Goal: Task Accomplishment & Management: Manage account settings

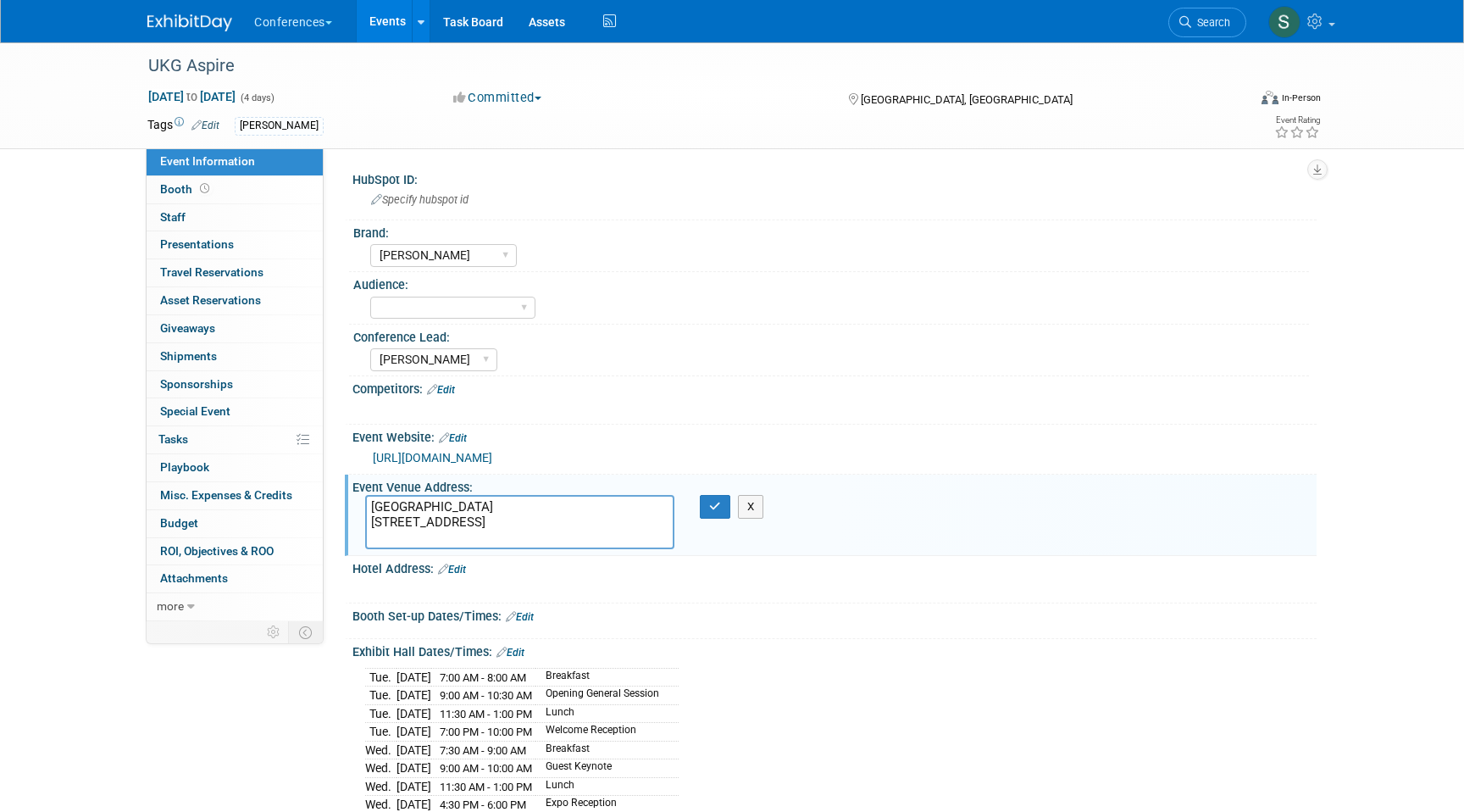
select select "[PERSON_NAME]"
click at [1212, 27] on span "Search" at bounding box center [1211, 22] width 39 height 13
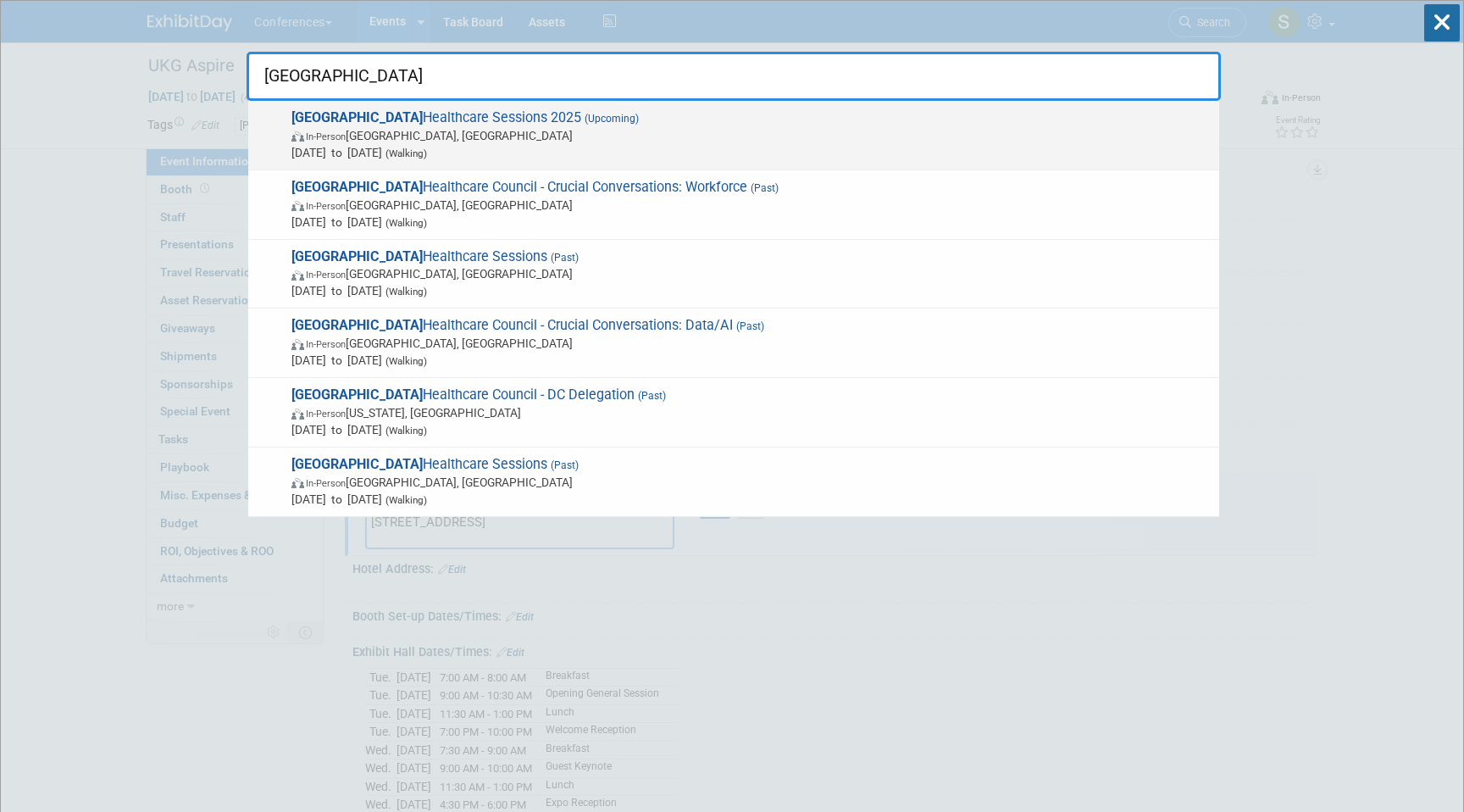
type input "[GEOGRAPHIC_DATA]"
click at [1027, 143] on span "In-Person [GEOGRAPHIC_DATA], [GEOGRAPHIC_DATA]" at bounding box center [751, 135] width 920 height 17
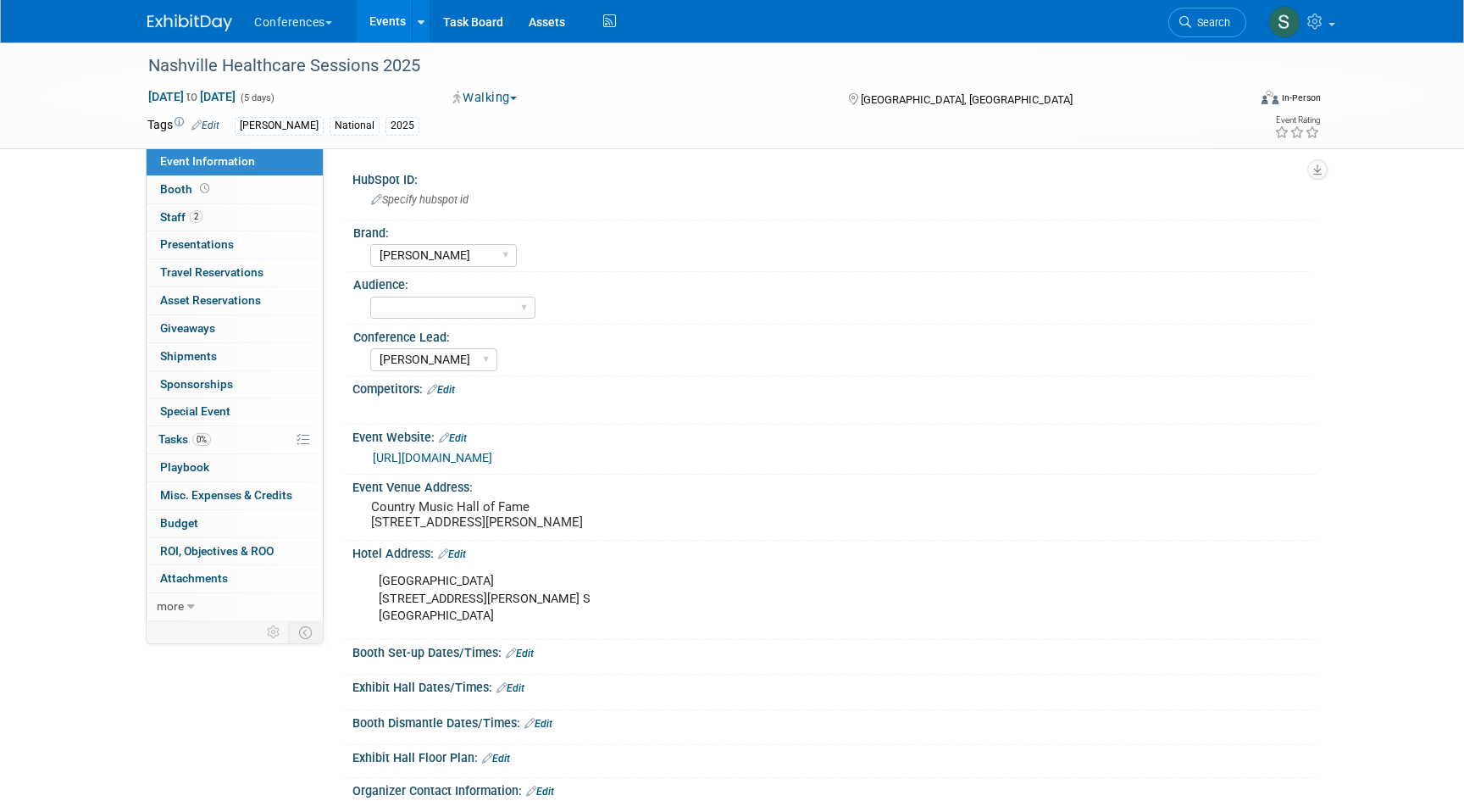
select select "[PERSON_NAME]"
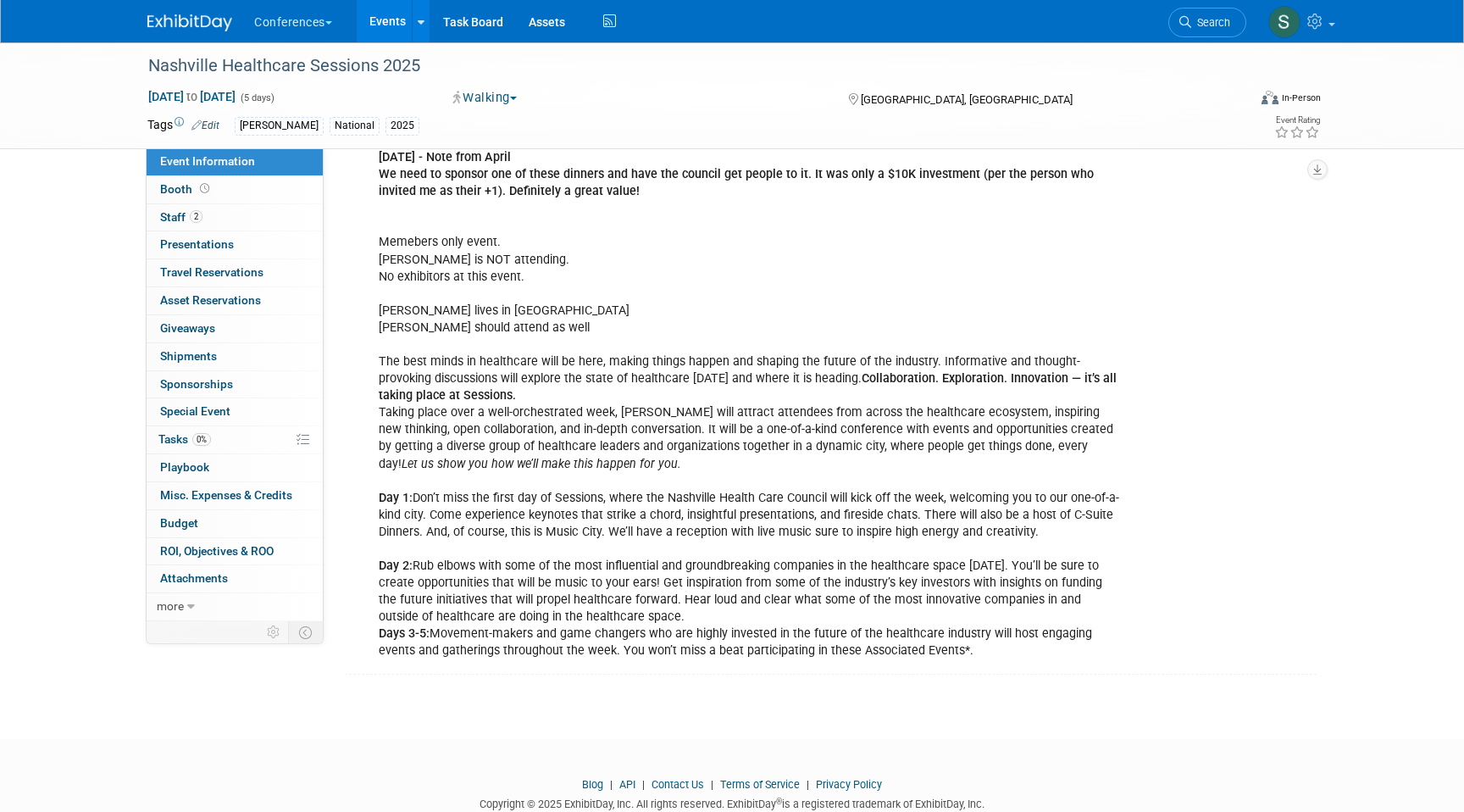
scroll to position [761, 0]
click at [263, 183] on link "Booth" at bounding box center [234, 189] width 176 height 27
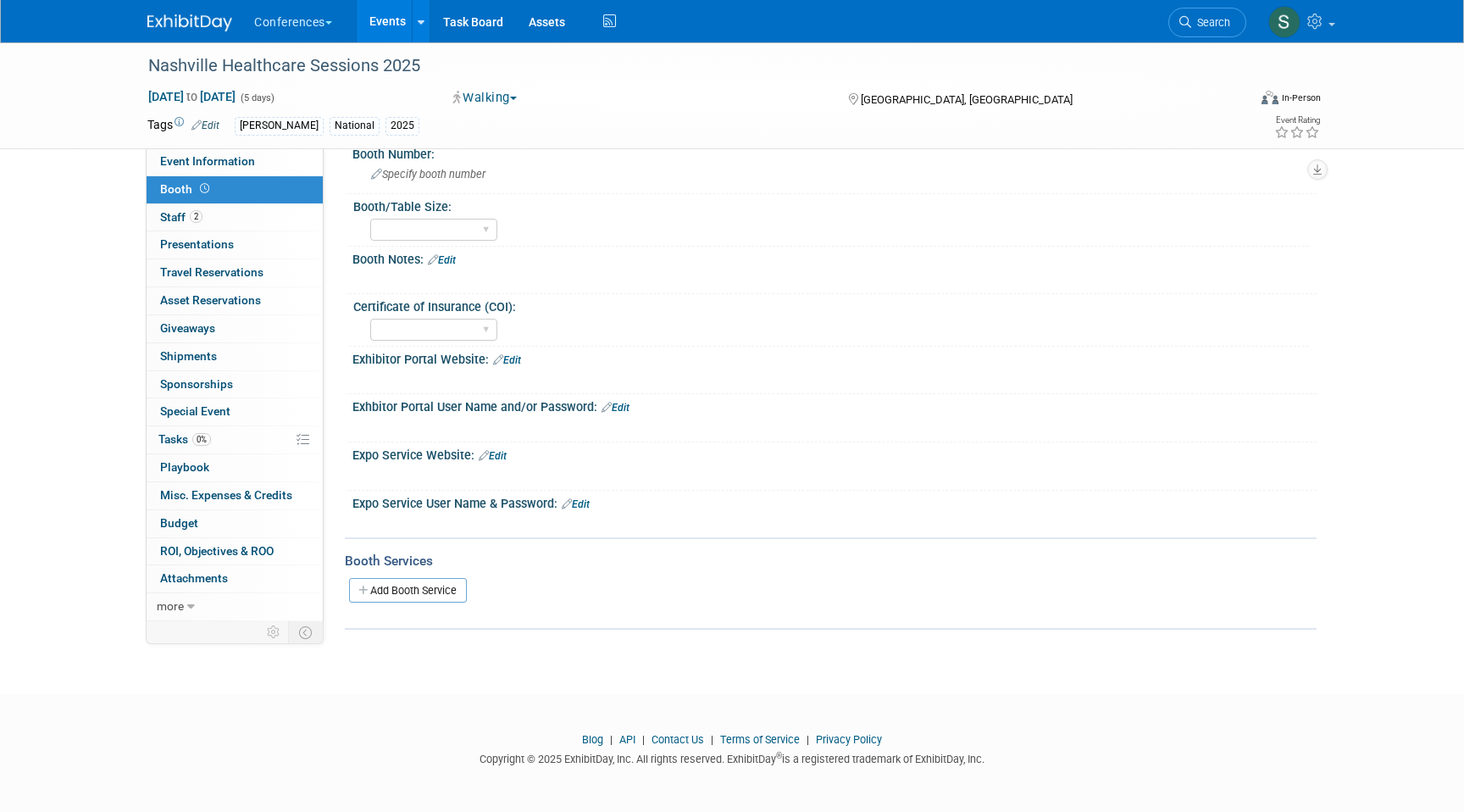
scroll to position [0, 0]
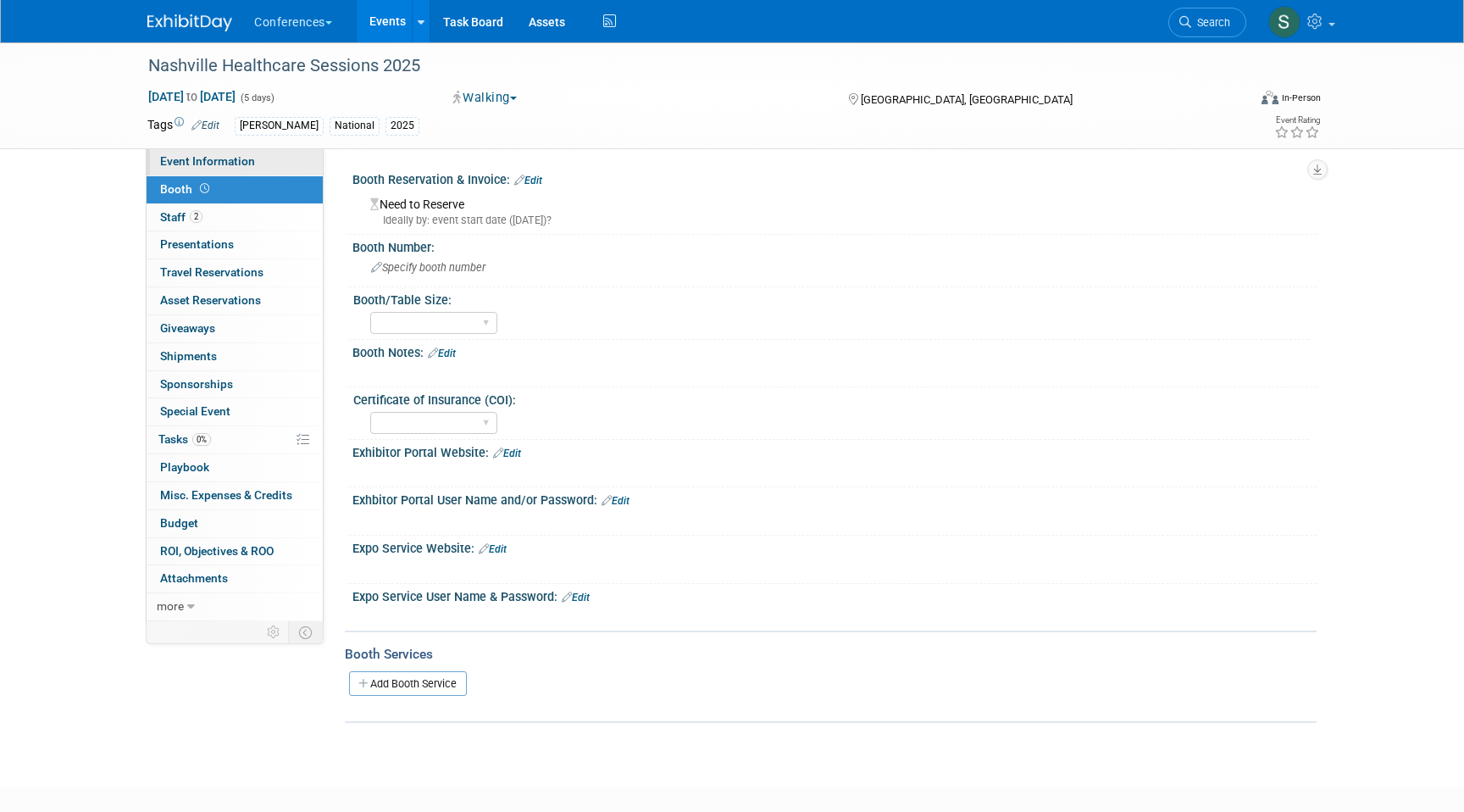
click at [289, 161] on link "Event Information" at bounding box center [234, 161] width 176 height 27
select select "[PERSON_NAME]"
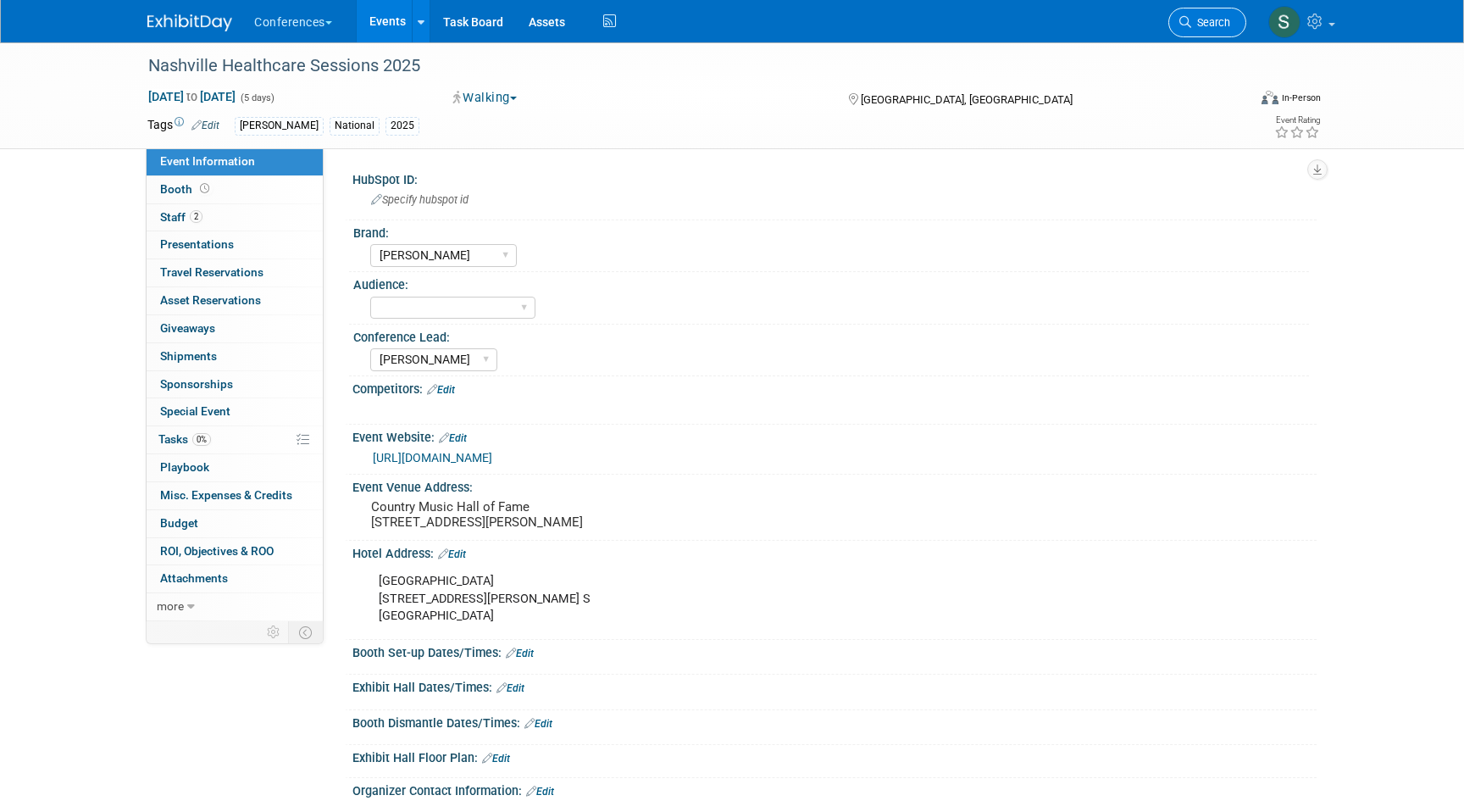
click at [1205, 26] on span "Search" at bounding box center [1211, 22] width 39 height 13
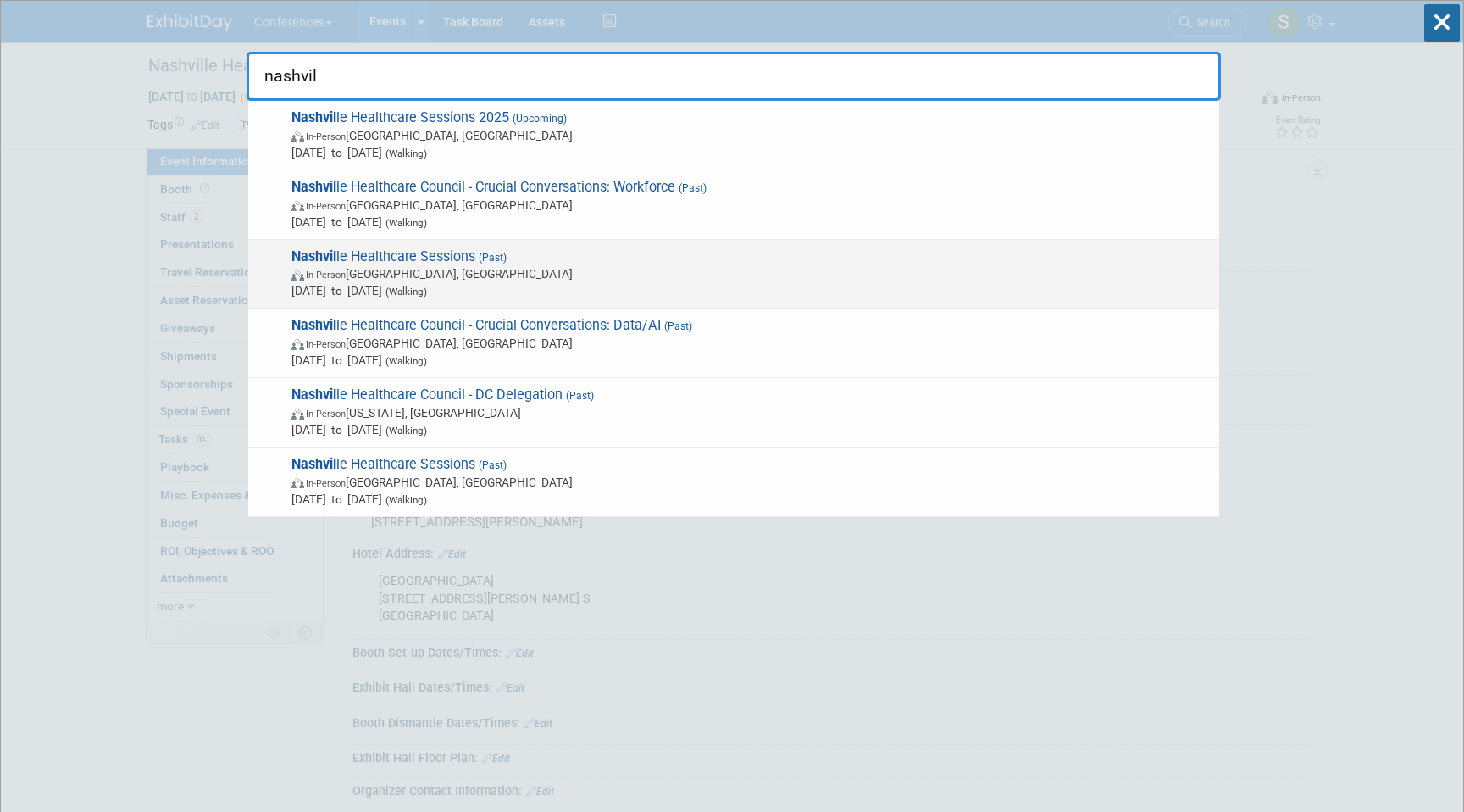
type input "nashvil"
click at [531, 279] on span "In-Person Nashville, TN" at bounding box center [751, 273] width 920 height 17
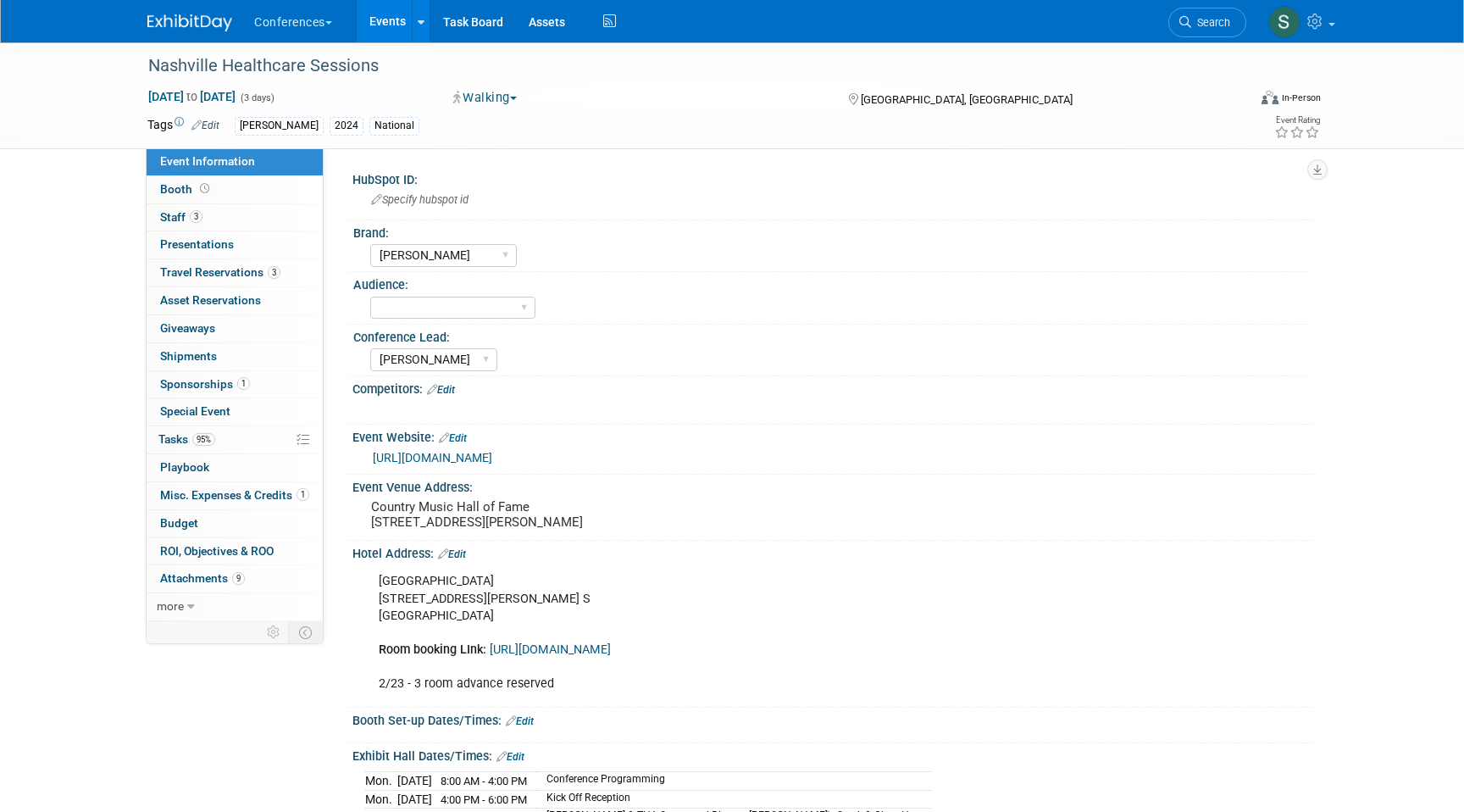
select select "[PERSON_NAME]"
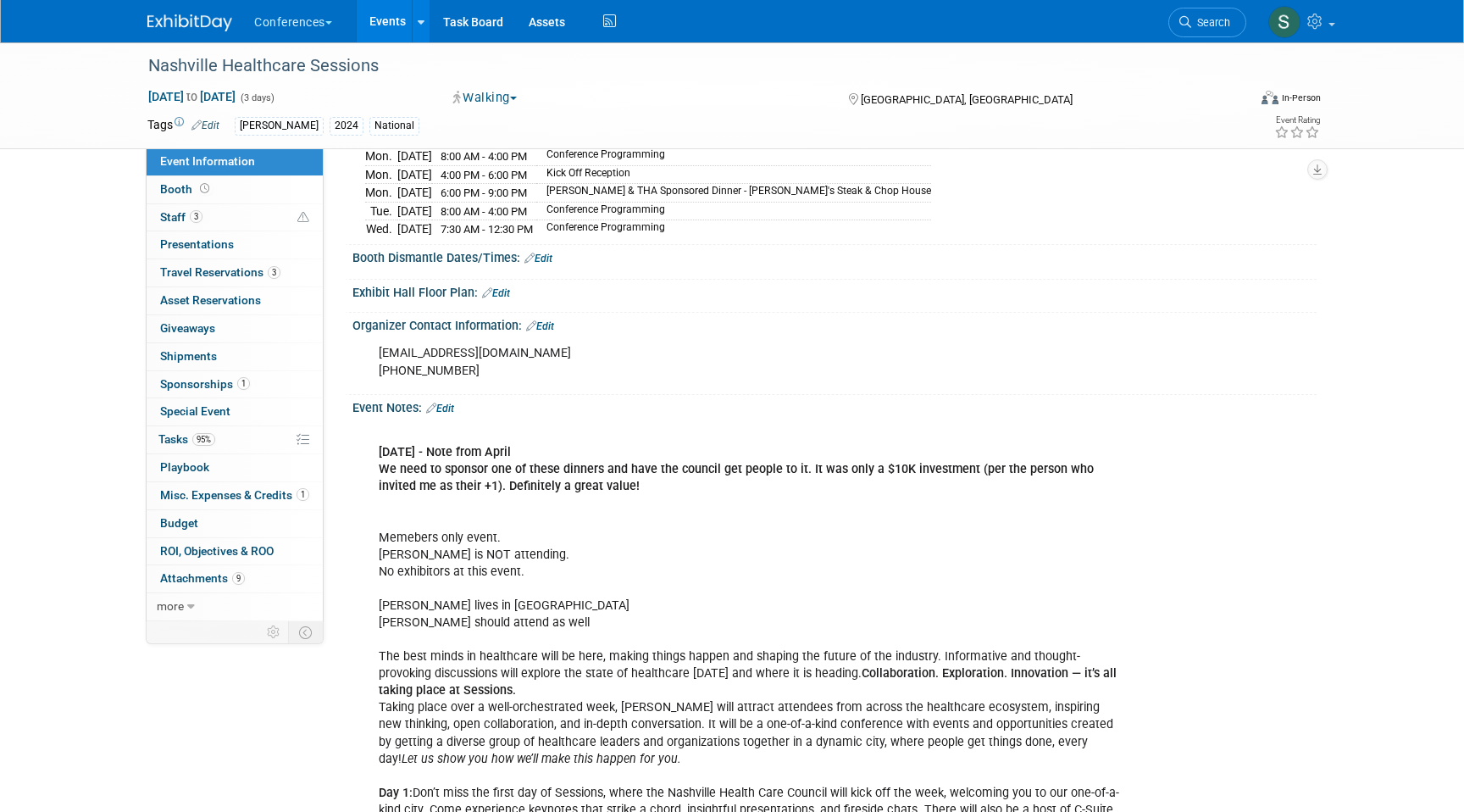
scroll to position [650, 0]
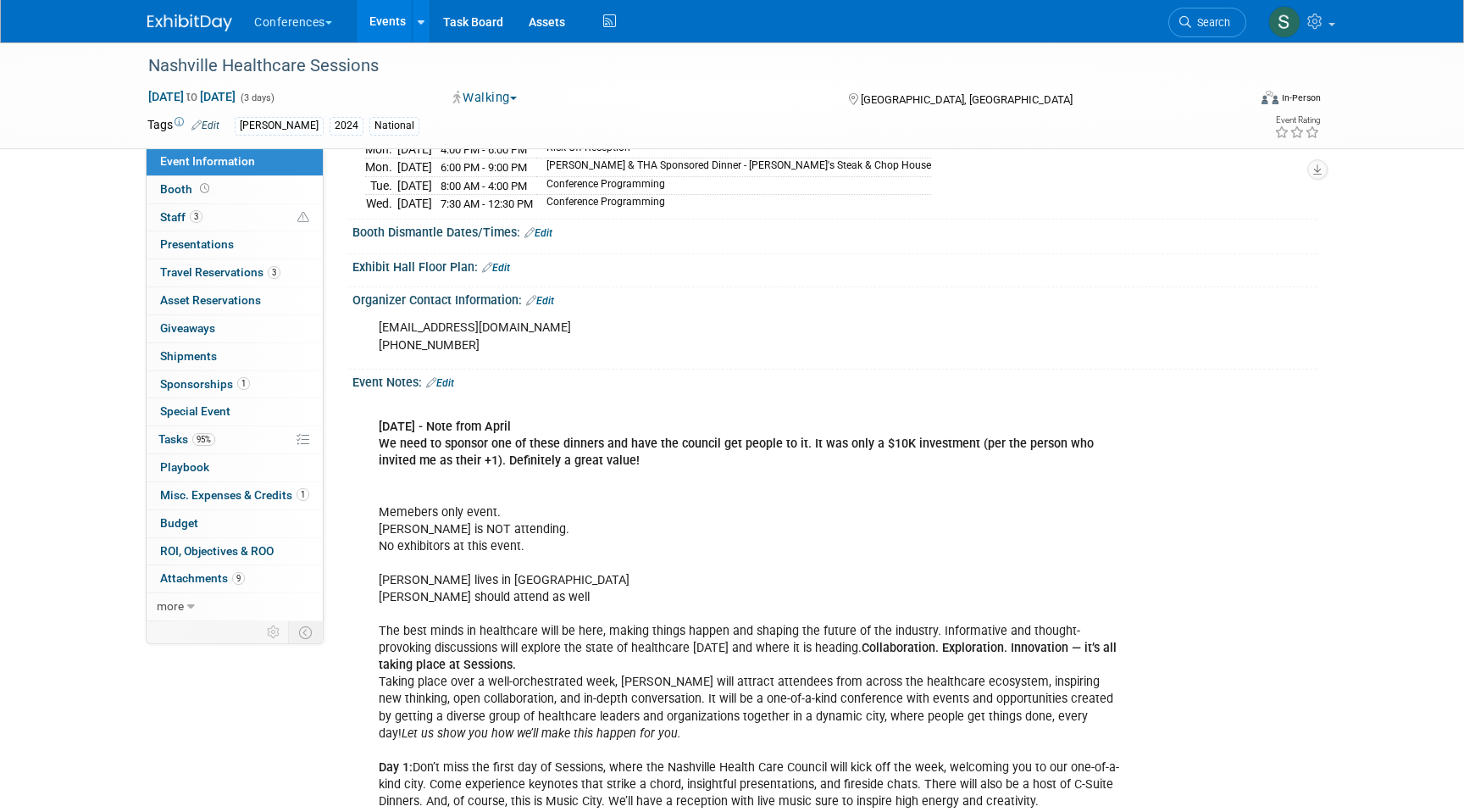
click at [402, 342] on div "accessportal@healthcarecouncil.com 615-743-3140" at bounding box center [748, 336] width 764 height 51
copy div "accessportal@healthcarecouncil.com"
click at [514, 362] on div "accessportal@healthcarecouncil.com 615-743-3140" at bounding box center [748, 336] width 764 height 51
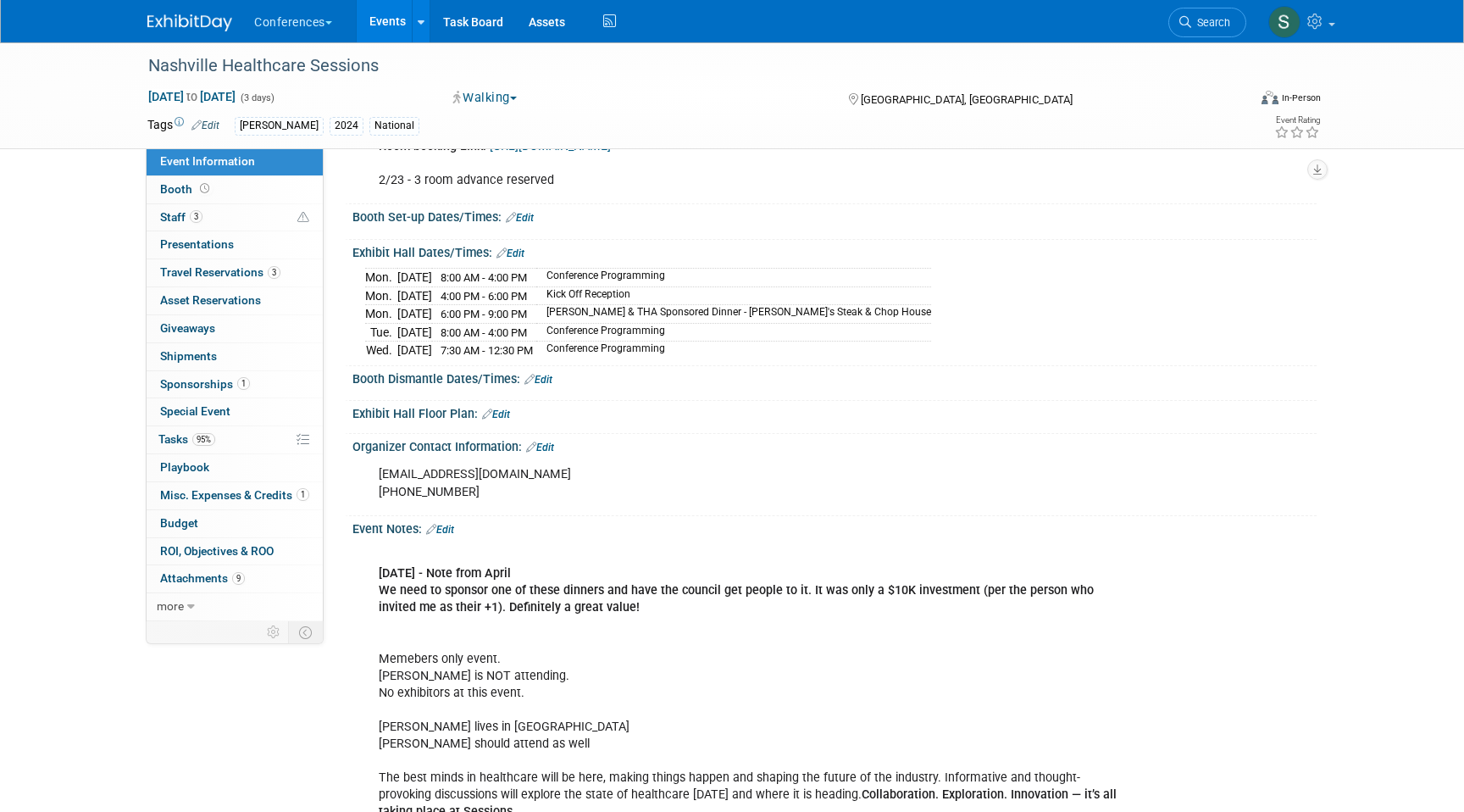
scroll to position [0, 0]
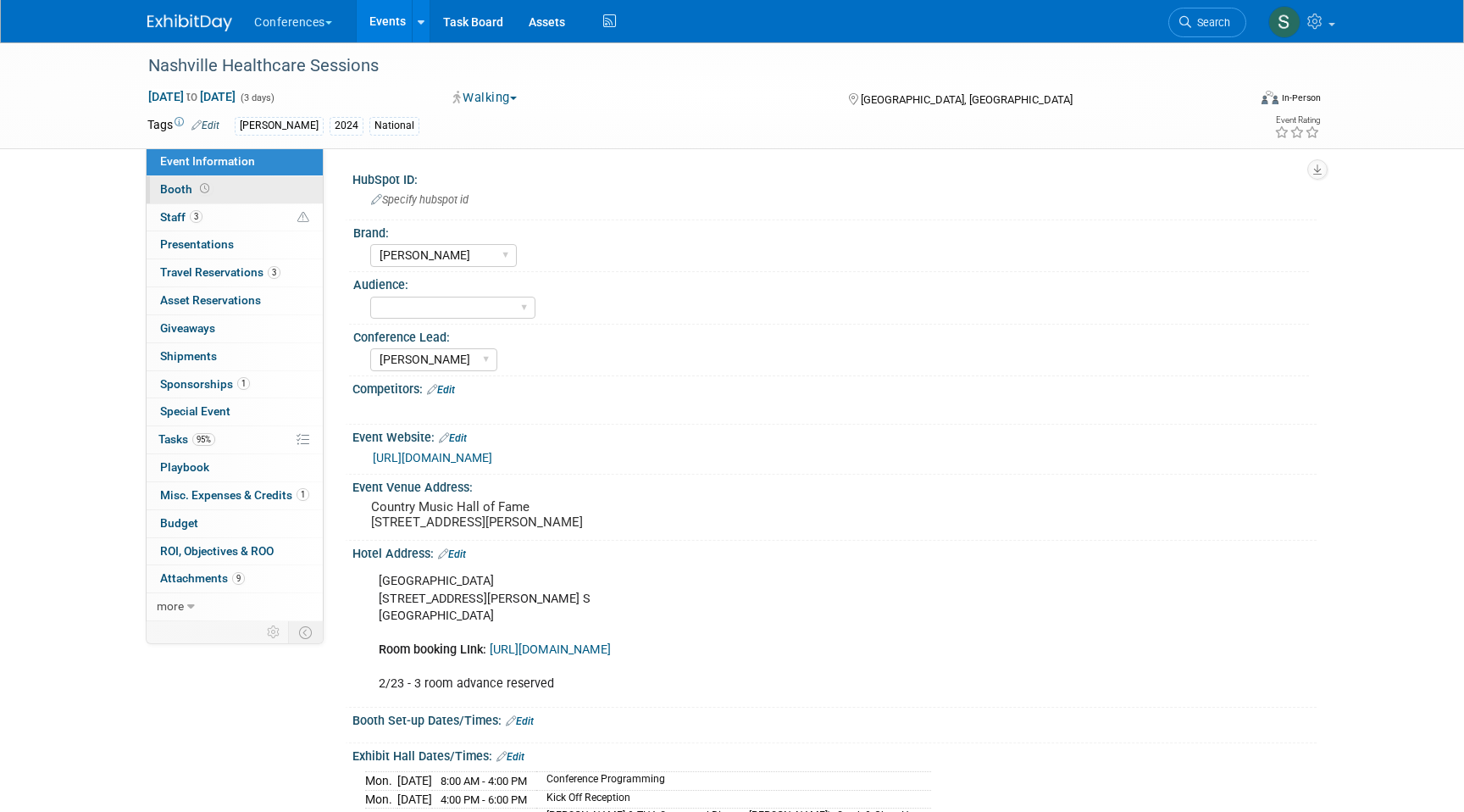
click at [246, 182] on link "Booth" at bounding box center [234, 189] width 176 height 27
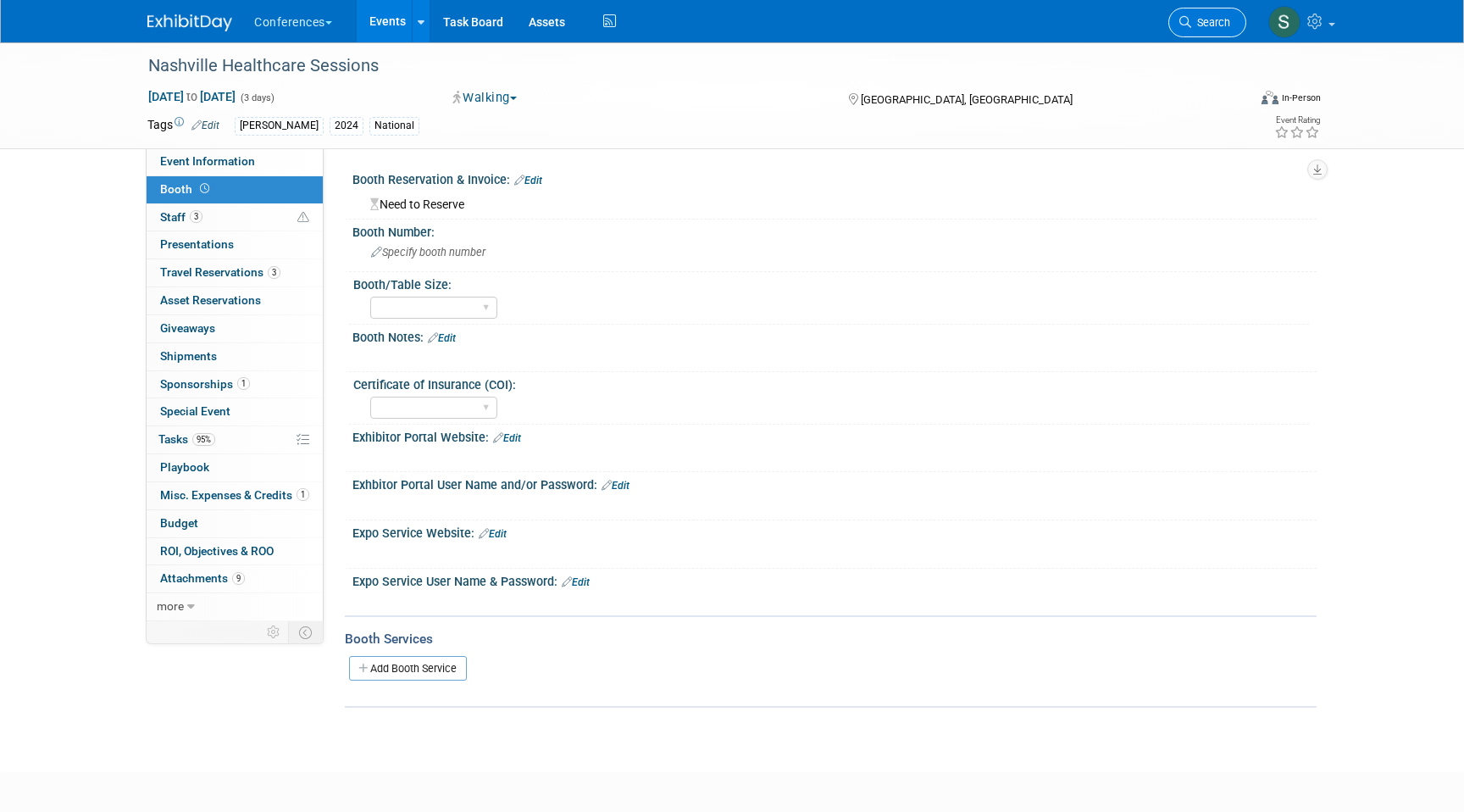
click at [1192, 28] on span "Search" at bounding box center [1211, 22] width 39 height 13
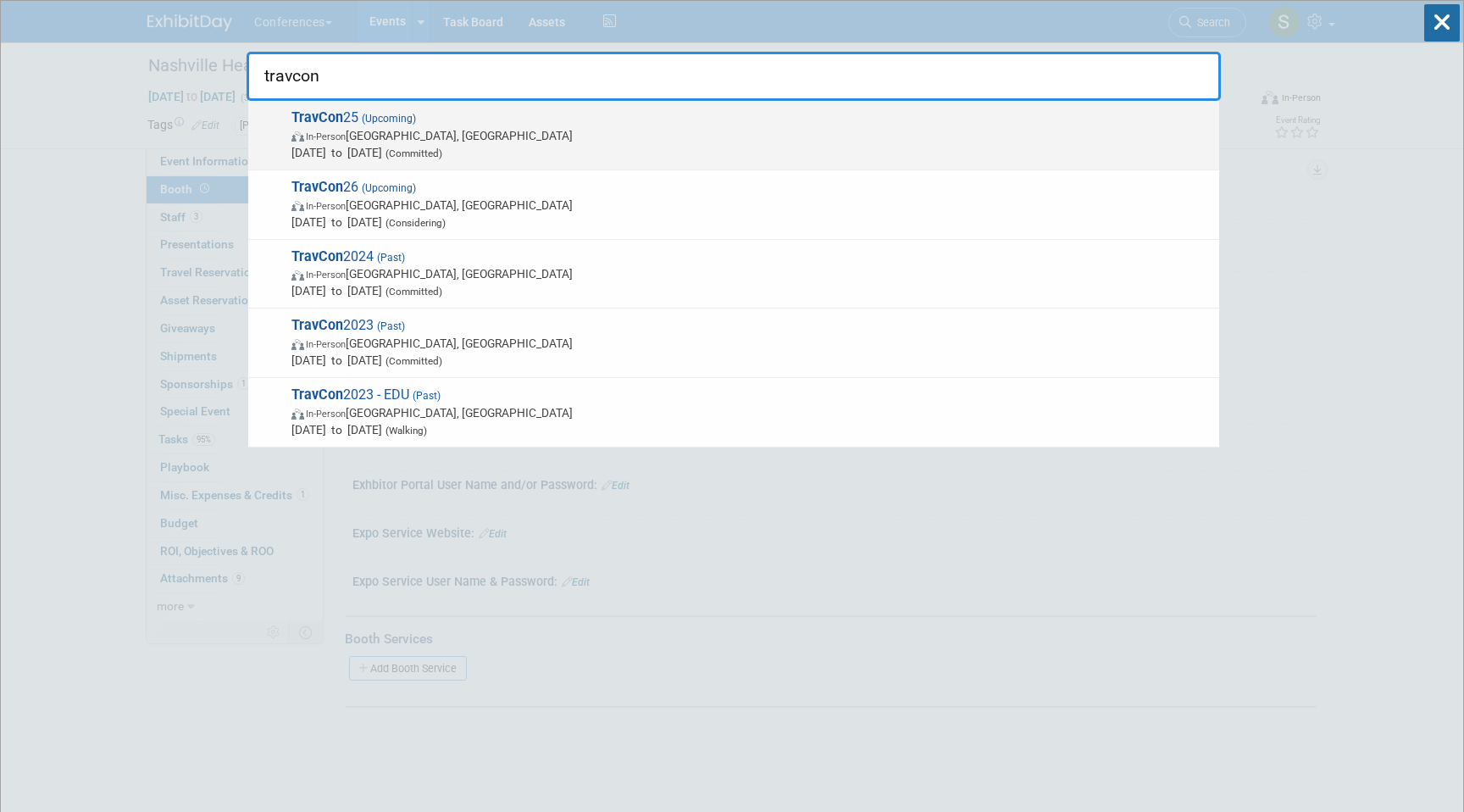
type input "travcon"
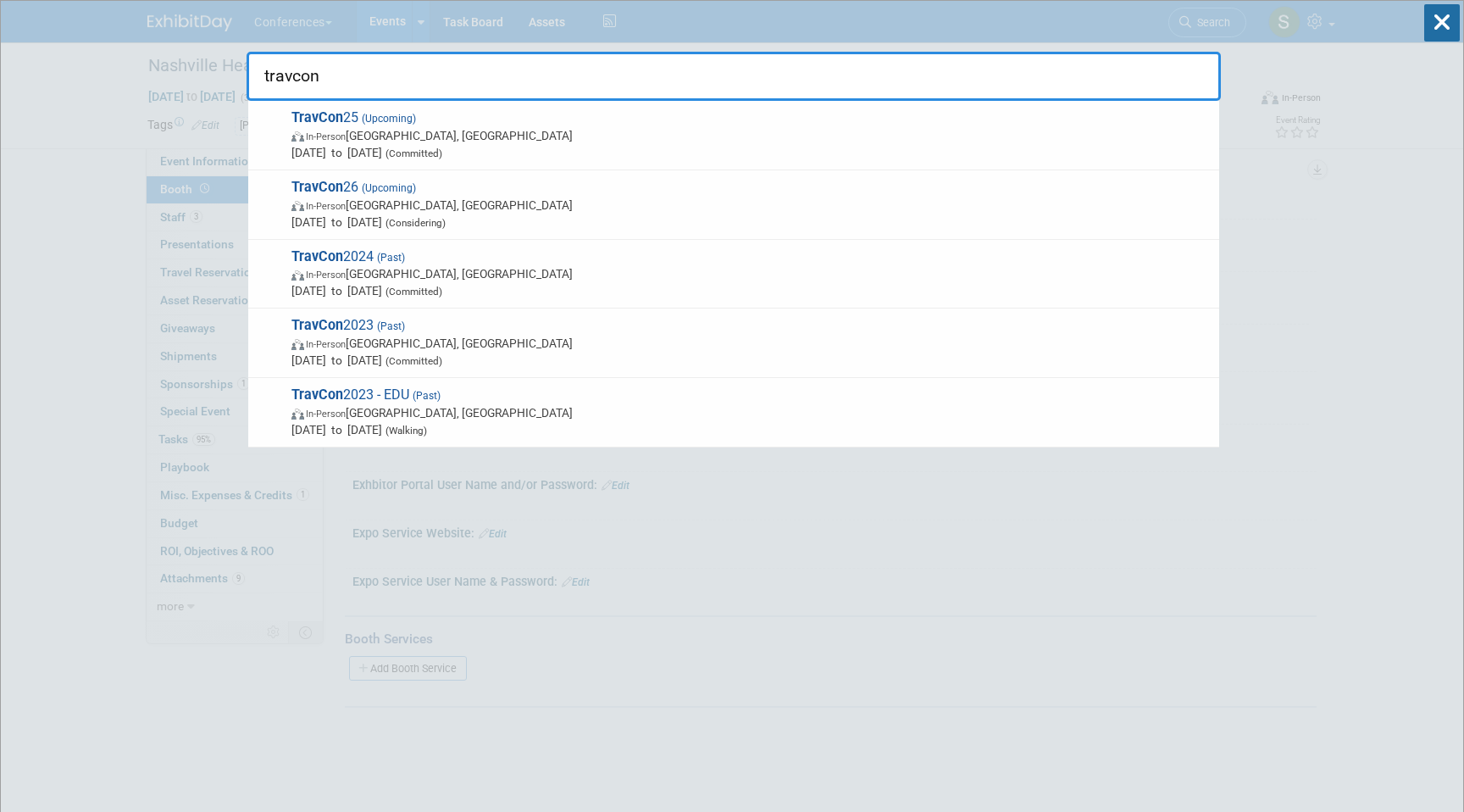
click at [644, 131] on span "In-Person Las Vegas, NV" at bounding box center [751, 135] width 920 height 17
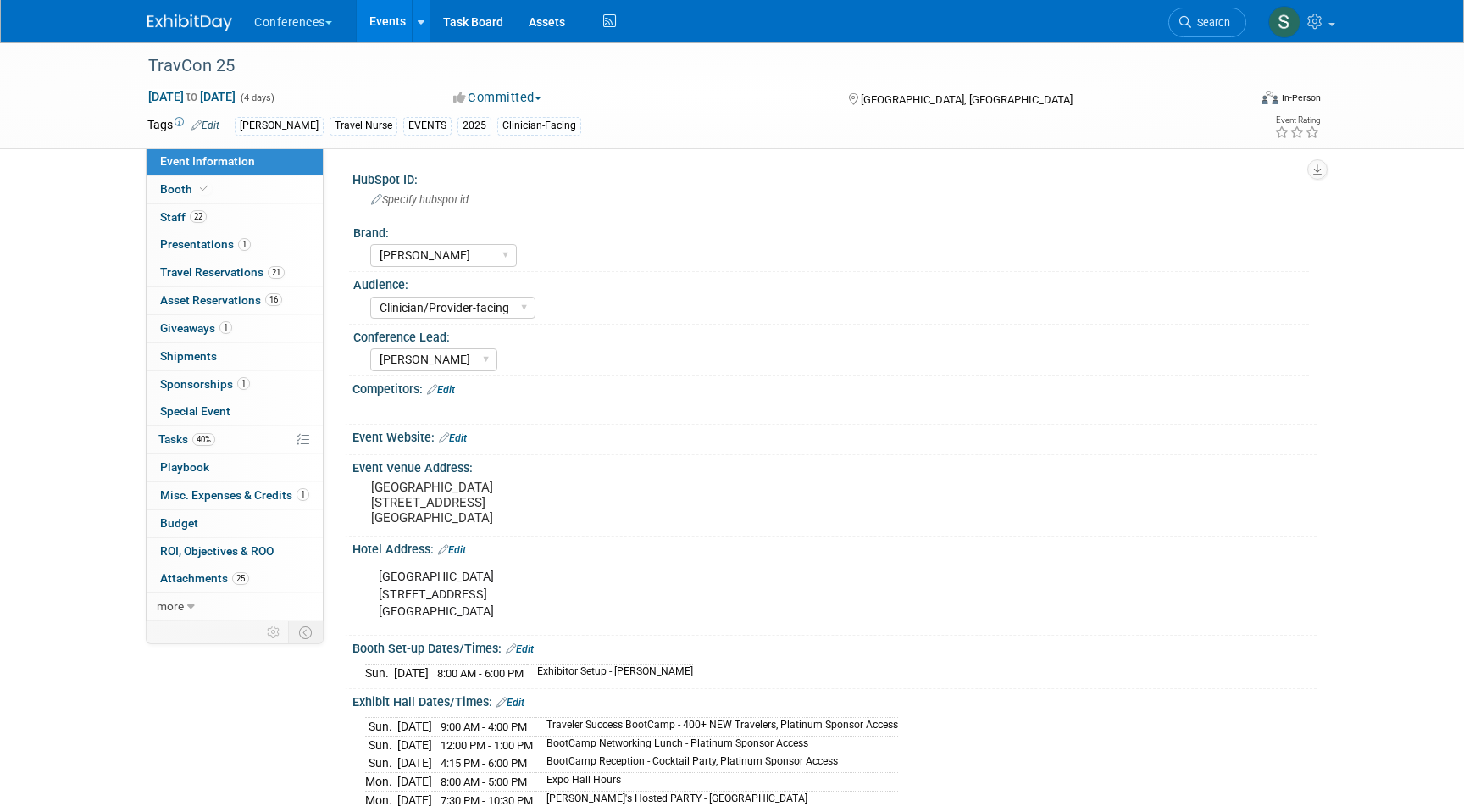
select select "[PERSON_NAME]"
select select "Clinician/Provider-facing"
select select "[PERSON_NAME]"
click at [286, 192] on link "Booth" at bounding box center [234, 189] width 176 height 27
select select "20'x20'"
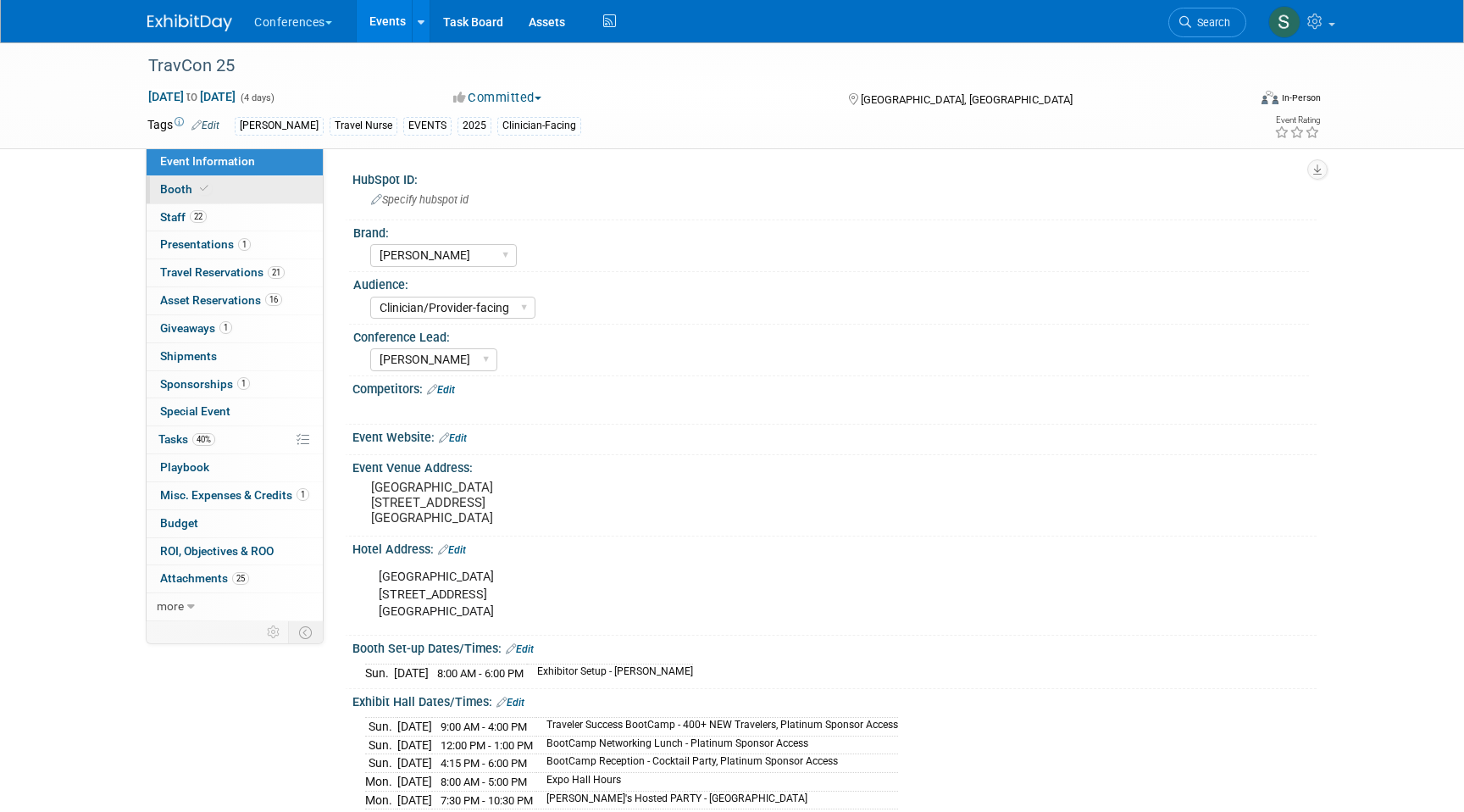
select select "Yes"
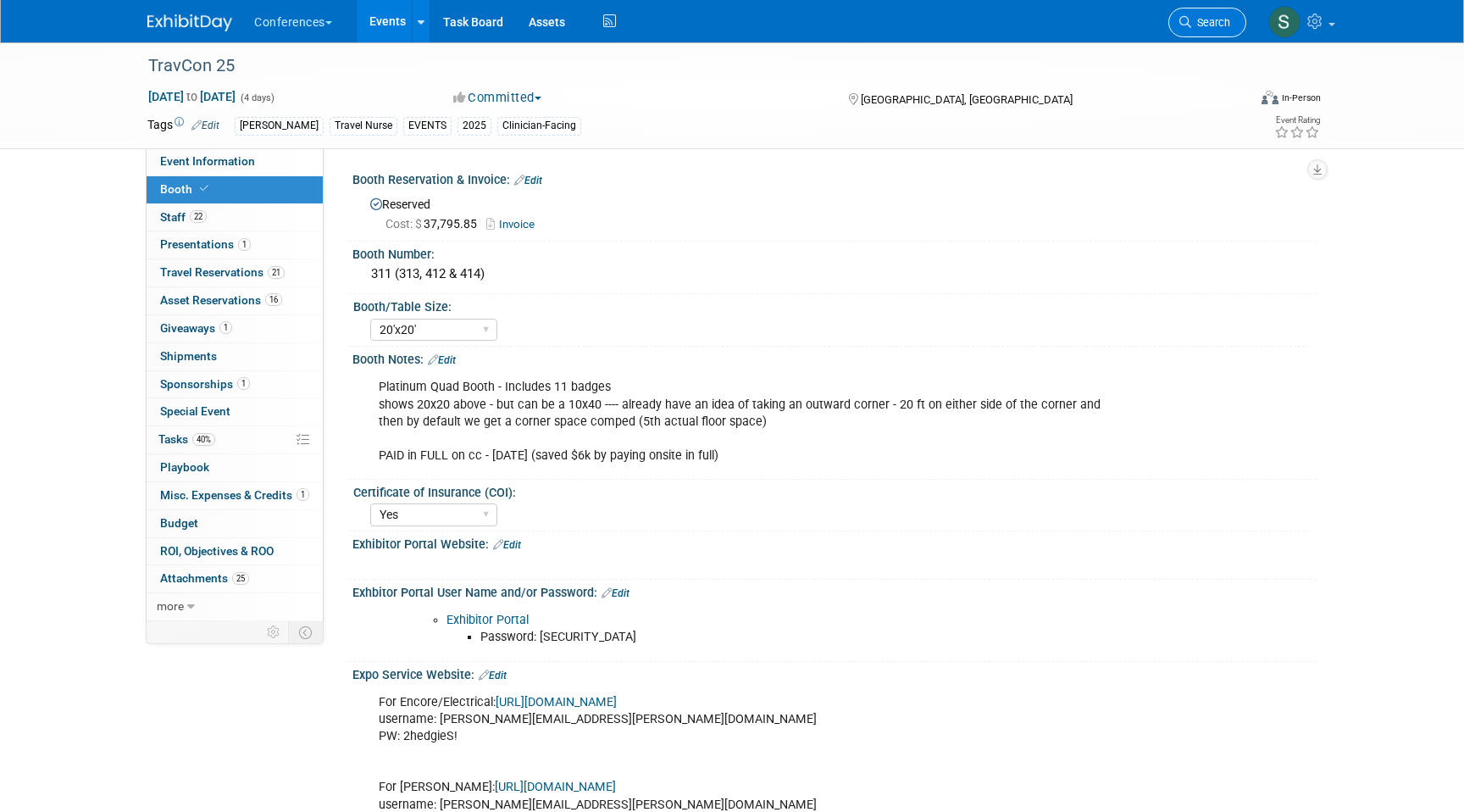
click at [1209, 24] on span "Search" at bounding box center [1211, 22] width 39 height 13
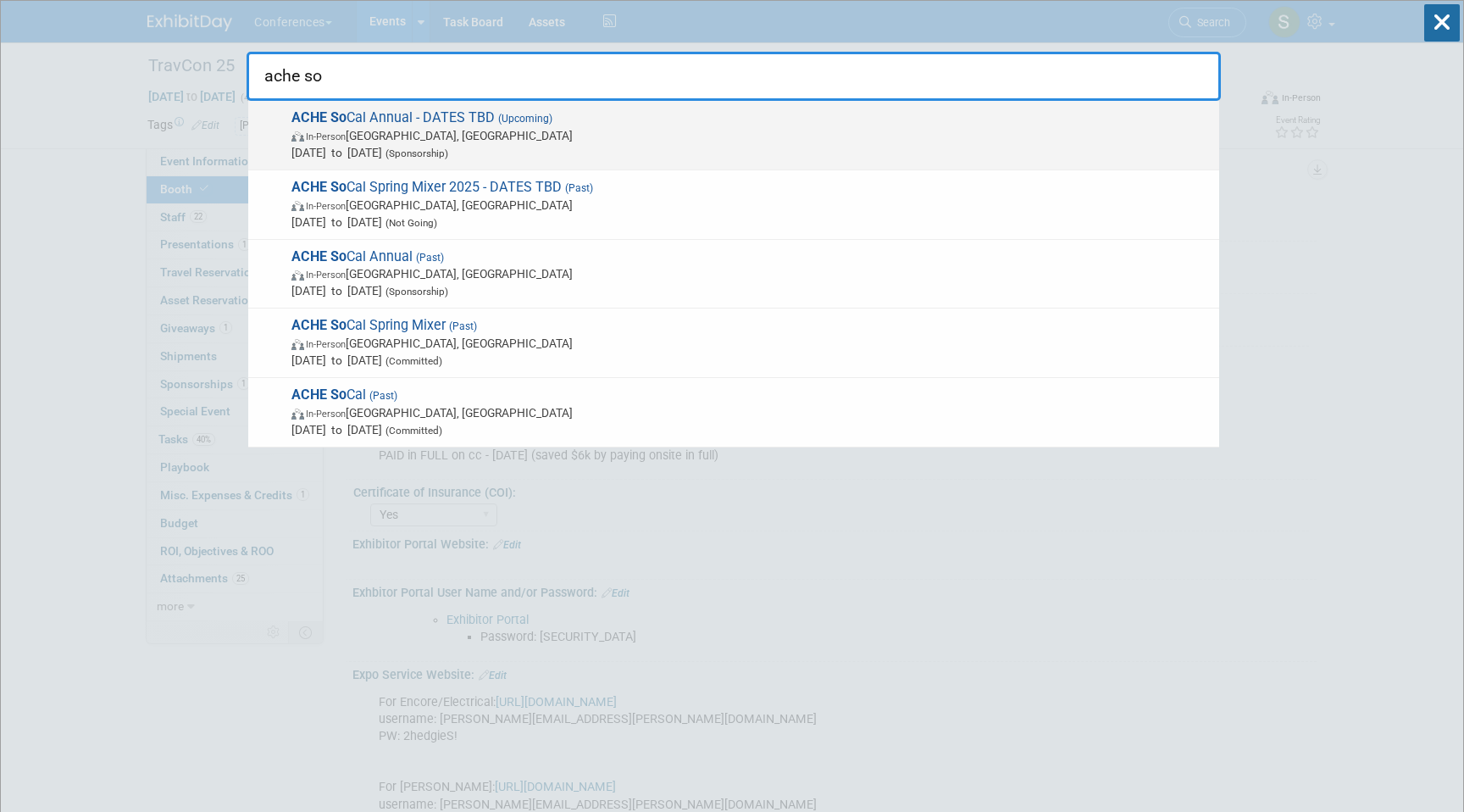
type input "ache so"
click at [547, 128] on span "In-Person Universal City, CA" at bounding box center [751, 135] width 920 height 17
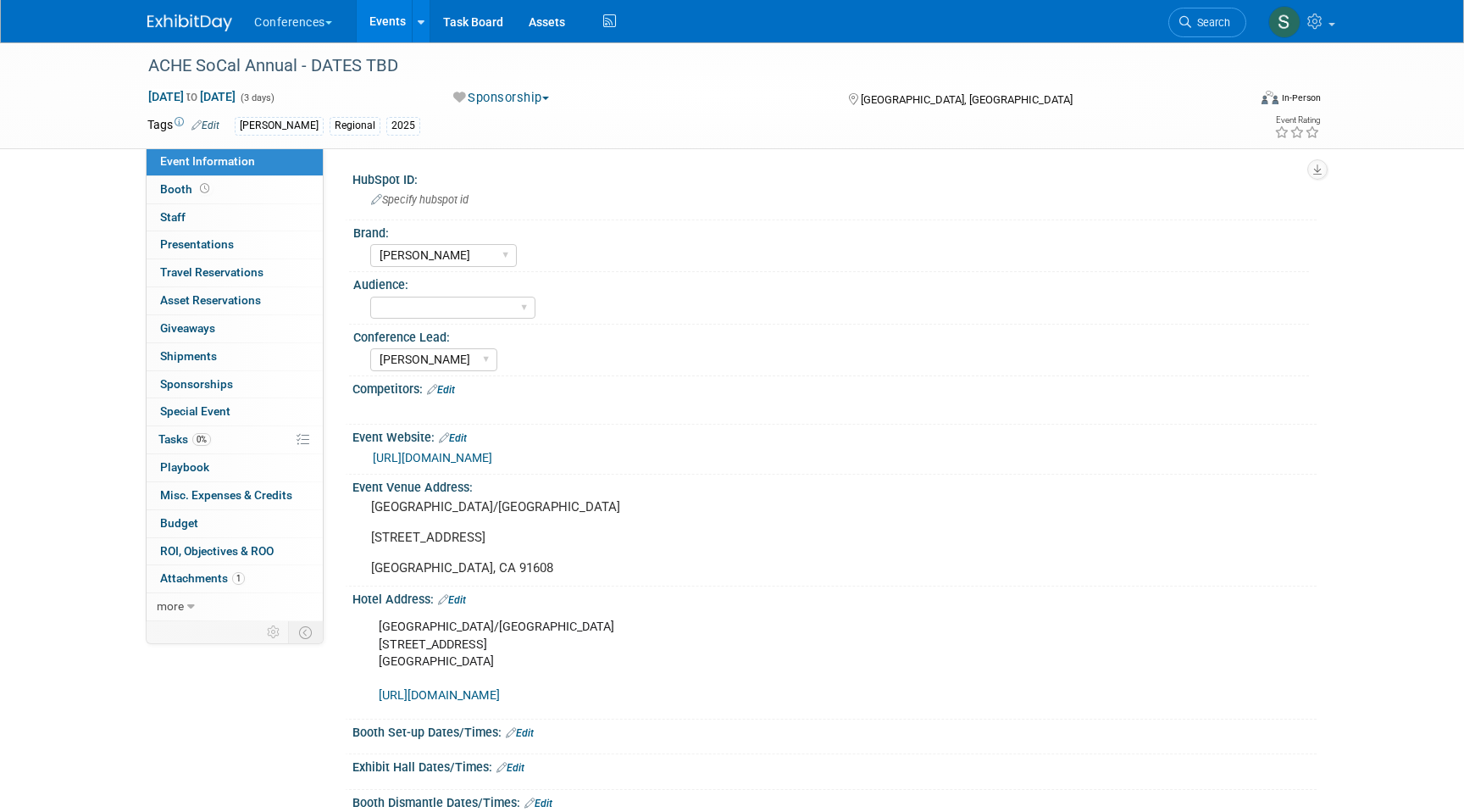
select select "[PERSON_NAME]"
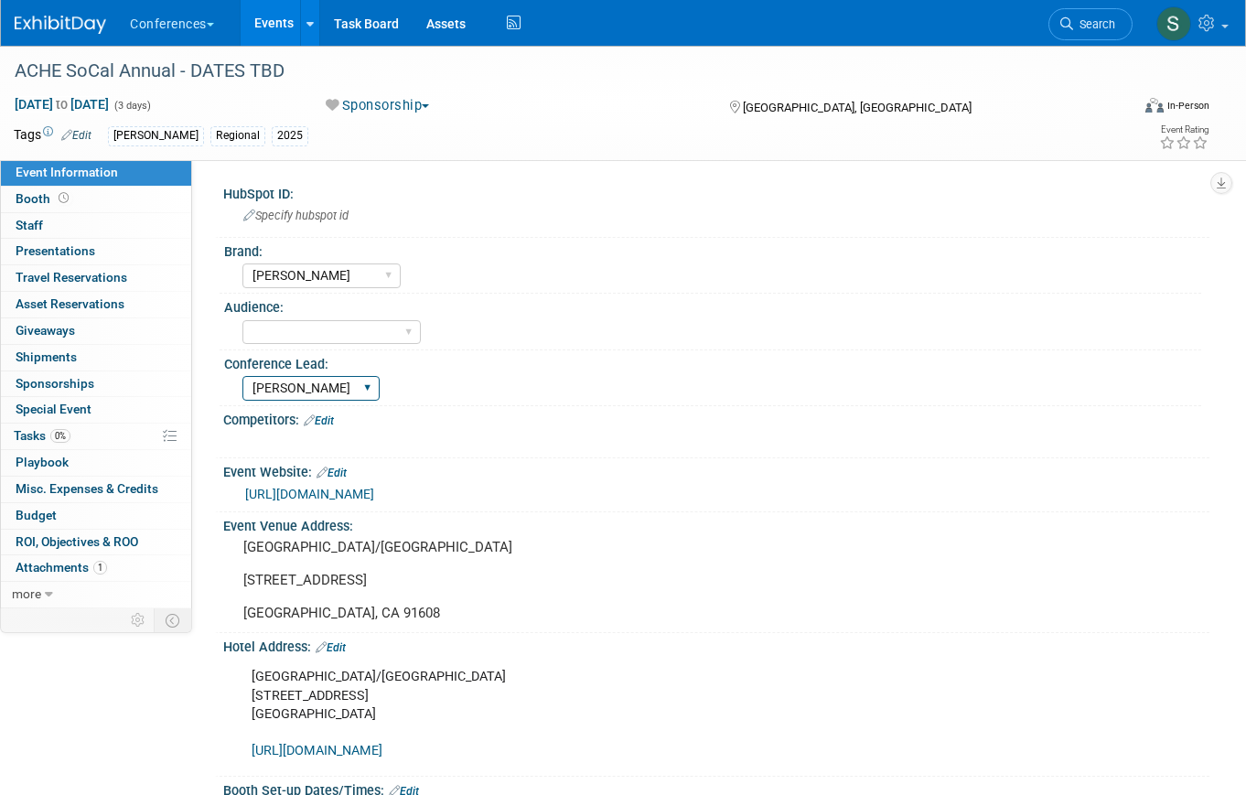
scroll to position [4, 0]
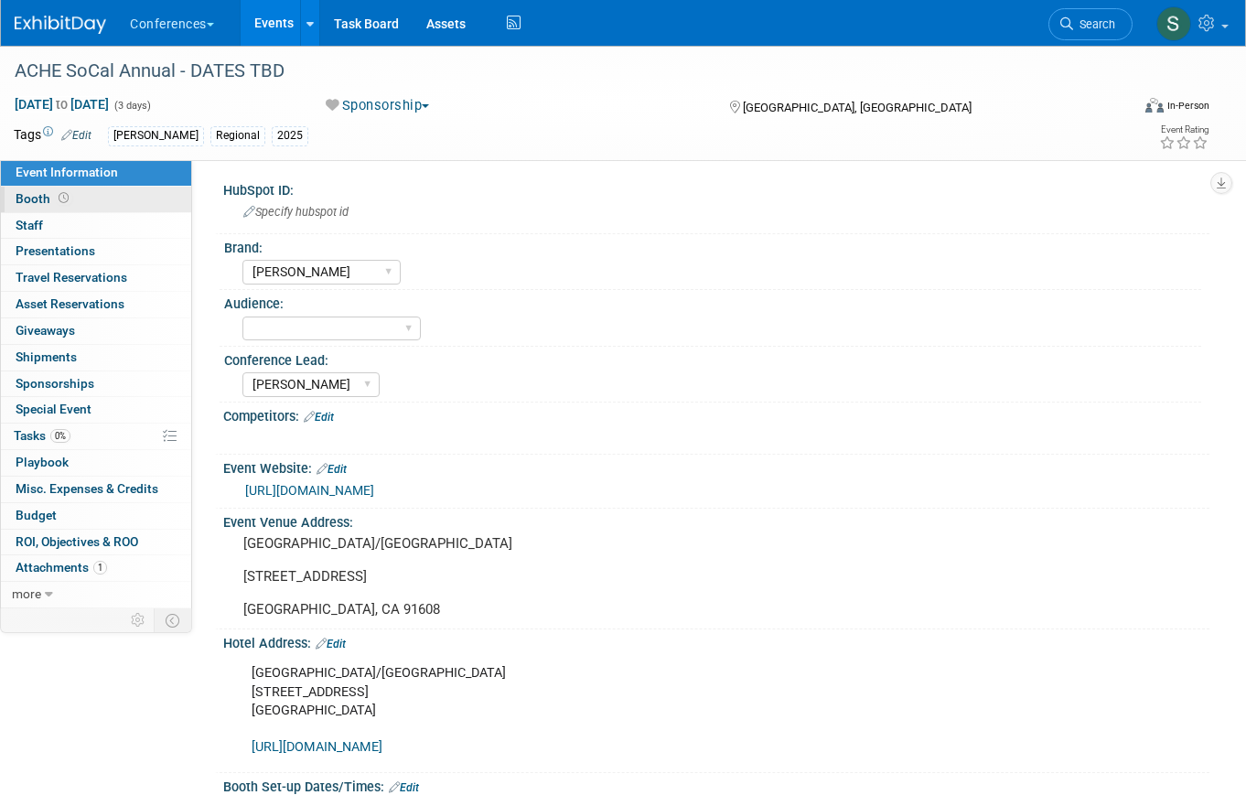
click at [103, 202] on link "Booth" at bounding box center [96, 200] width 190 height 26
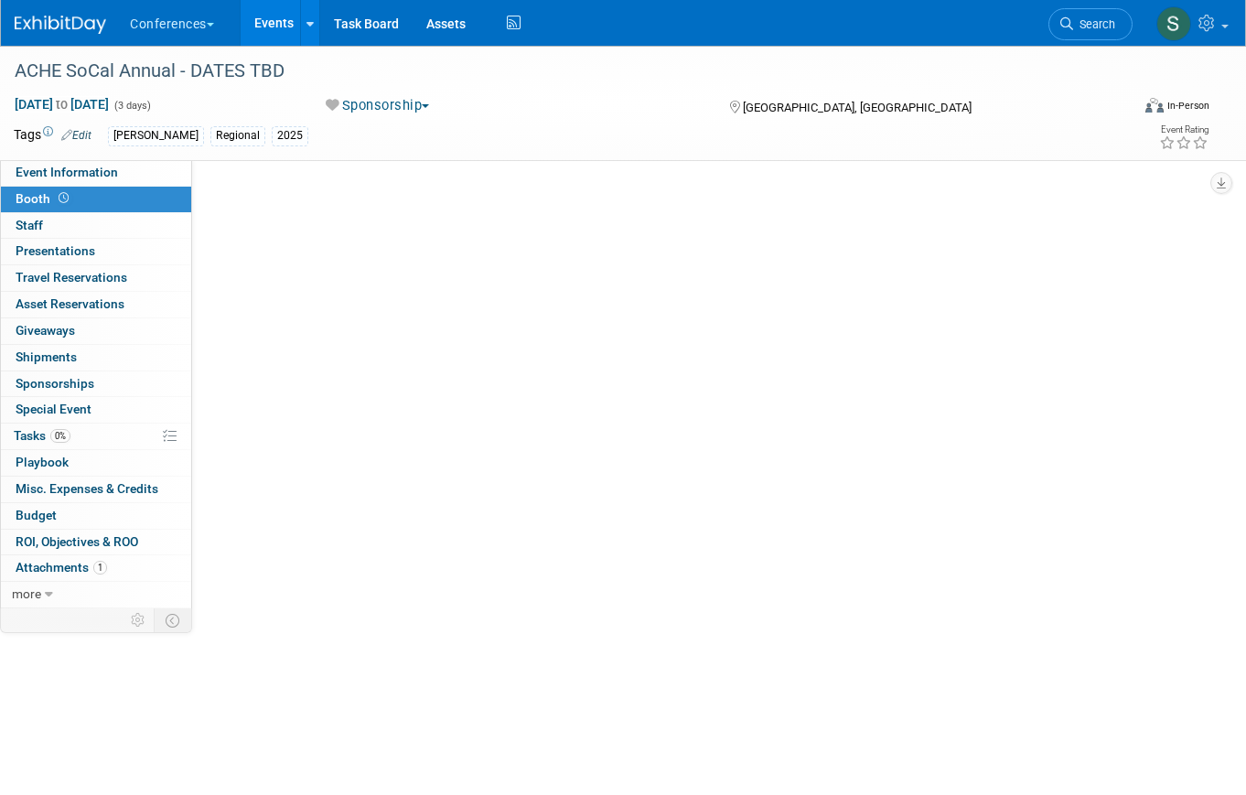
scroll to position [0, 0]
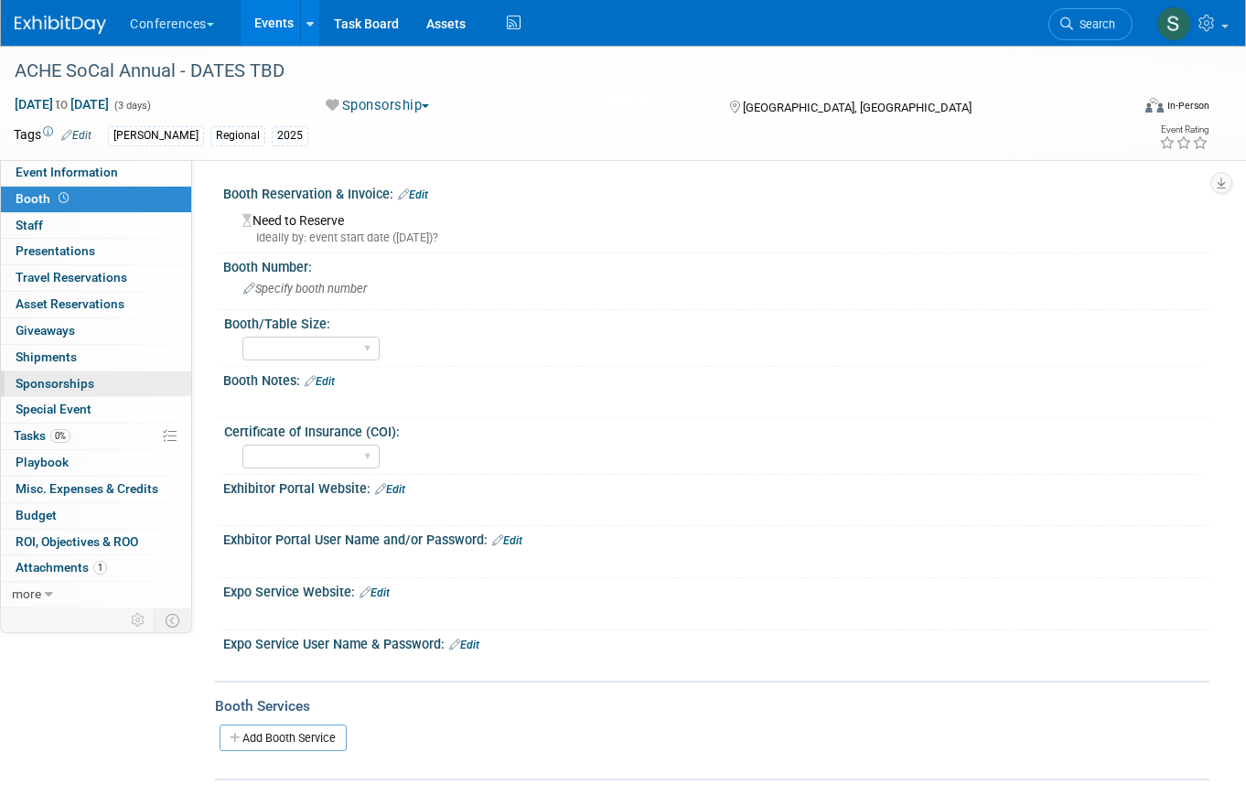
click at [105, 381] on link "0 Sponsorships 0" at bounding box center [96, 385] width 190 height 26
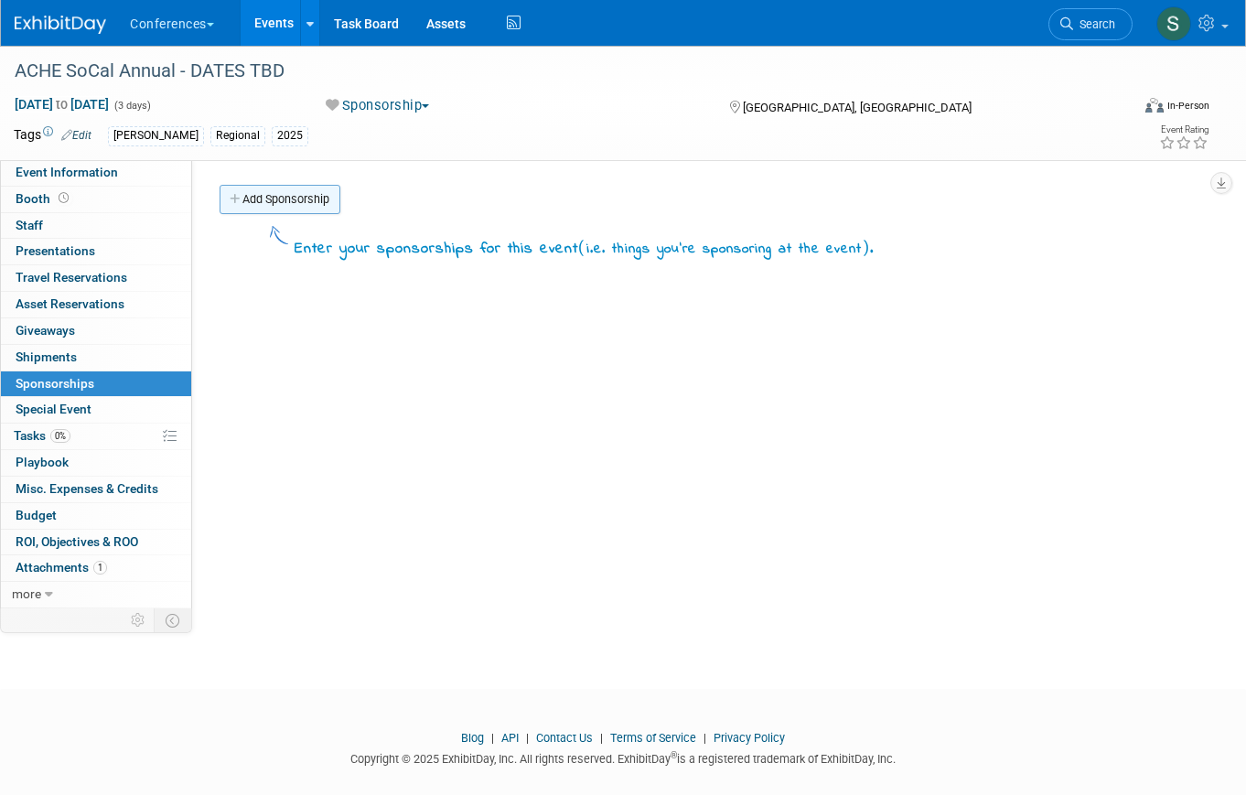
click at [286, 206] on link "Add Sponsorship" at bounding box center [280, 199] width 121 height 29
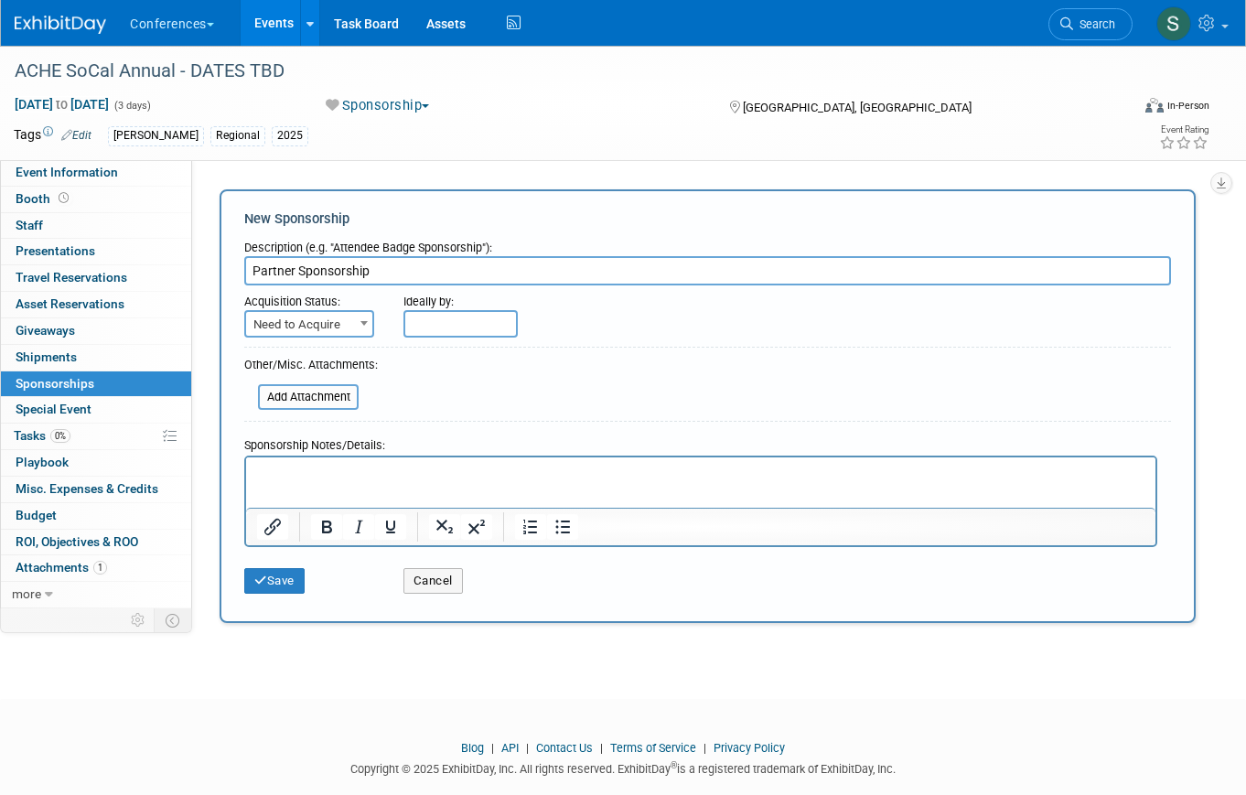
type input "Partner Sponsorship"
click at [308, 319] on span "Need to Acquire" at bounding box center [309, 325] width 126 height 26
select select "2"
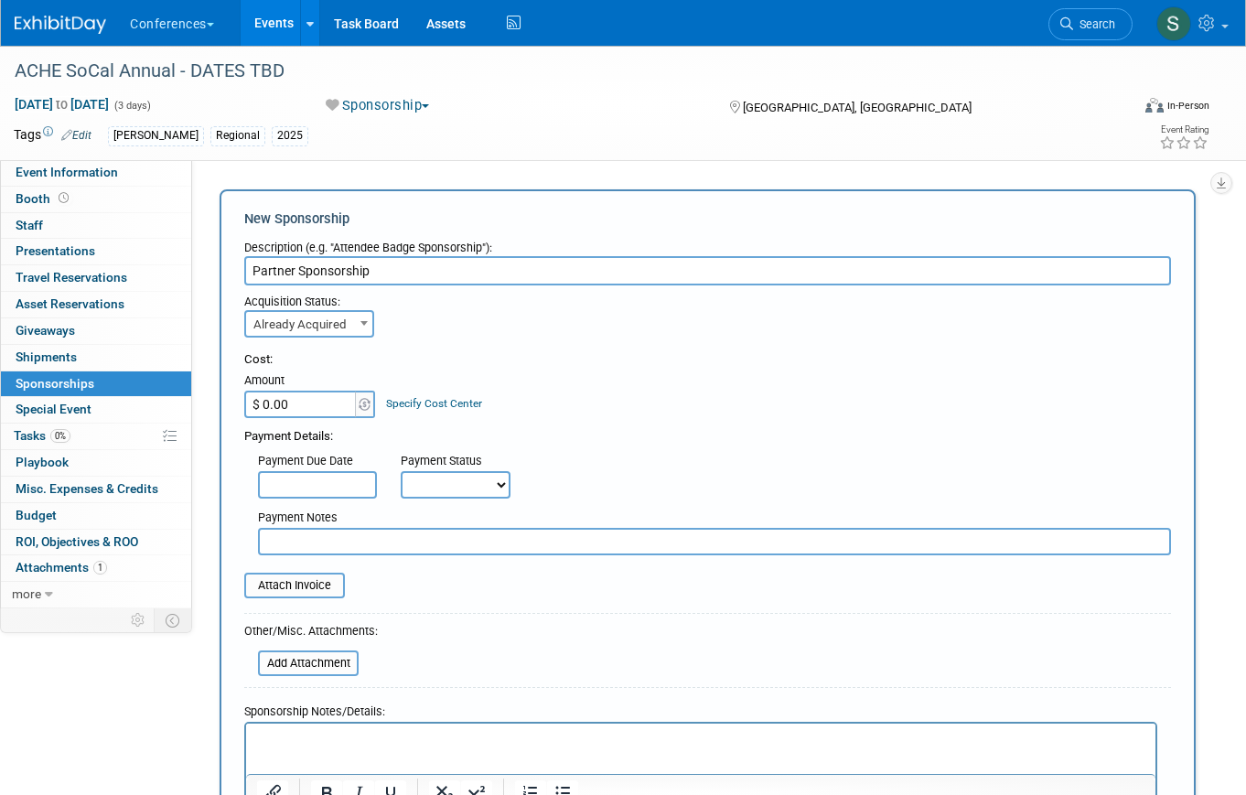
click at [311, 397] on input "$ 0.00" at bounding box center [301, 404] width 114 height 27
type input "$ 3,000.00"
click at [580, 413] on div "Cost: Amount $ 3,000.00 Specify Cost Center Cost Center -- Not Specified -- Aya…" at bounding box center [707, 384] width 927 height 67
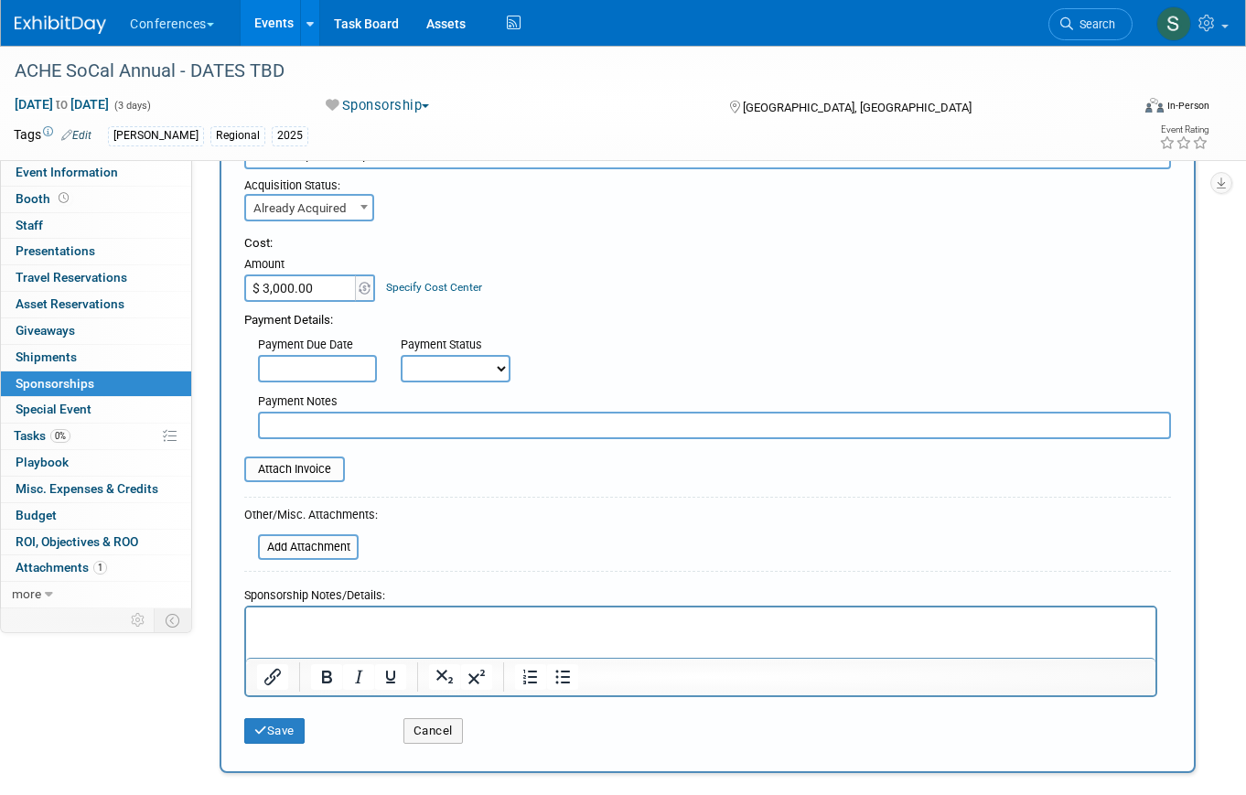
scroll to position [117, 0]
click at [341, 546] on input "file" at bounding box center [248, 546] width 218 height 22
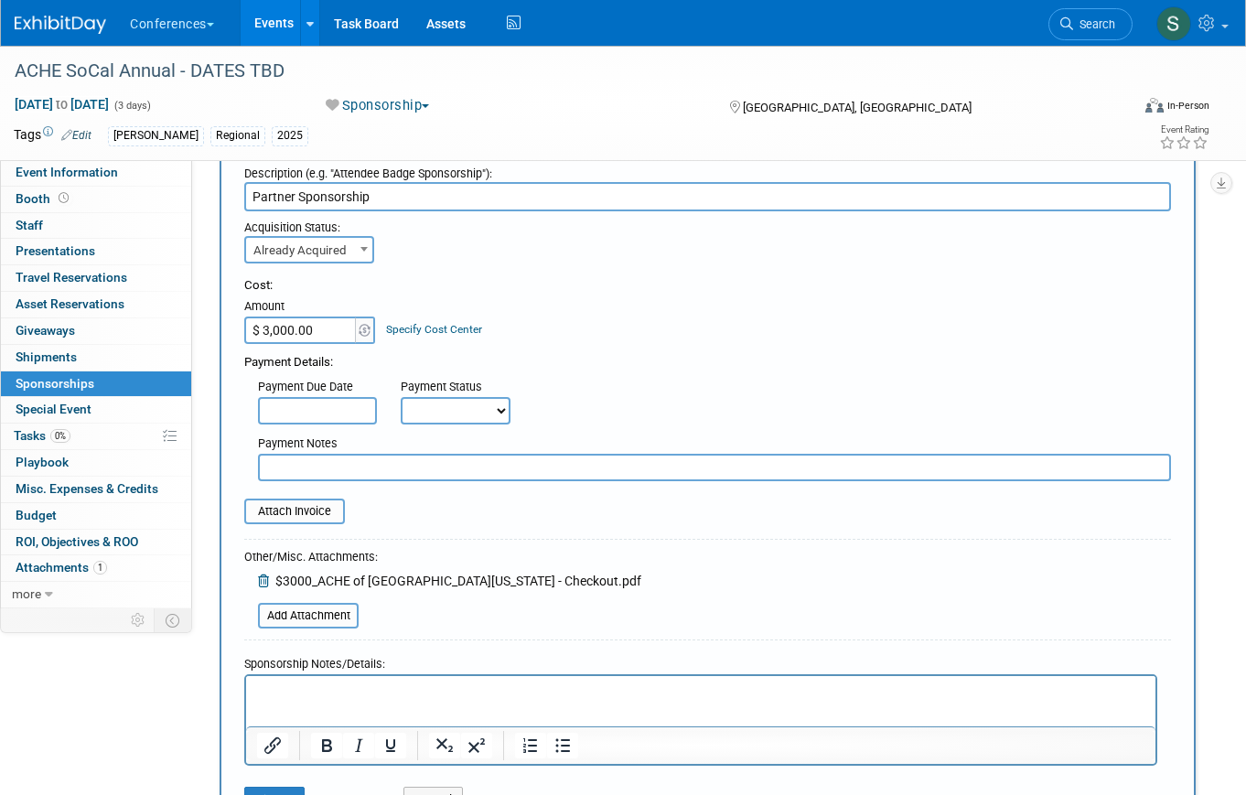
scroll to position [92, 0]
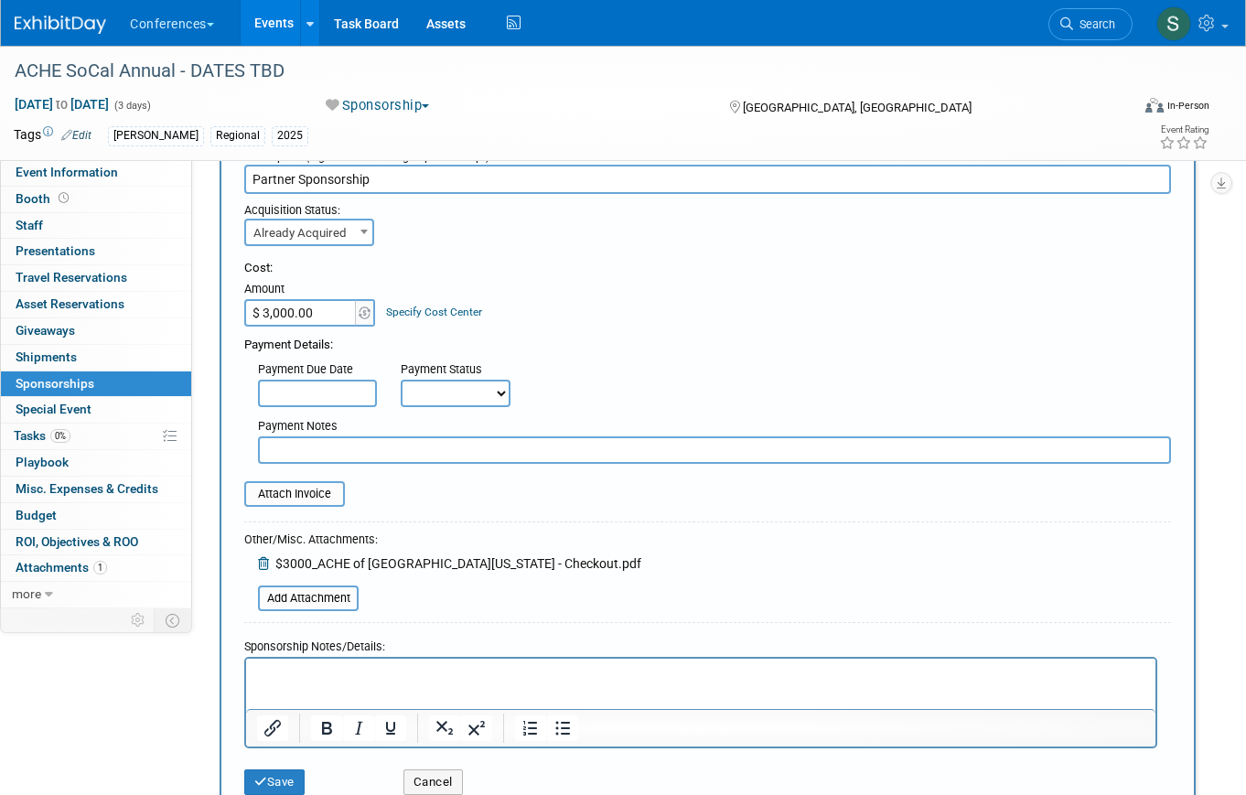
click at [349, 684] on html at bounding box center [701, 671] width 910 height 26
click at [298, 684] on html "4031" at bounding box center [701, 671] width 910 height 26
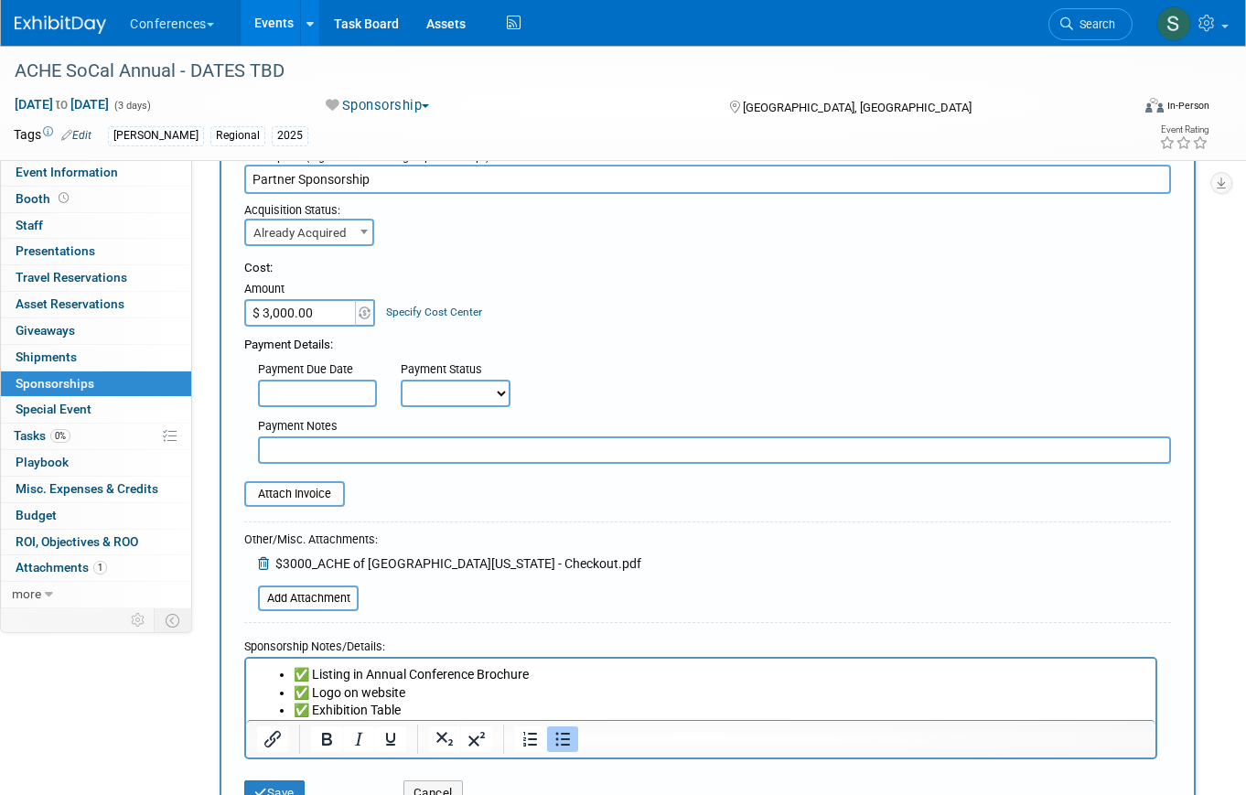
scroll to position [135, 0]
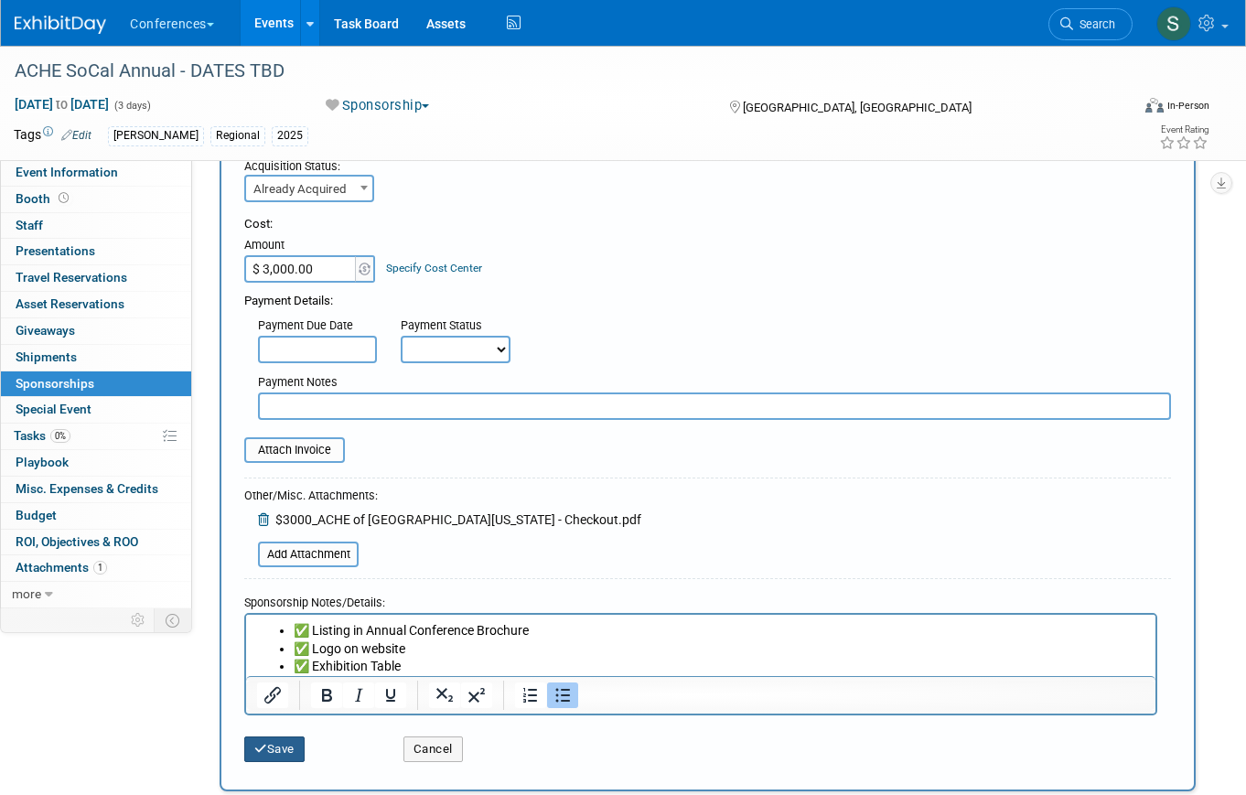
click at [272, 756] on button "Save" at bounding box center [274, 750] width 60 height 26
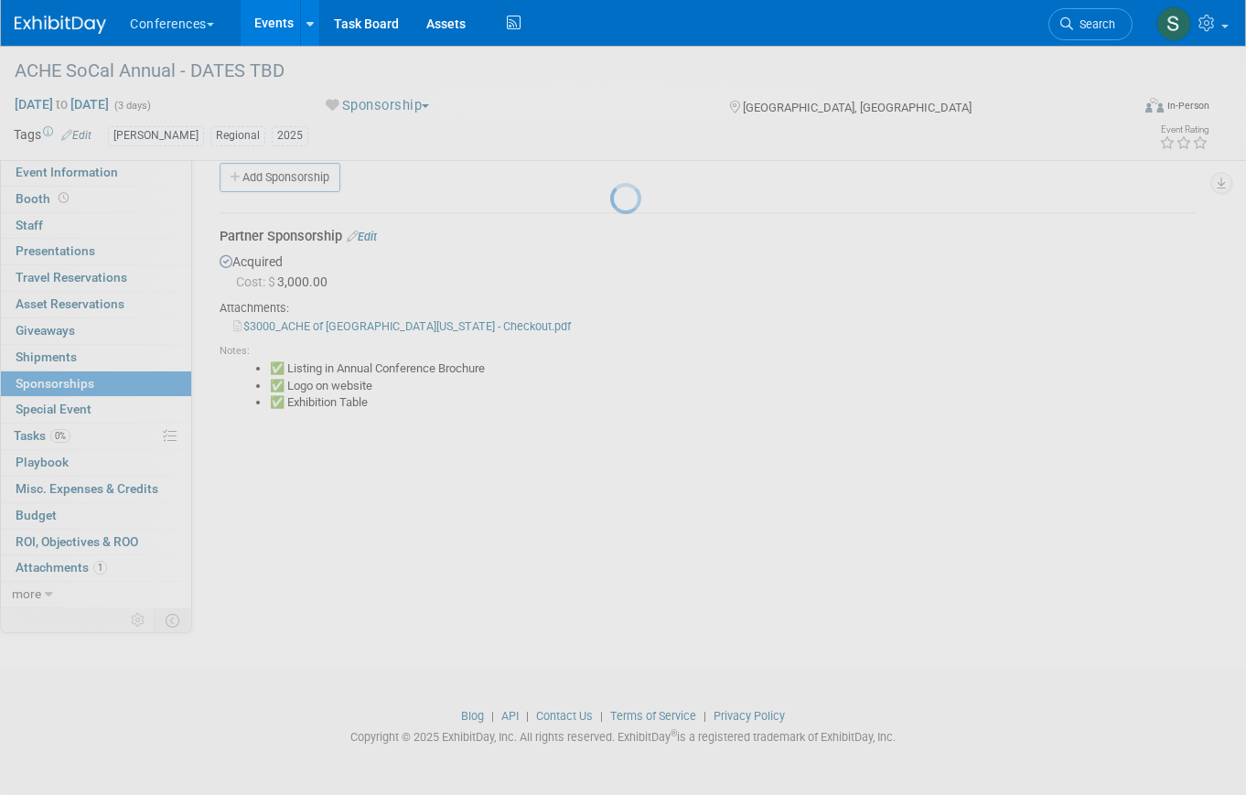
scroll to position [22, 0]
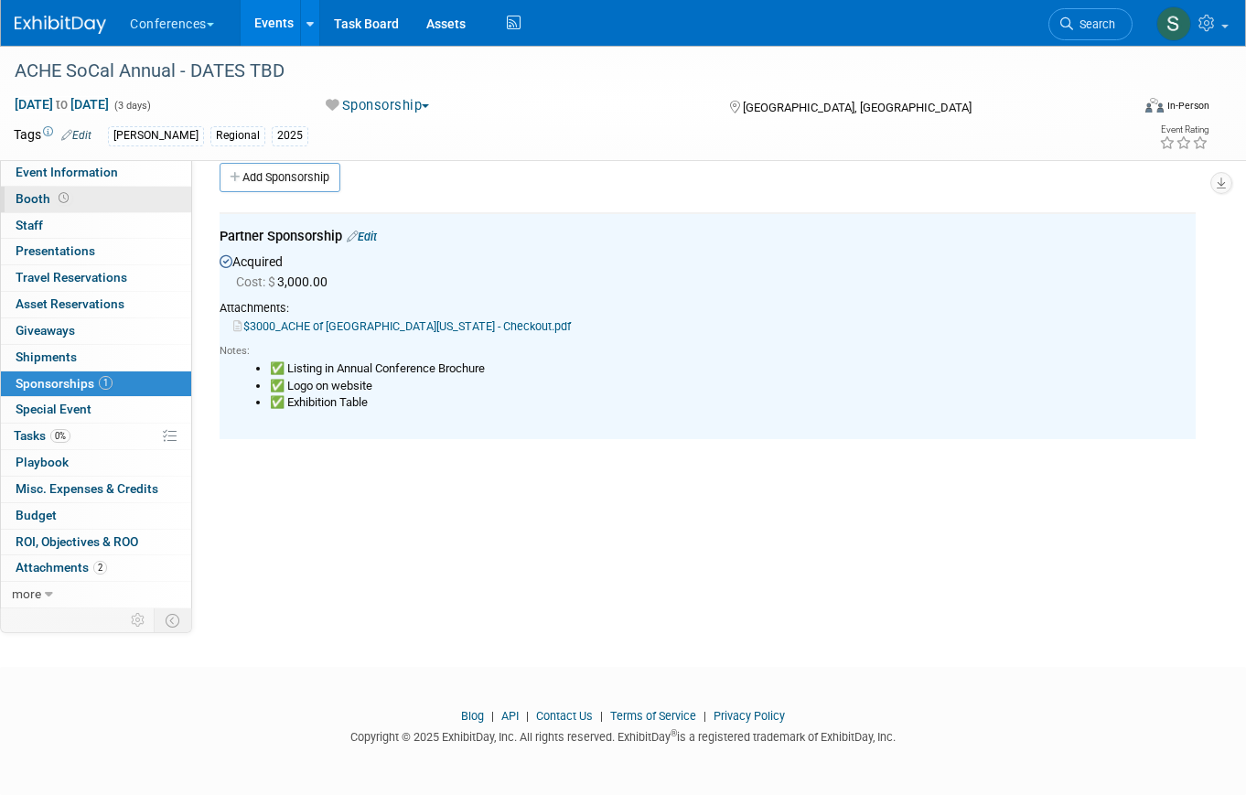
click at [63, 197] on icon at bounding box center [64, 198] width 10 height 10
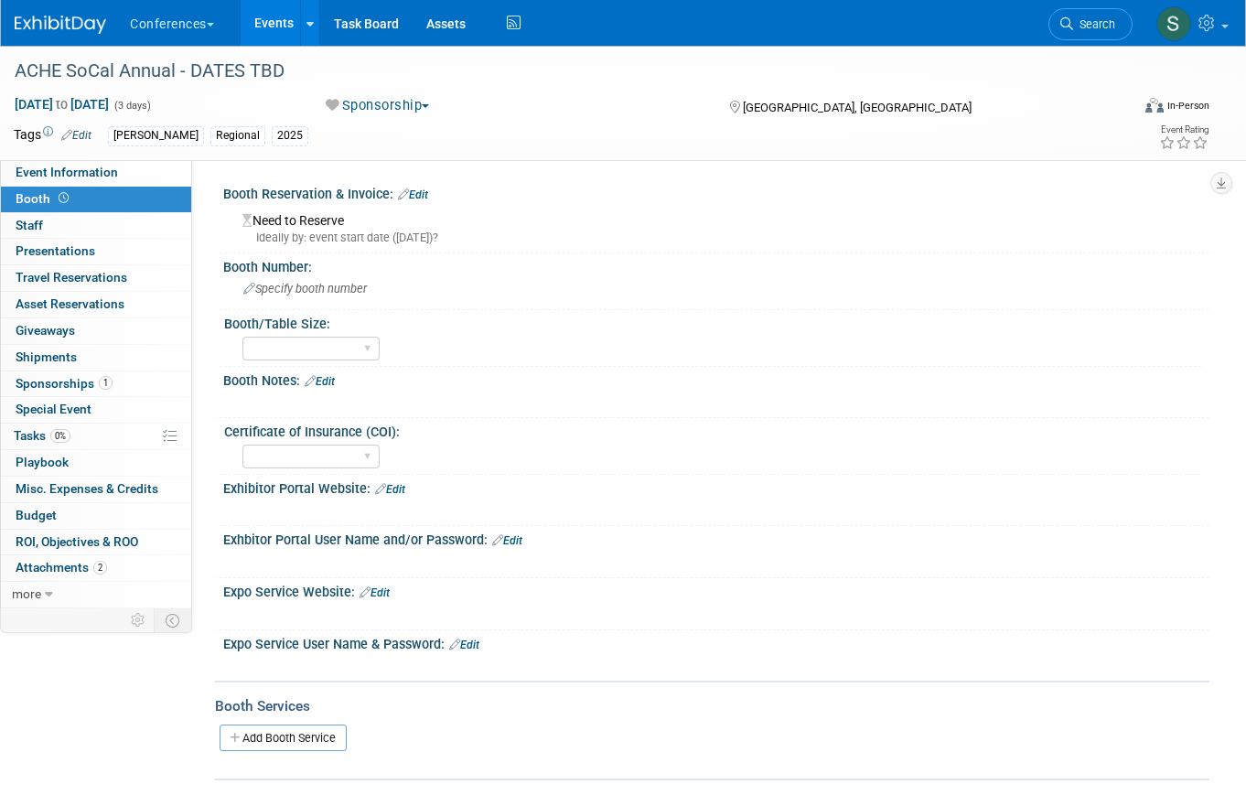
click at [427, 192] on link "Edit" at bounding box center [413, 195] width 30 height 13
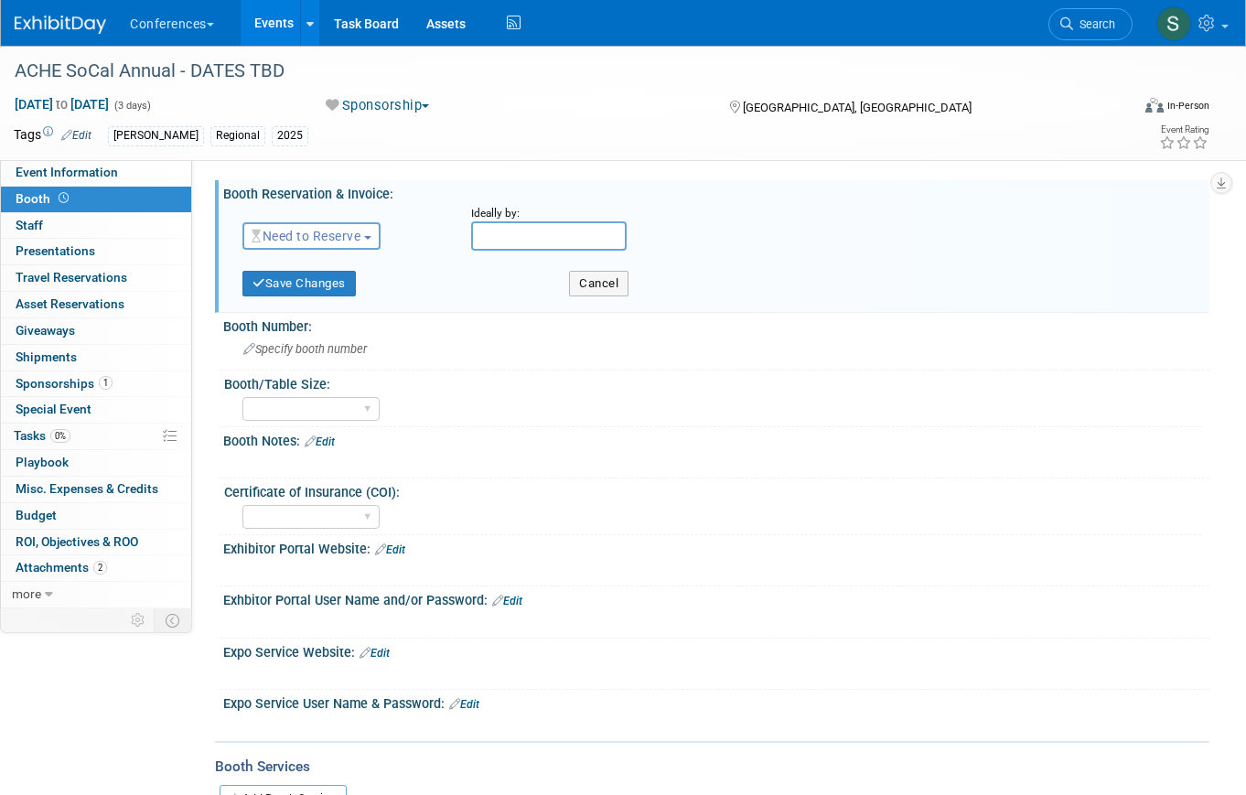
click at [293, 250] on div "Need to Reserve Need to Reserve Reserved No Reservation Required" at bounding box center [343, 232] width 229 height 53
click at [293, 239] on span "Need to Reserve" at bounding box center [306, 236] width 109 height 15
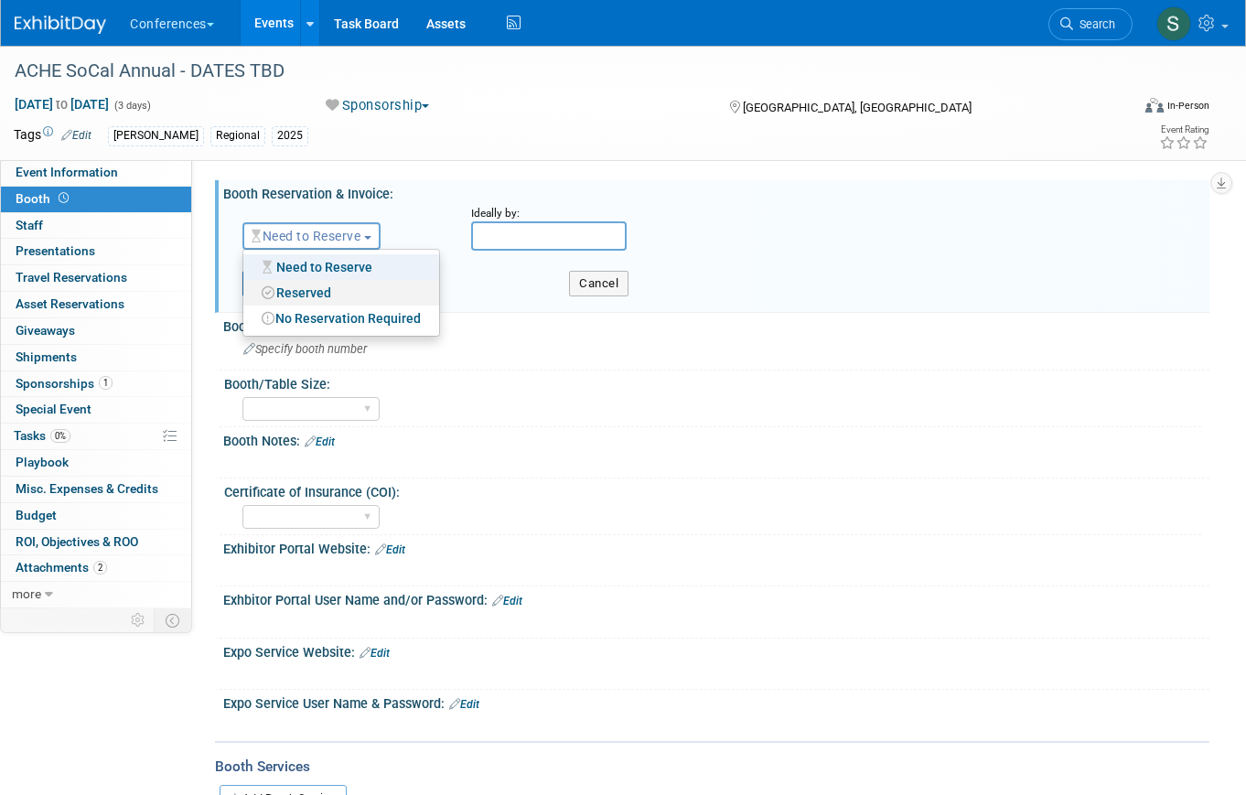
click at [307, 288] on link "Reserved" at bounding box center [341, 293] width 196 height 26
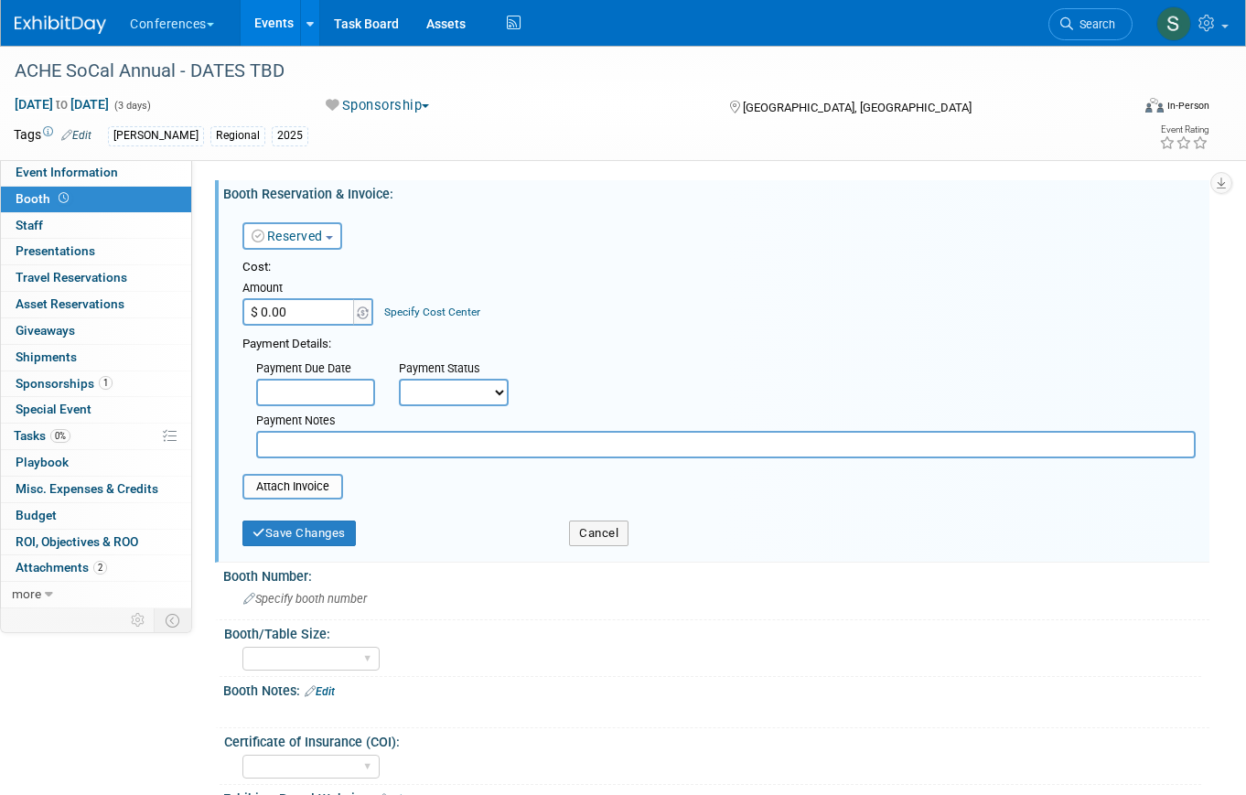
click at [292, 311] on input "$ 0.00" at bounding box center [300, 311] width 114 height 27
type input "$ 3,000.00"
click at [429, 399] on select "Not Paid Yet Partially Paid Paid in Full" at bounding box center [454, 392] width 110 height 27
select select "1"
click at [399, 379] on select "Not Paid Yet Partially Paid Paid in Full" at bounding box center [454, 392] width 110 height 27
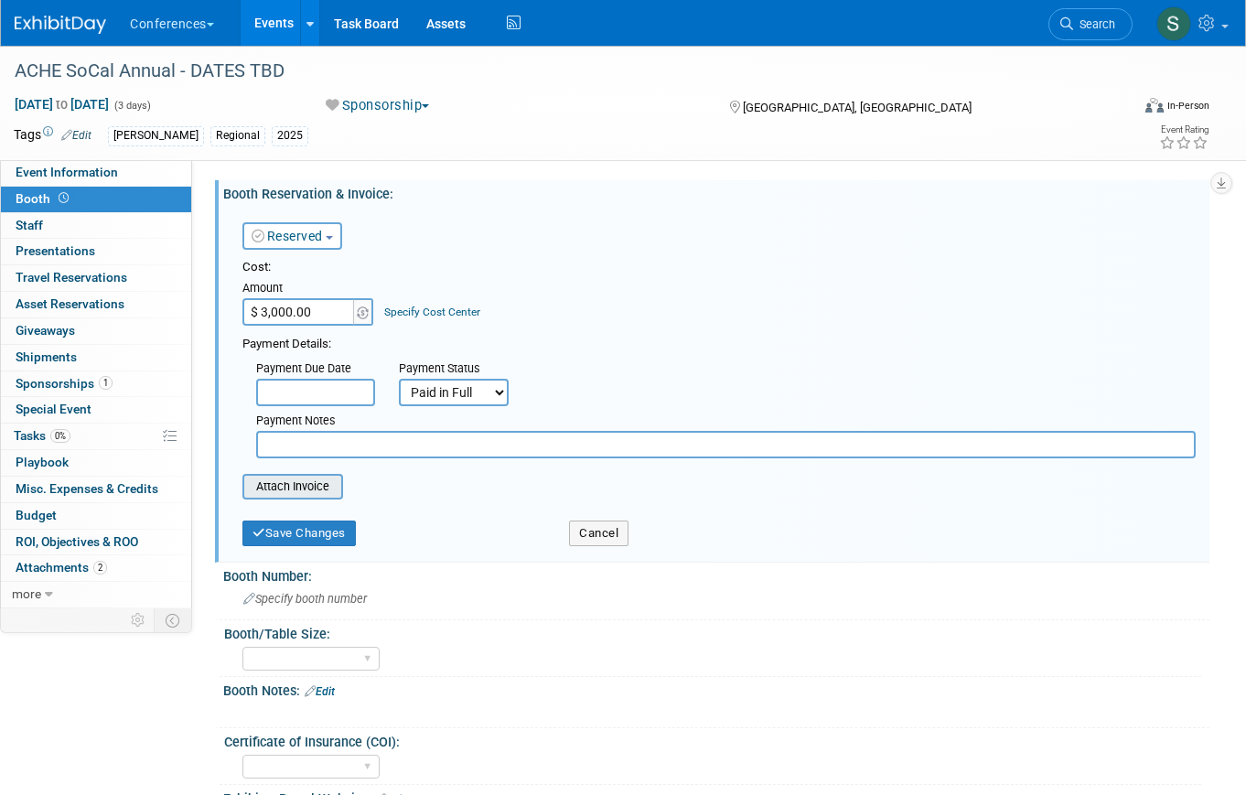
click at [305, 481] on input "file" at bounding box center [233, 487] width 218 height 22
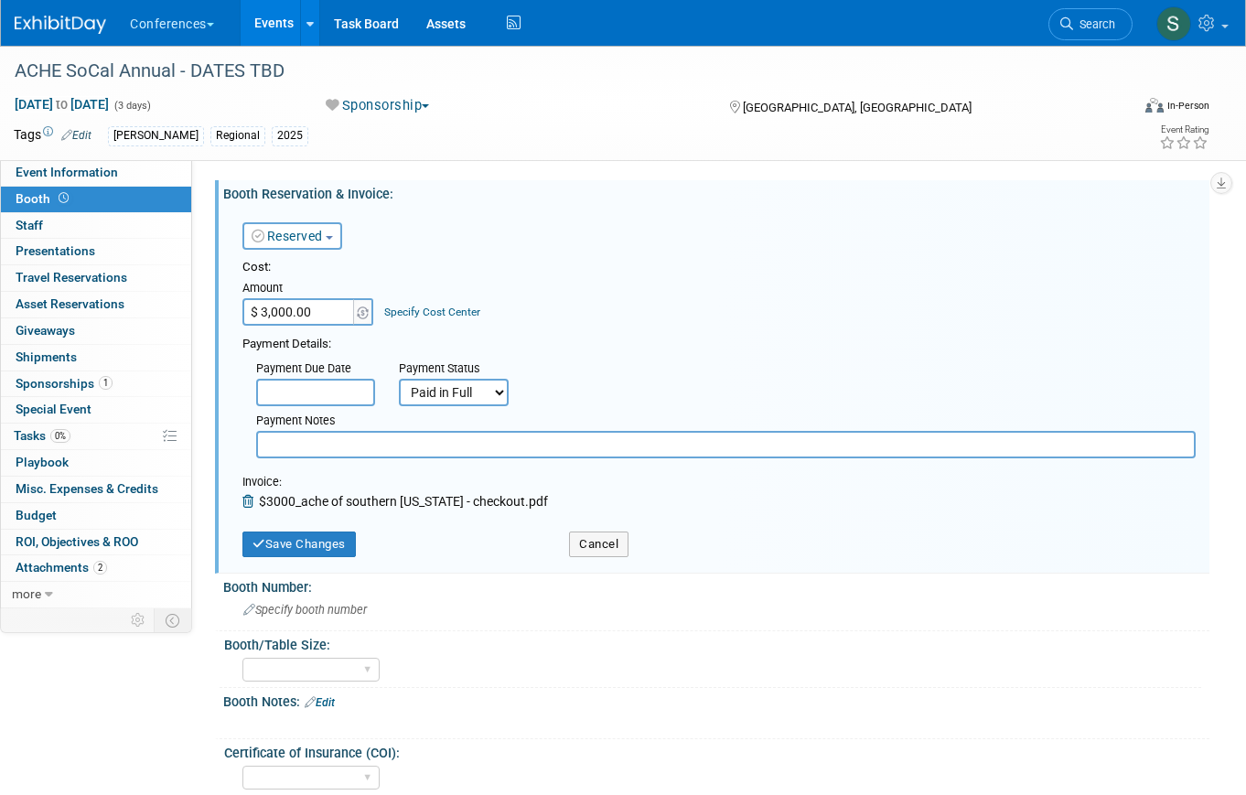
click at [439, 310] on link "Specify Cost Center" at bounding box center [432, 312] width 96 height 13
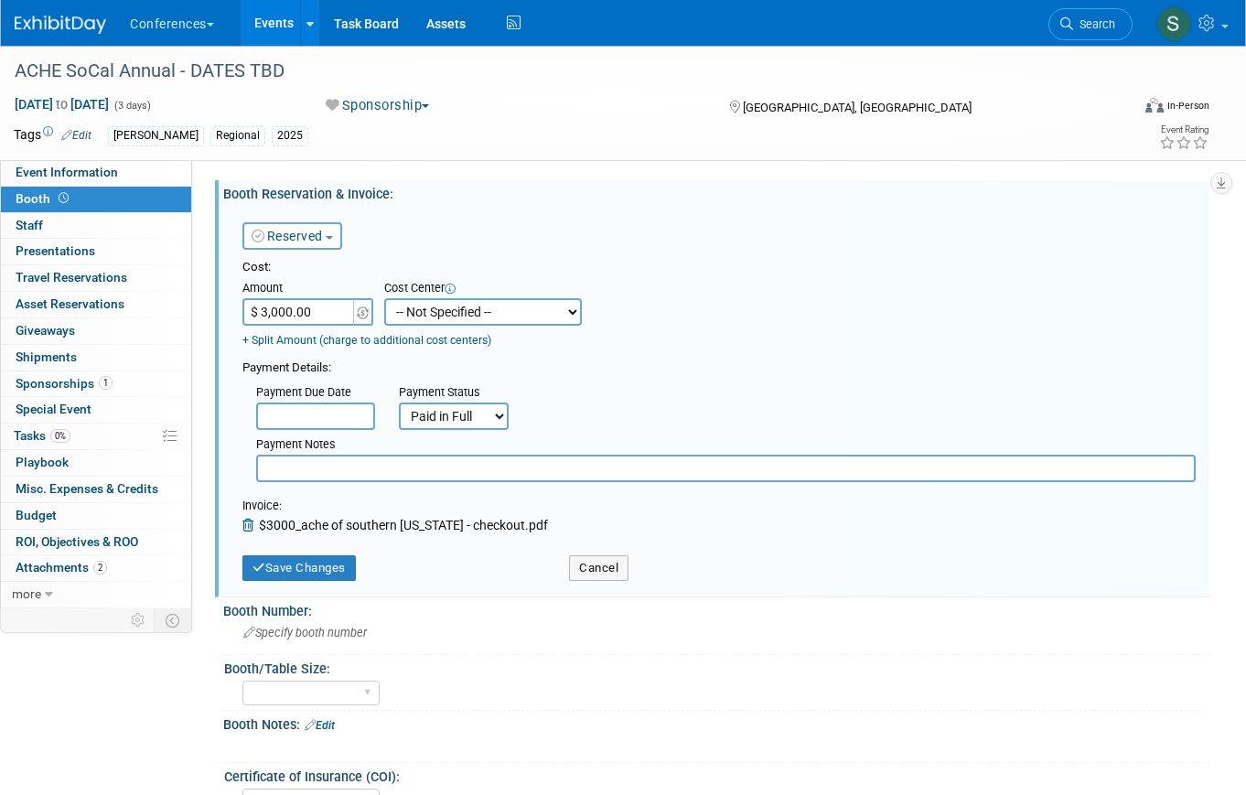
click at [458, 313] on select "-- Not Specified -- Aya Education Aya Healthcare Aya Locums Bespoke Corporate D…" at bounding box center [483, 311] width 198 height 27
select select "18965872"
click at [384, 298] on select "-- Not Specified -- Aya Education Aya Healthcare Aya Locums Bespoke Corporate D…" at bounding box center [483, 311] width 198 height 27
click at [308, 568] on button "Save Changes" at bounding box center [299, 568] width 113 height 26
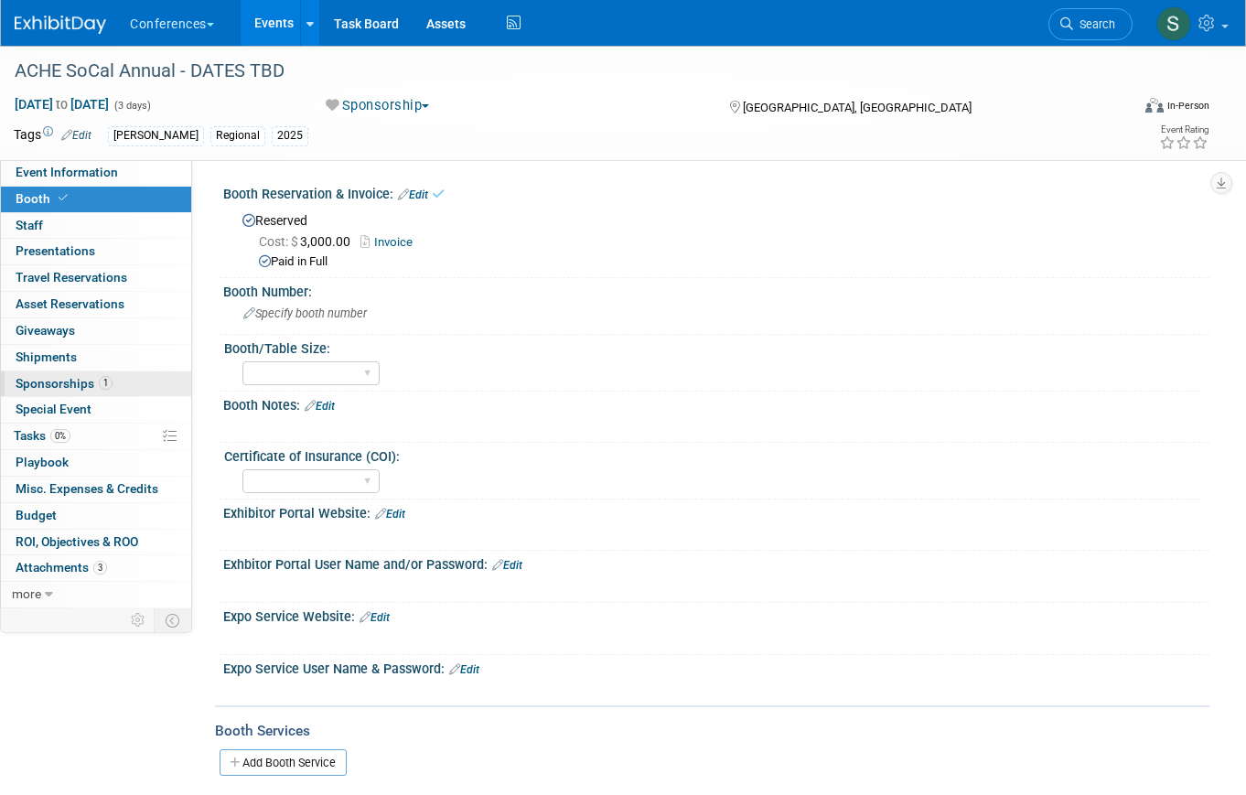
click at [113, 387] on link "1 Sponsorships 1" at bounding box center [96, 385] width 190 height 26
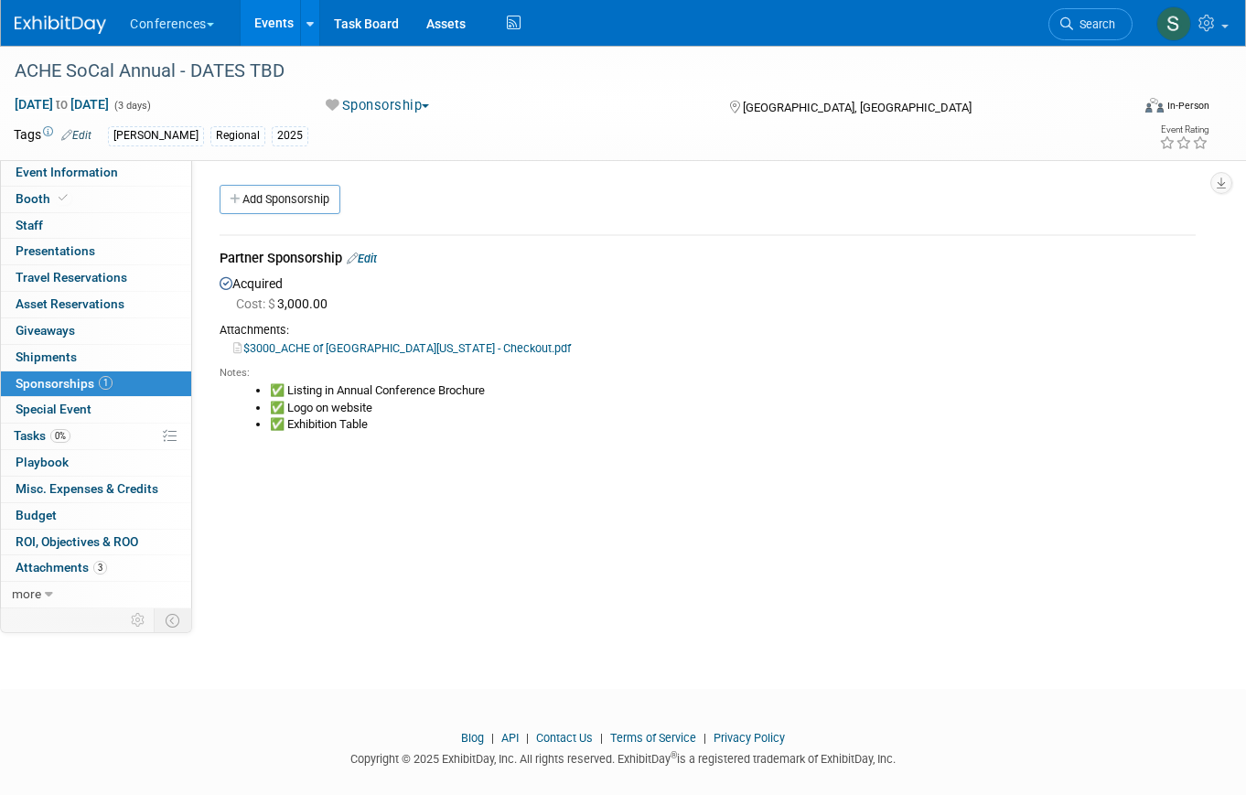
click at [377, 256] on link "Edit" at bounding box center [362, 259] width 30 height 14
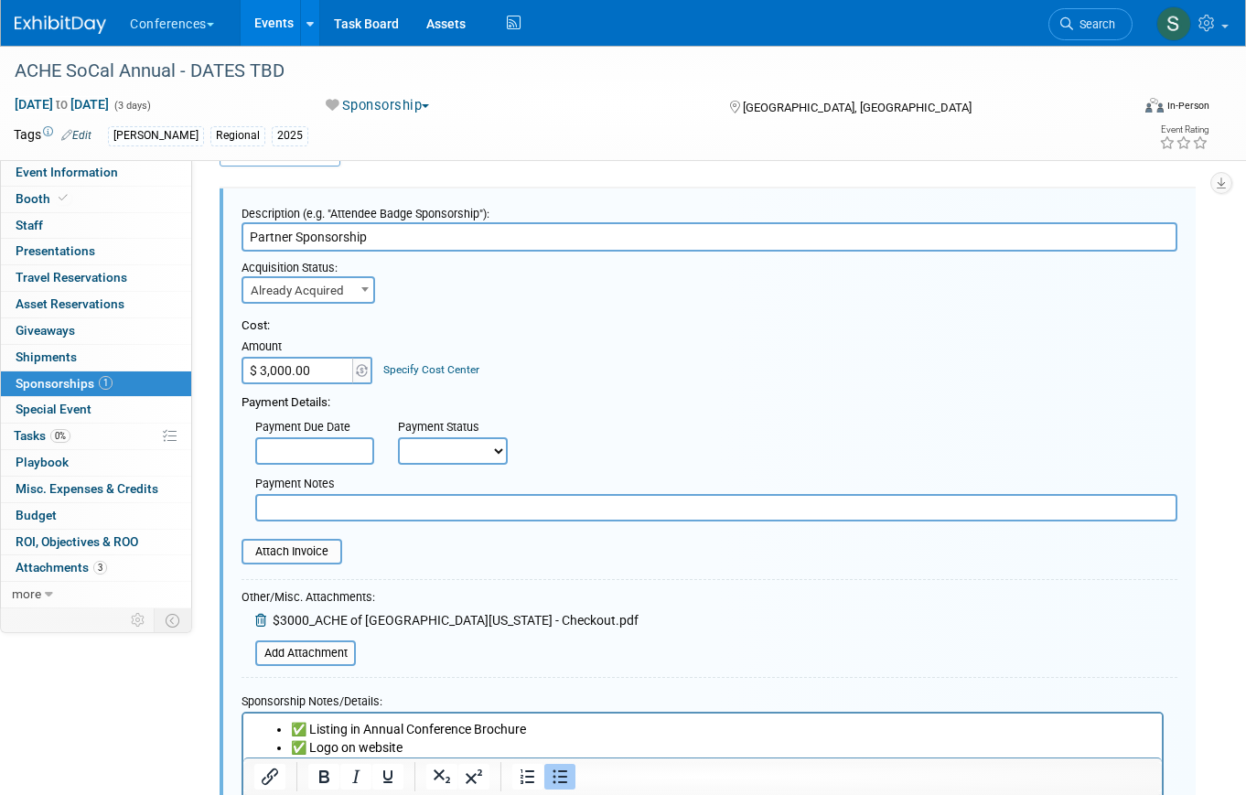
scroll to position [50, 0]
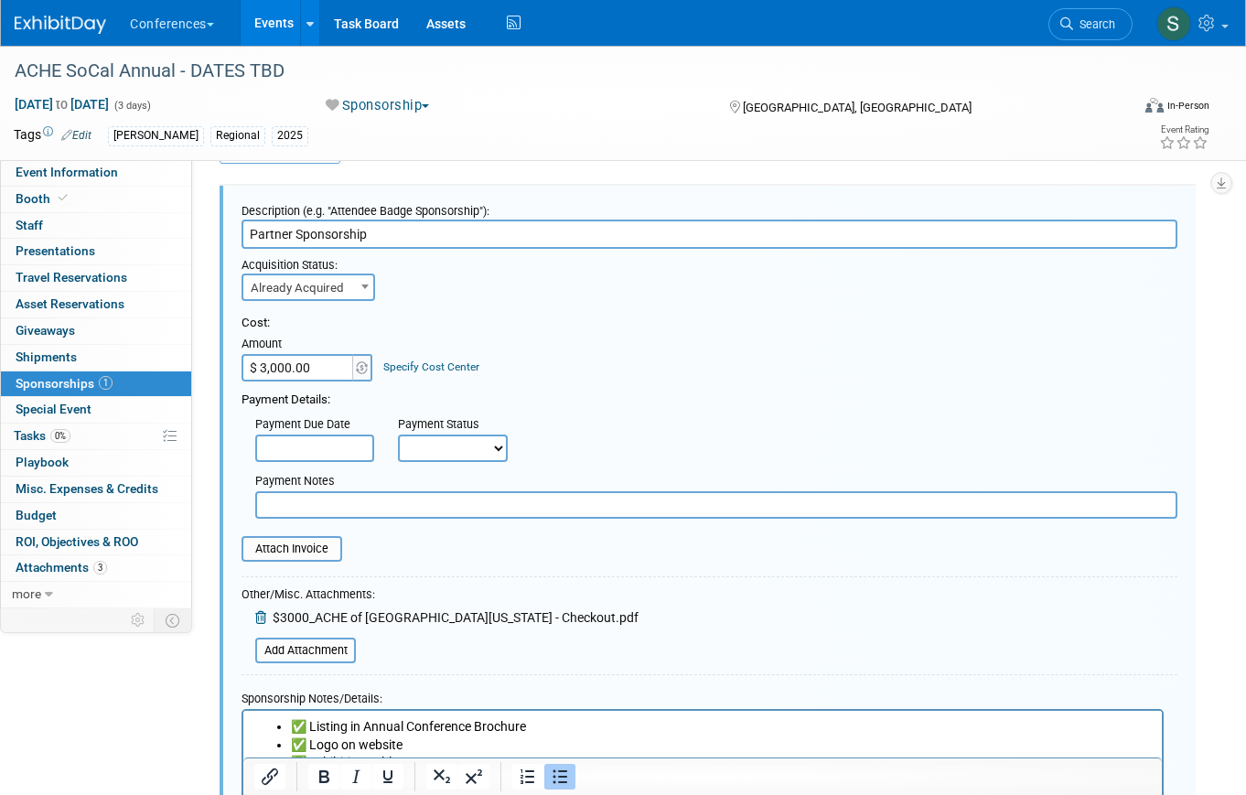
click at [316, 368] on input "$ 3,000.00" at bounding box center [299, 367] width 114 height 27
type input "$"
type input "$ 0.00"
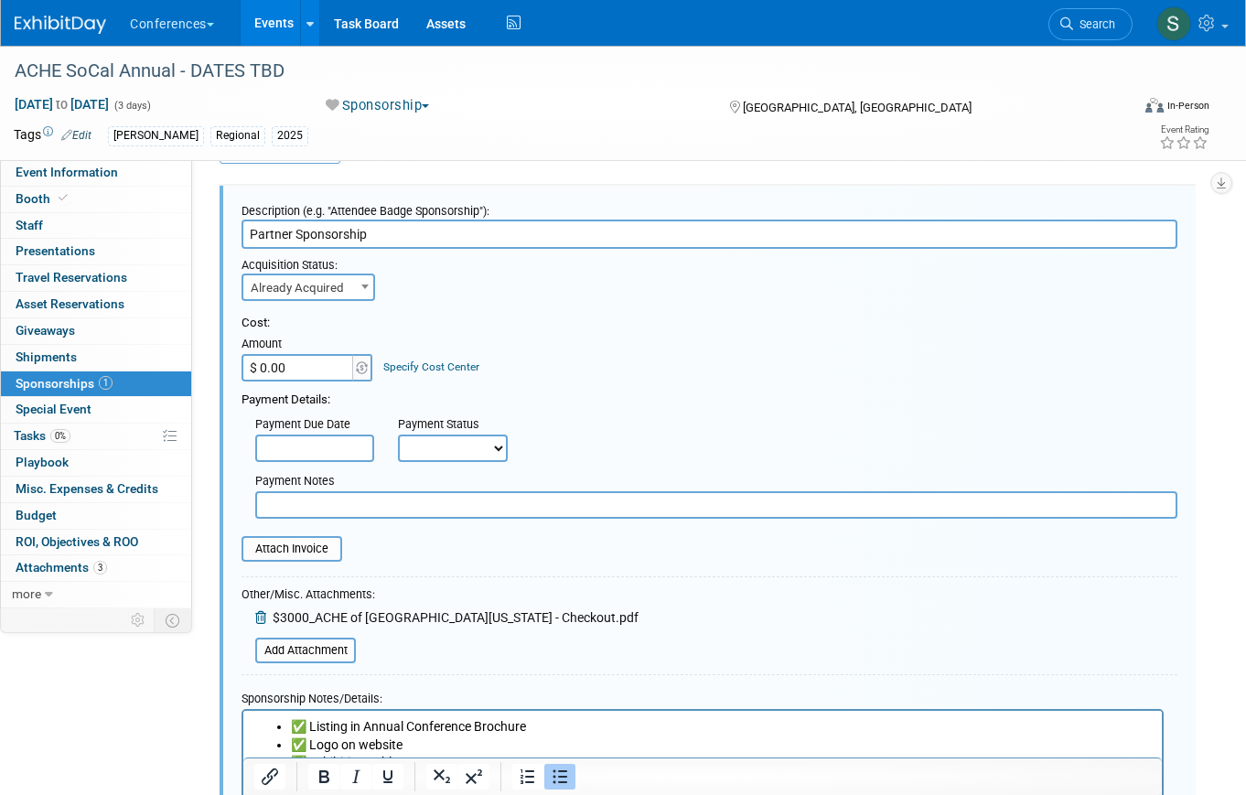
click at [680, 325] on div "Cost:" at bounding box center [710, 323] width 936 height 17
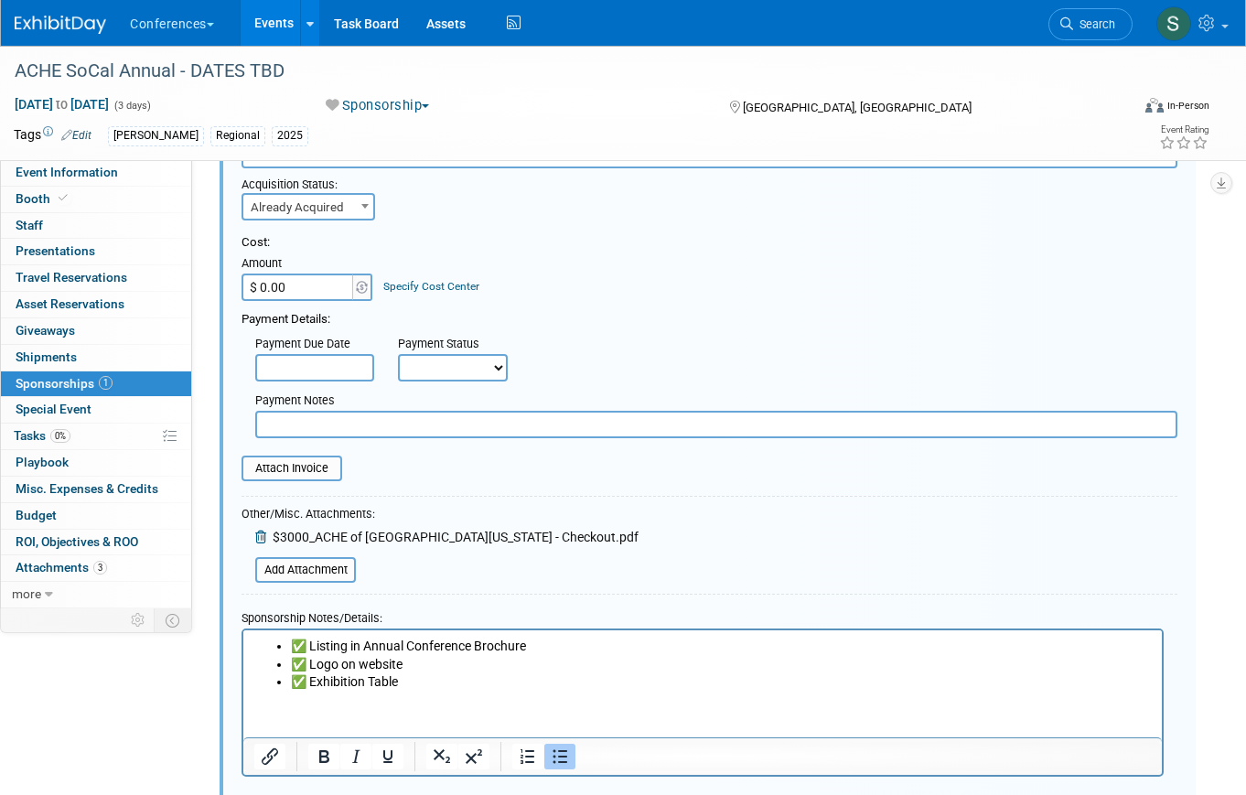
scroll to position [241, 0]
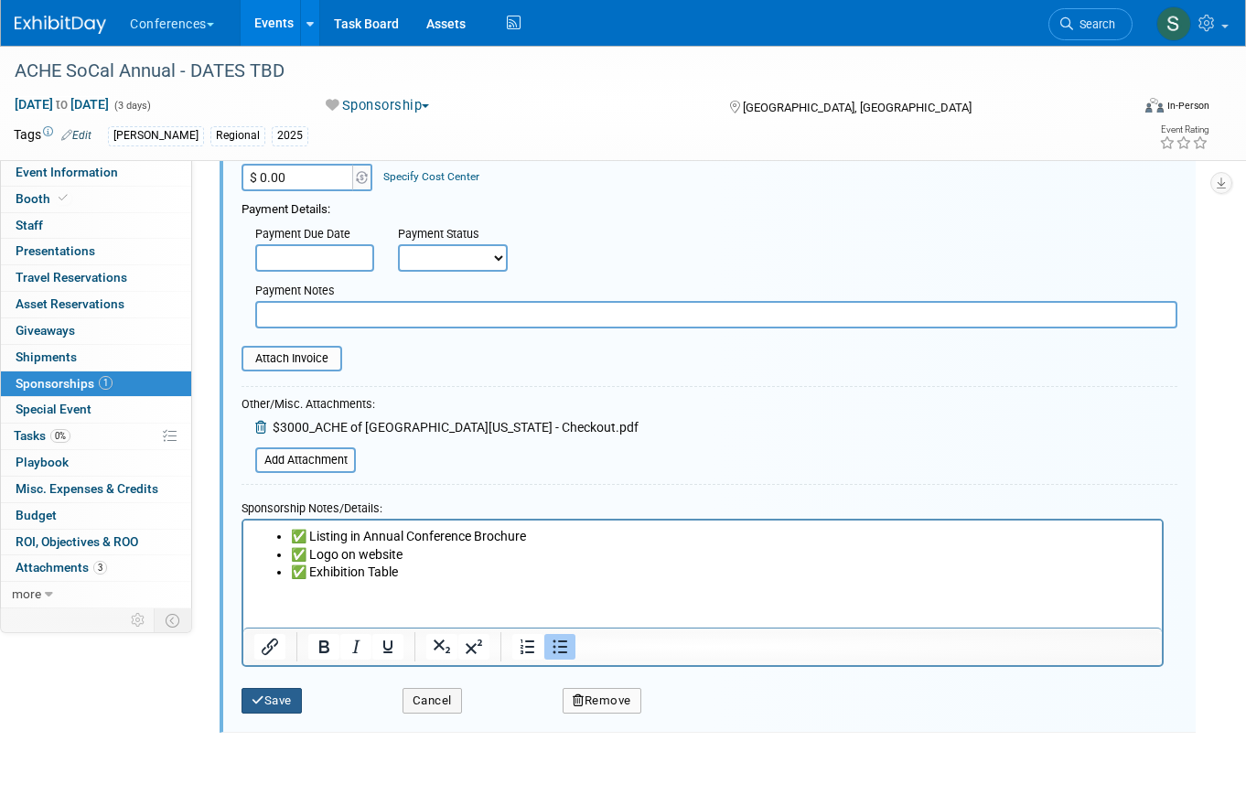
click at [284, 703] on button "Save" at bounding box center [272, 701] width 60 height 26
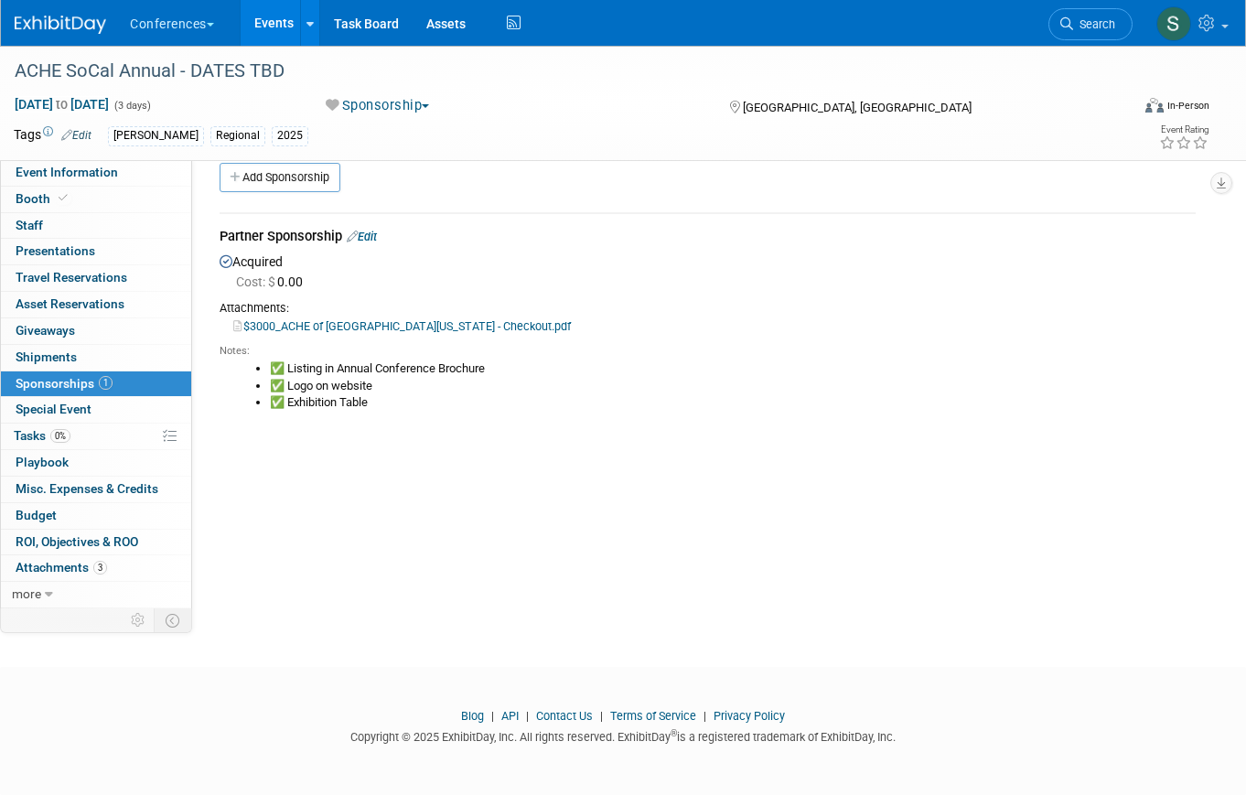
scroll to position [0, 0]
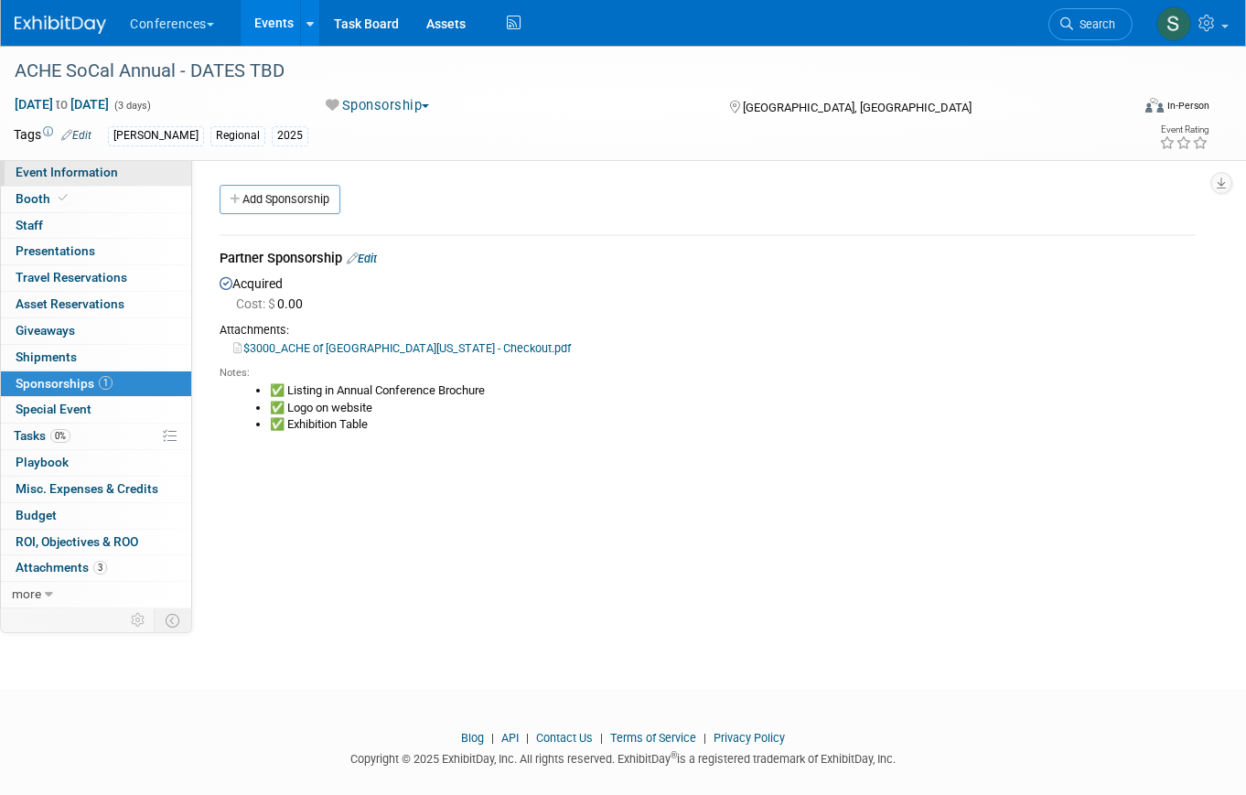
click at [59, 175] on span "Event Information" at bounding box center [67, 172] width 102 height 15
select select "[PERSON_NAME]"
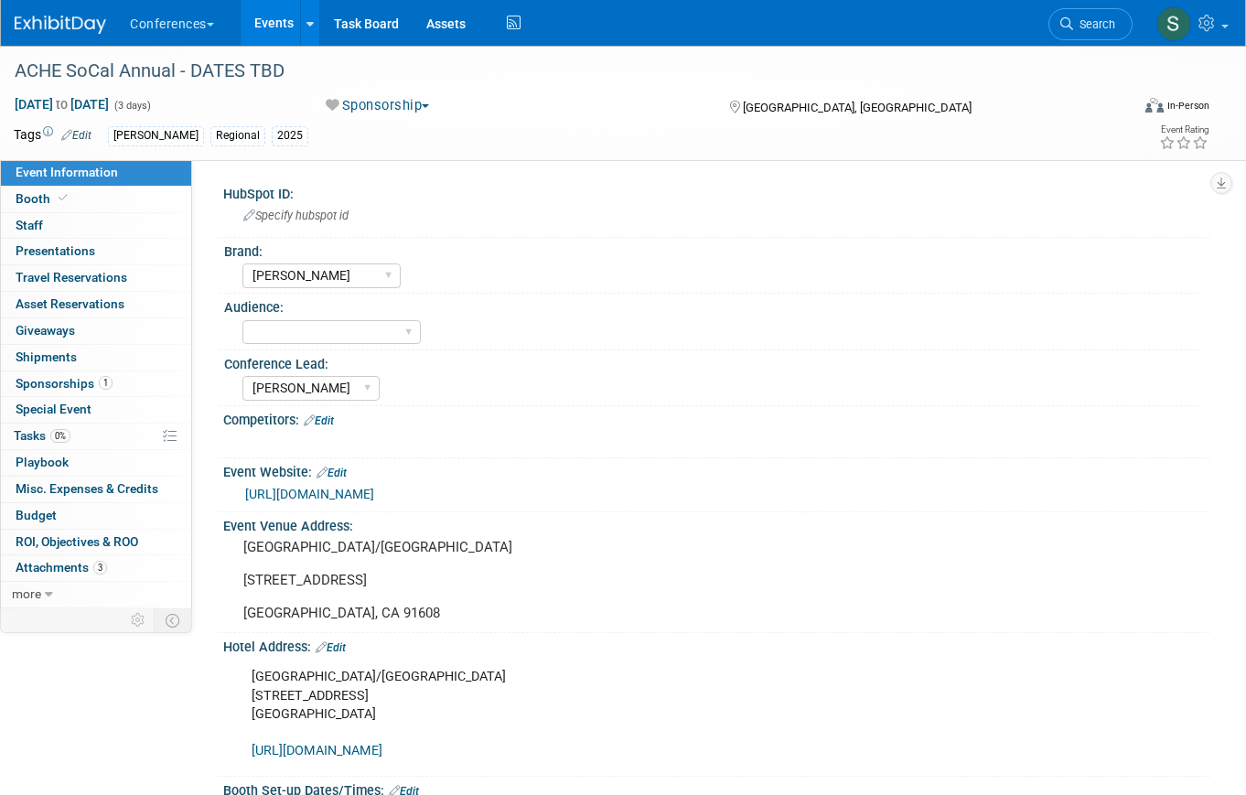
scroll to position [12, 0]
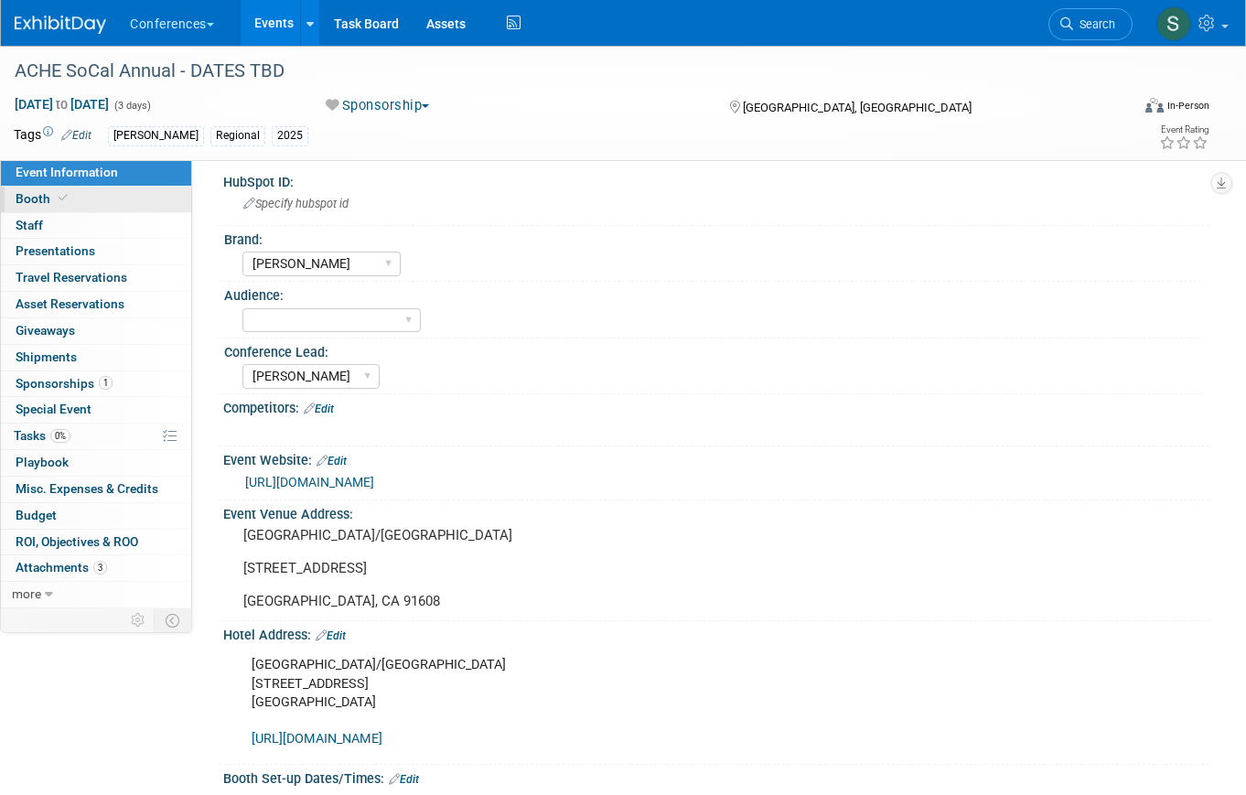
click at [87, 201] on link "Booth" at bounding box center [96, 200] width 190 height 26
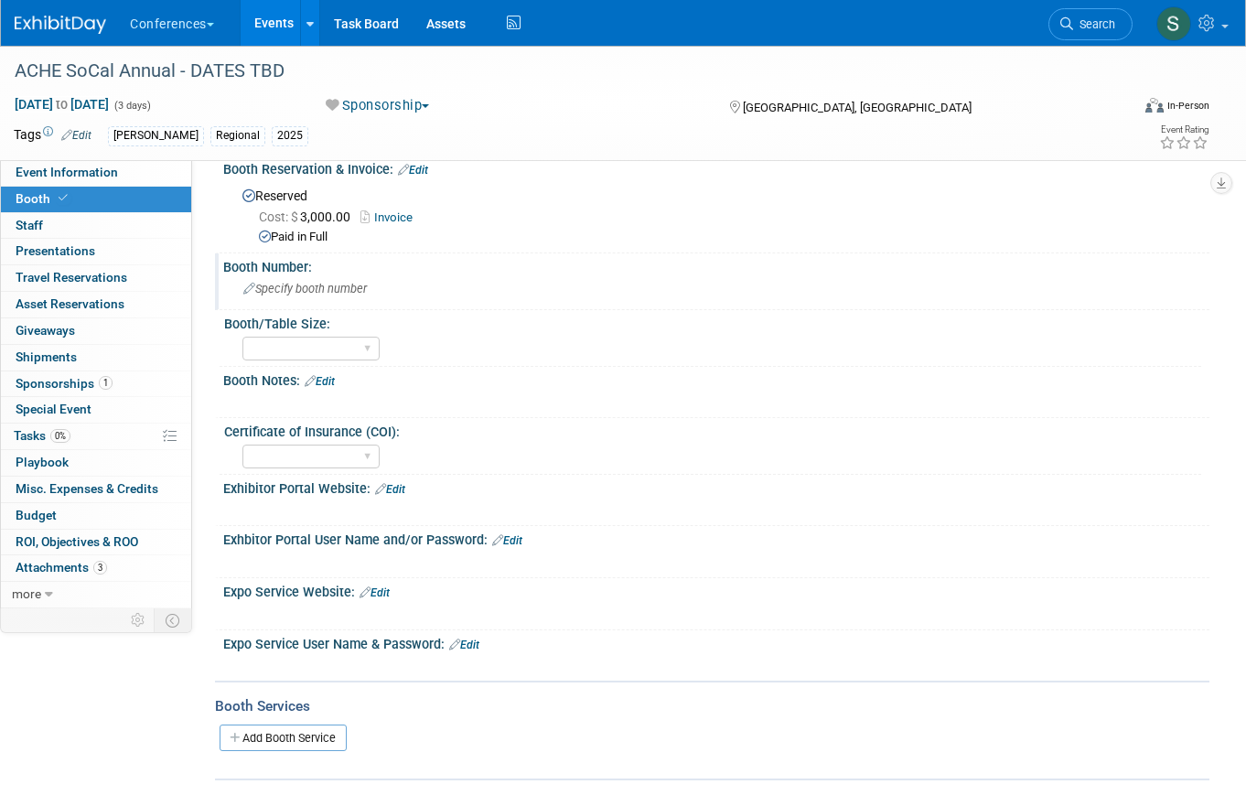
scroll to position [0, 0]
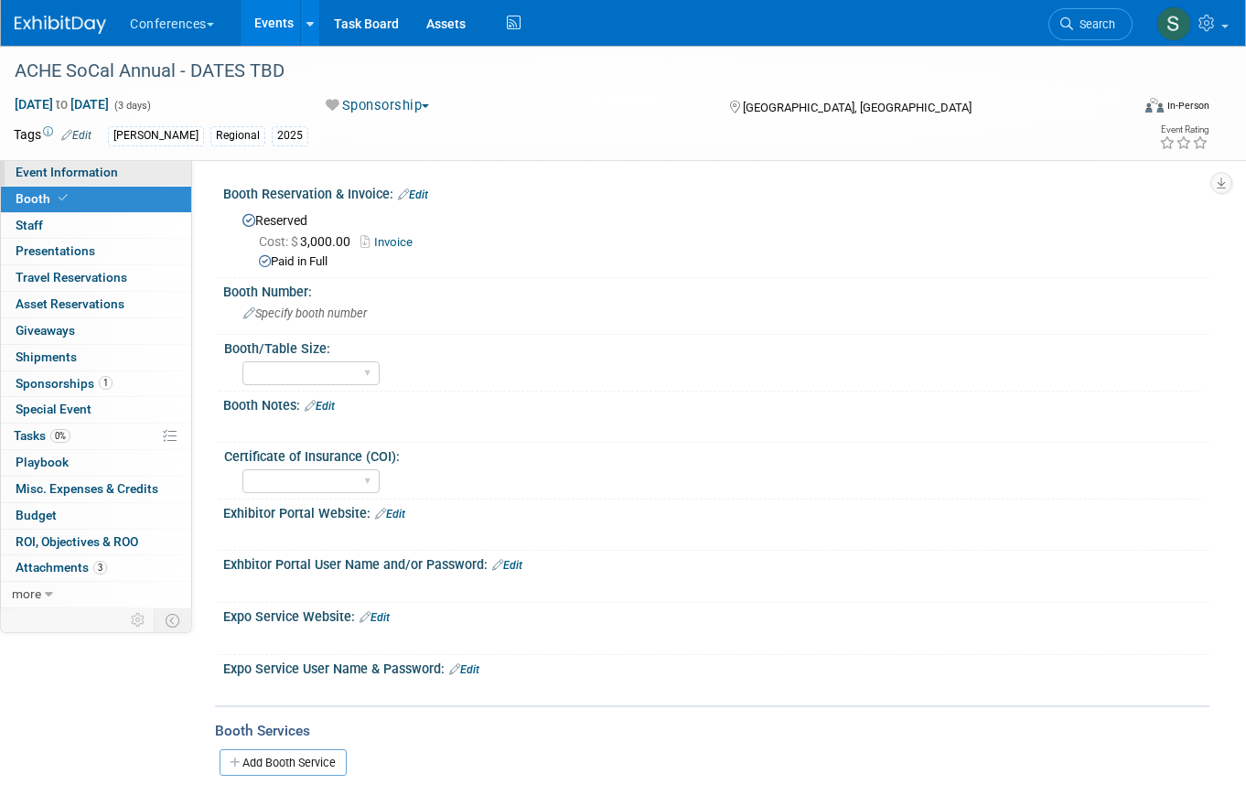
click at [120, 173] on link "Event Information" at bounding box center [96, 173] width 190 height 26
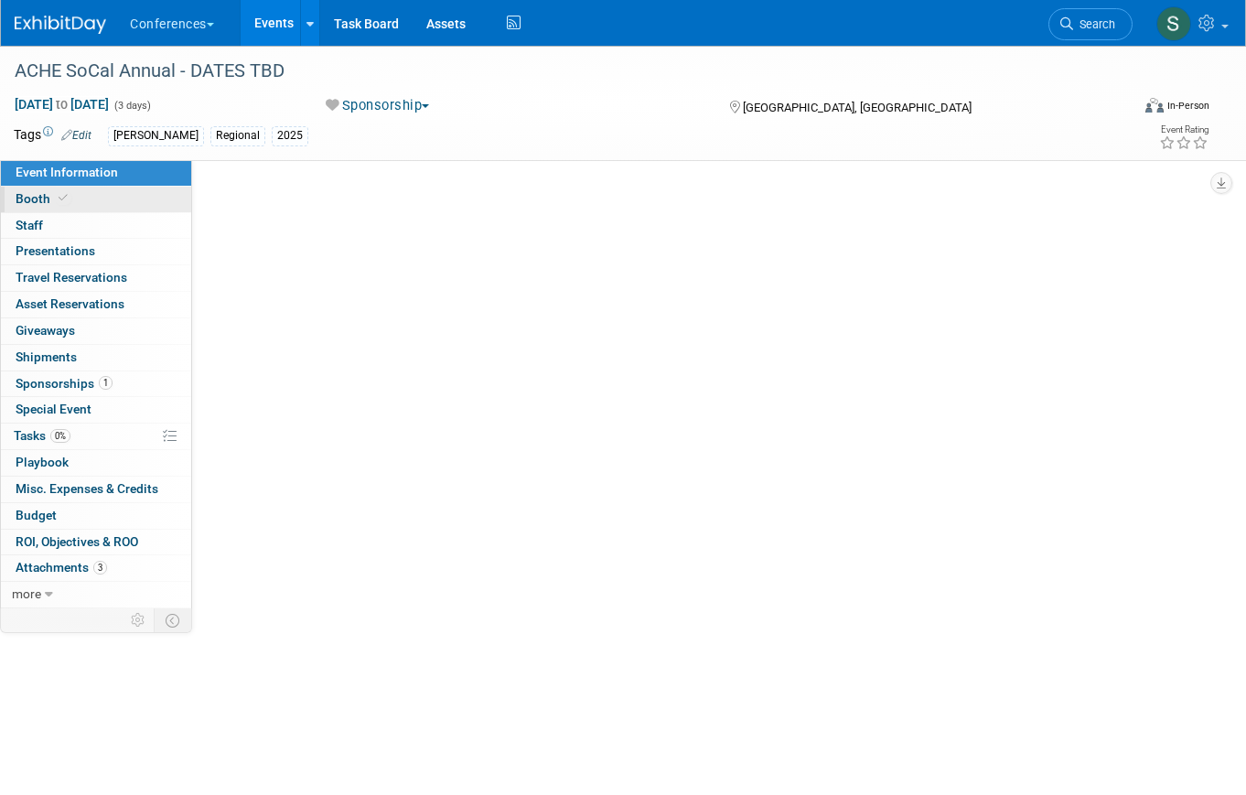
select select "[PERSON_NAME]"
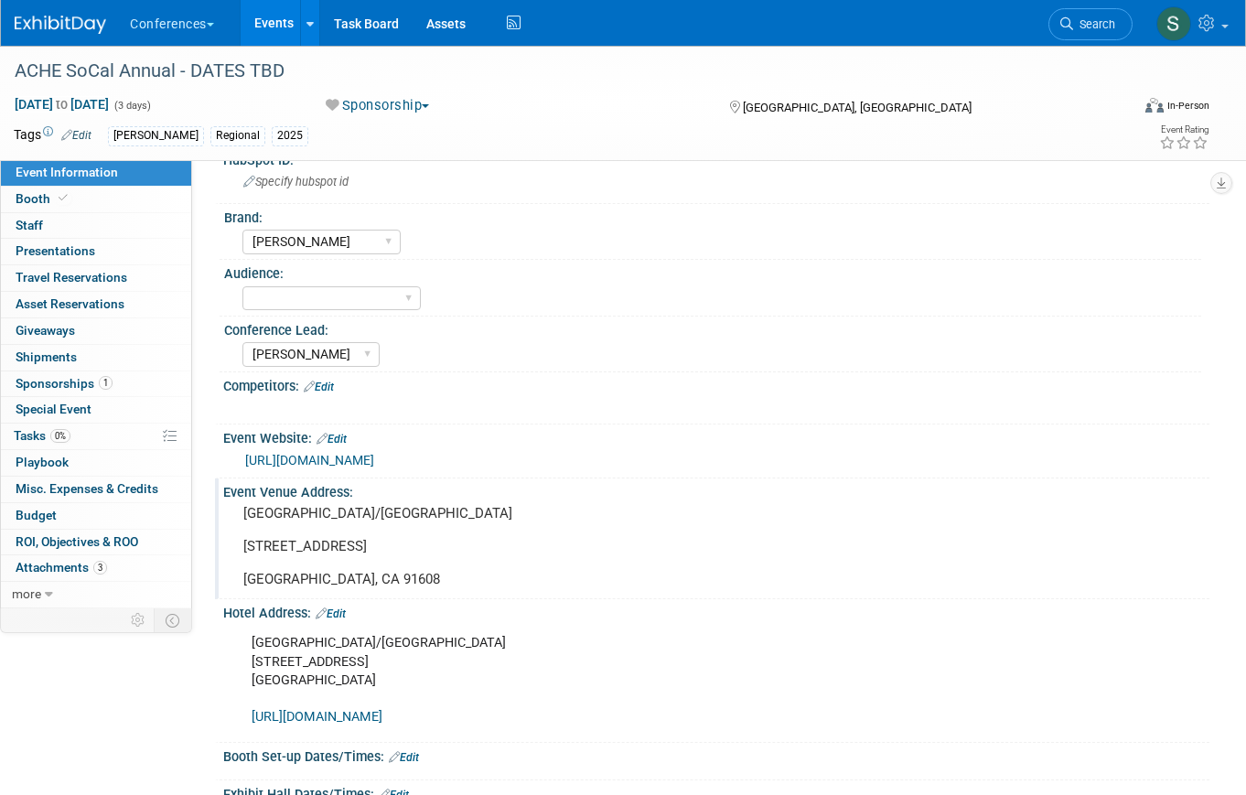
scroll to position [68, 0]
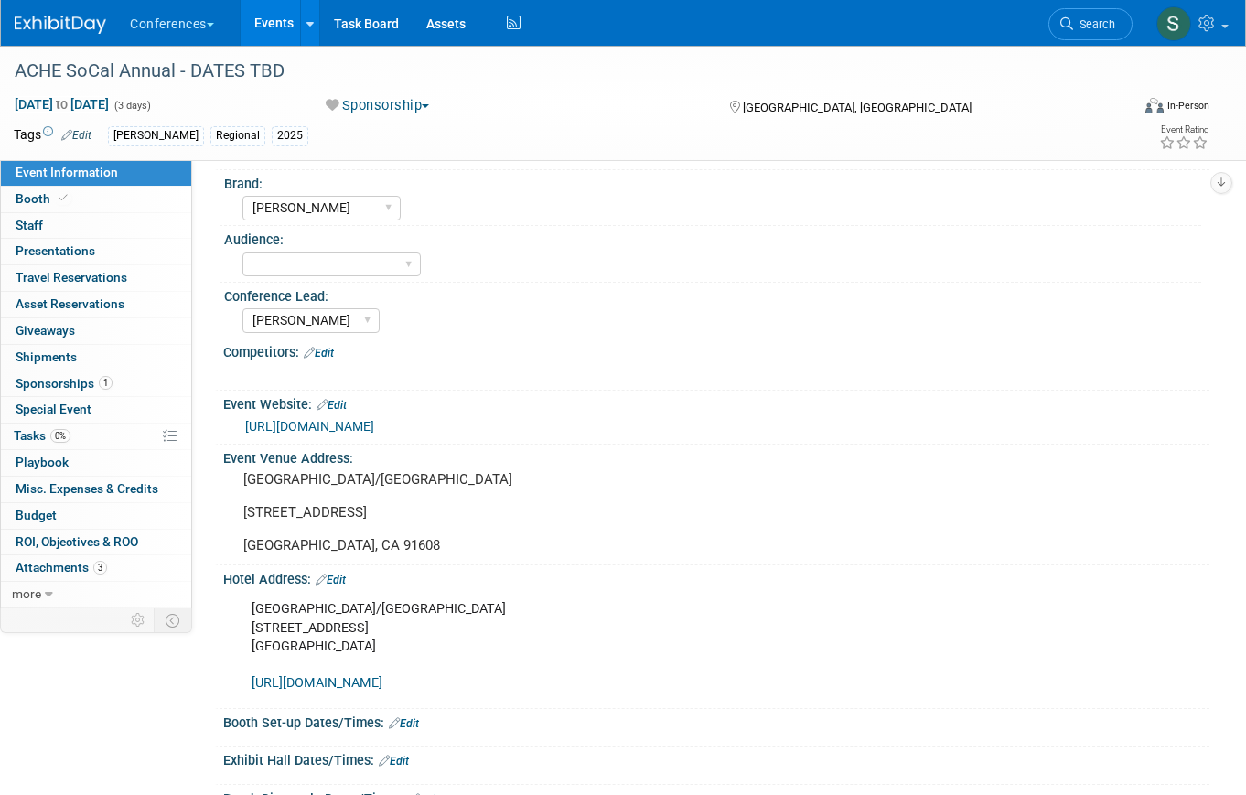
click at [342, 584] on link "Edit" at bounding box center [331, 580] width 30 height 13
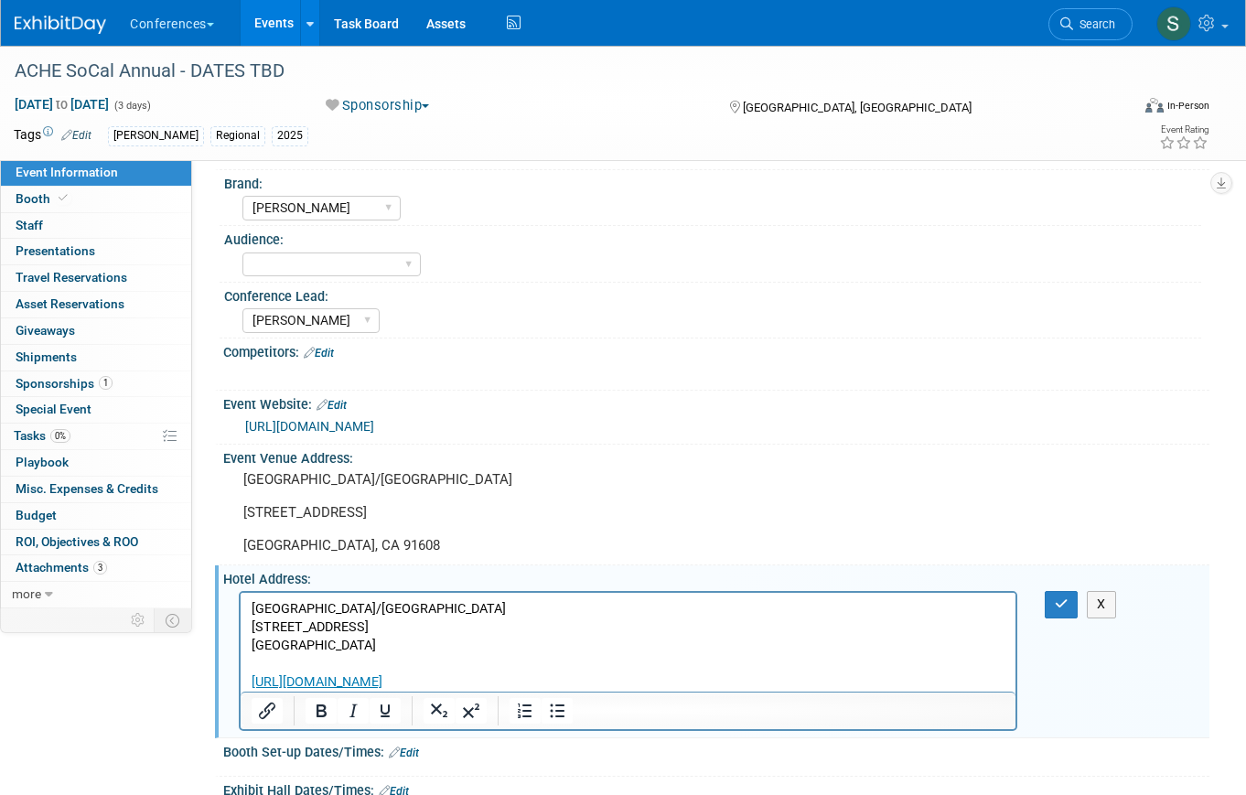
scroll to position [0, 0]
click at [383, 684] on link "https://www.hilton.com/en/attend-my-event/buruchf-ache-40f6a6a6-f410-40c7-ad63-…" at bounding box center [317, 682] width 131 height 16
click at [696, 652] on input "https://www.hilton.com/en/attend-my-event/buruchf-ache-40f6a6a6-f410-40c7-ad63-…" at bounding box center [683, 641] width 199 height 35
click at [874, 636] on icon "Open link" at bounding box center [885, 642] width 22 height 22
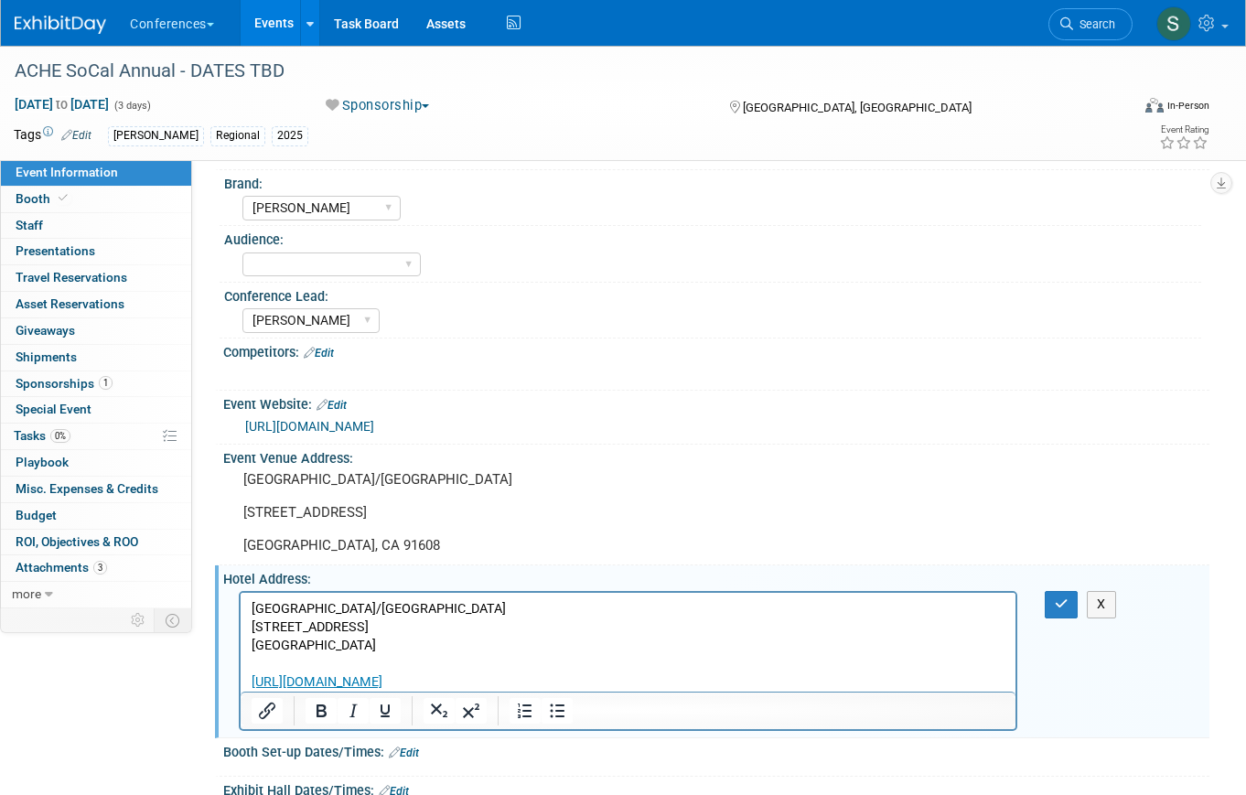
drag, startPoint x: 867, startPoint y: 678, endPoint x: 264, endPoint y: 609, distance: 606.0
click at [264, 609] on p "Hilton Los Angeles/Universal City 555 Universal Hollywood Drive Universal City,…" at bounding box center [629, 646] width 754 height 92
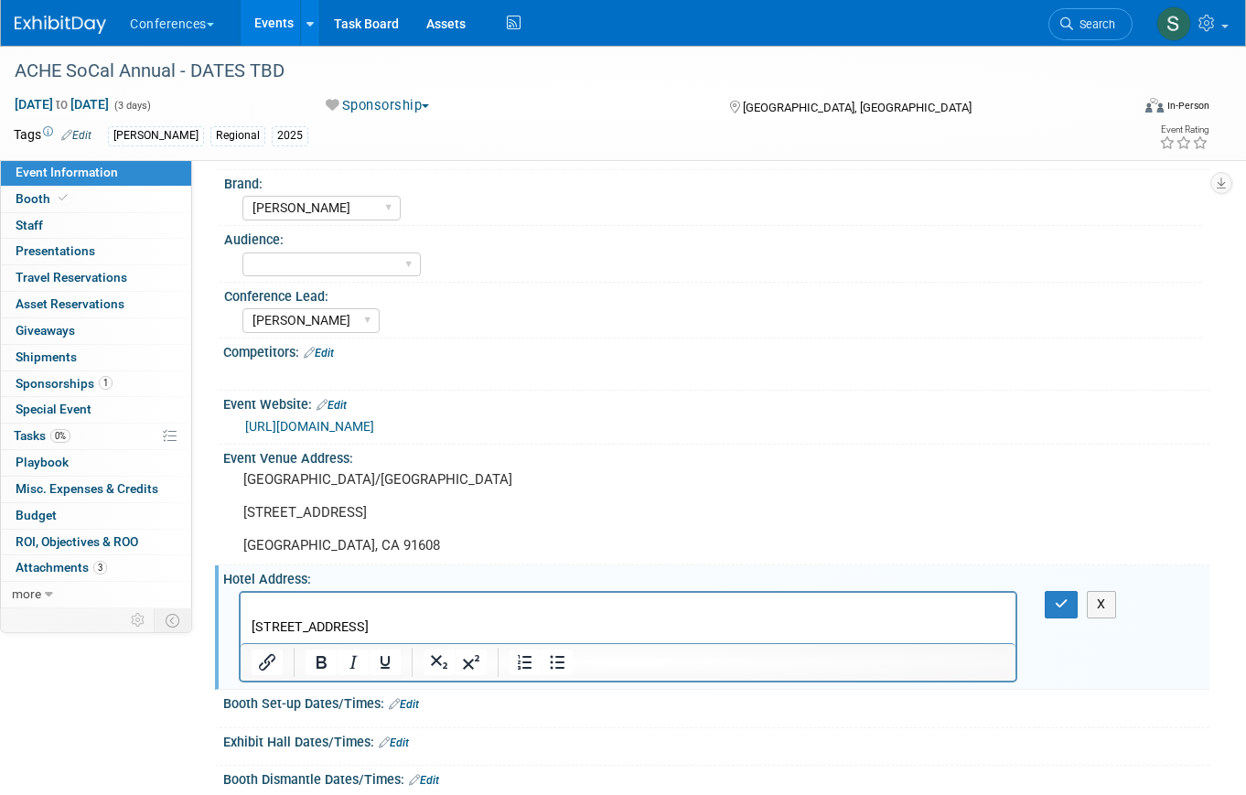
click at [260, 612] on p "Rich Text Area. Press ALT-0 for help." at bounding box center [629, 609] width 754 height 18
click at [375, 630] on p "17900 Jamboree Rd, Irvine, CA 92614" at bounding box center [629, 628] width 754 height 18
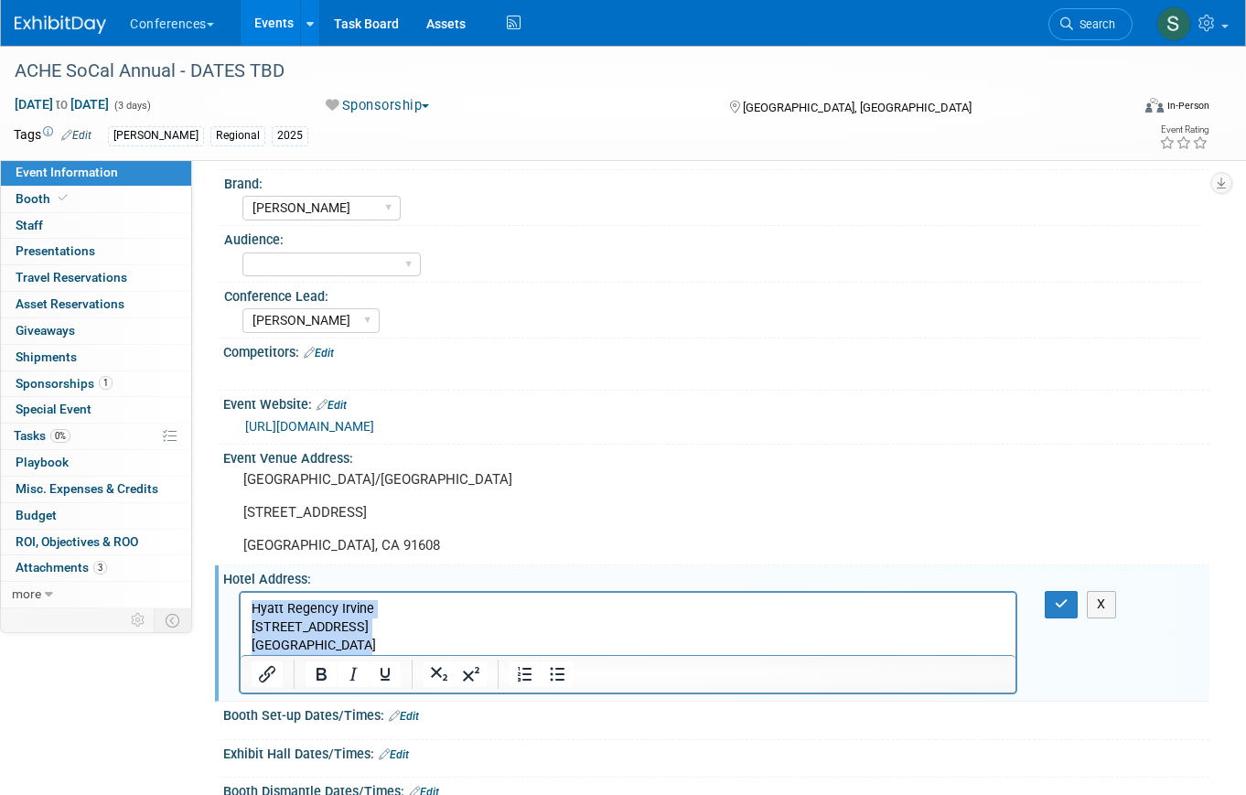
drag, startPoint x: 361, startPoint y: 646, endPoint x: 212, endPoint y: 597, distance: 156.3
click at [241, 597] on html "Hyatt Regency Irvine 17900 Jamboree Rd Irvine, CA 92614" at bounding box center [628, 624] width 775 height 62
copy body "Hyatt Regency Irvine 17900 Jamboree Rd Irvine, CA 92614"
click at [1061, 598] on icon "button" at bounding box center [1062, 604] width 14 height 13
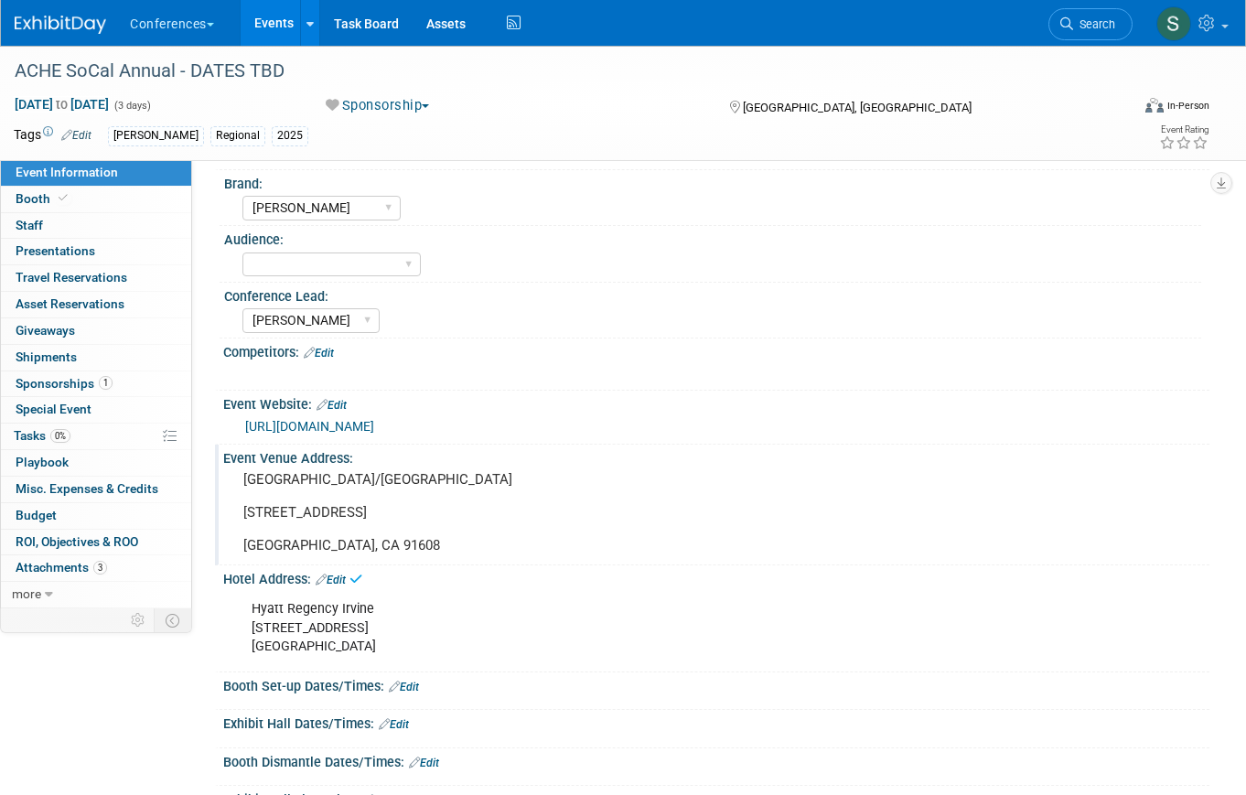
click at [382, 501] on pre "Hilton Los Angeles/Universal City 555 Universal Hollywood Drive Universal City,…" at bounding box center [428, 512] width 371 height 82
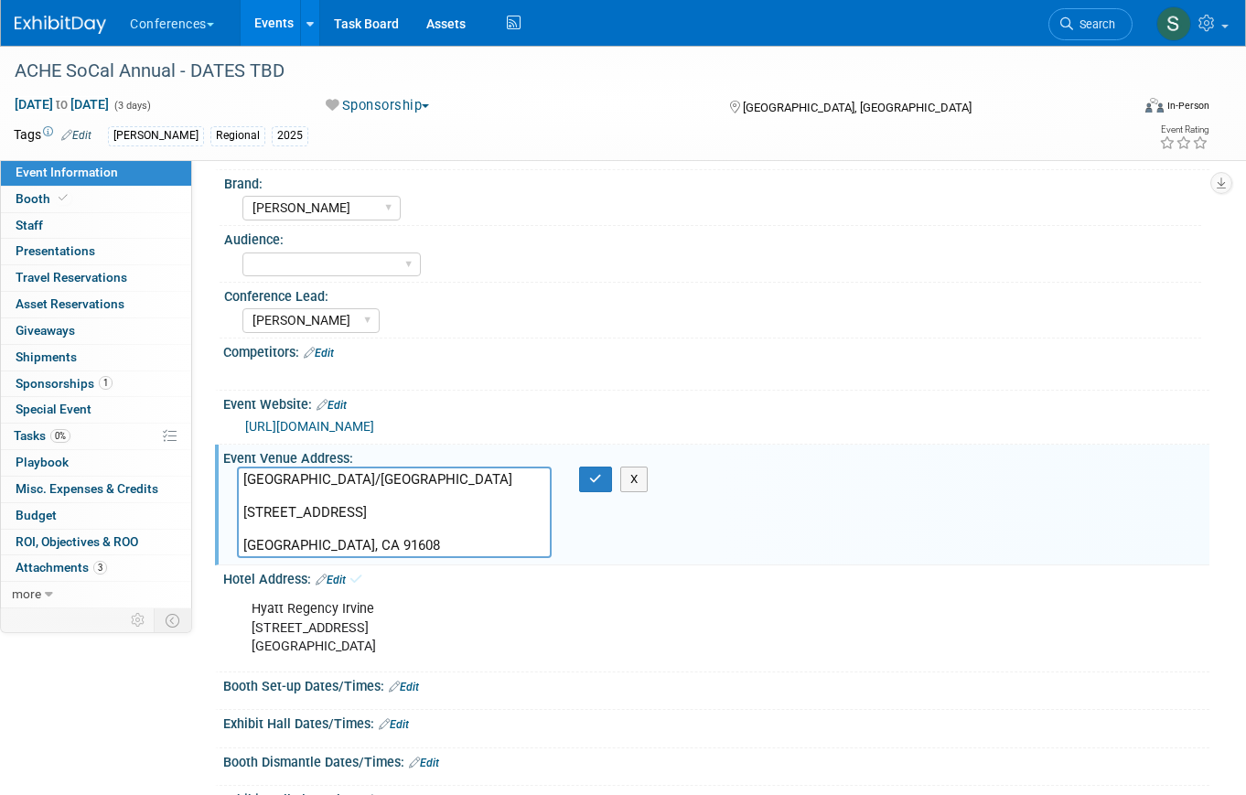
drag, startPoint x: 407, startPoint y: 545, endPoint x: 197, endPoint y: 452, distance: 230.2
click at [197, 452] on div "HubSpot ID: Specify hubspot id Brand: Aya Bespoke Corporate Dawson DocCafe Educ…" at bounding box center [701, 316] width 1018 height 448
type textarea "Hyatt Regency Irvine 17900 Jamboree Rd Irvine, CA 92614"
click at [591, 473] on icon "button" at bounding box center [595, 479] width 13 height 12
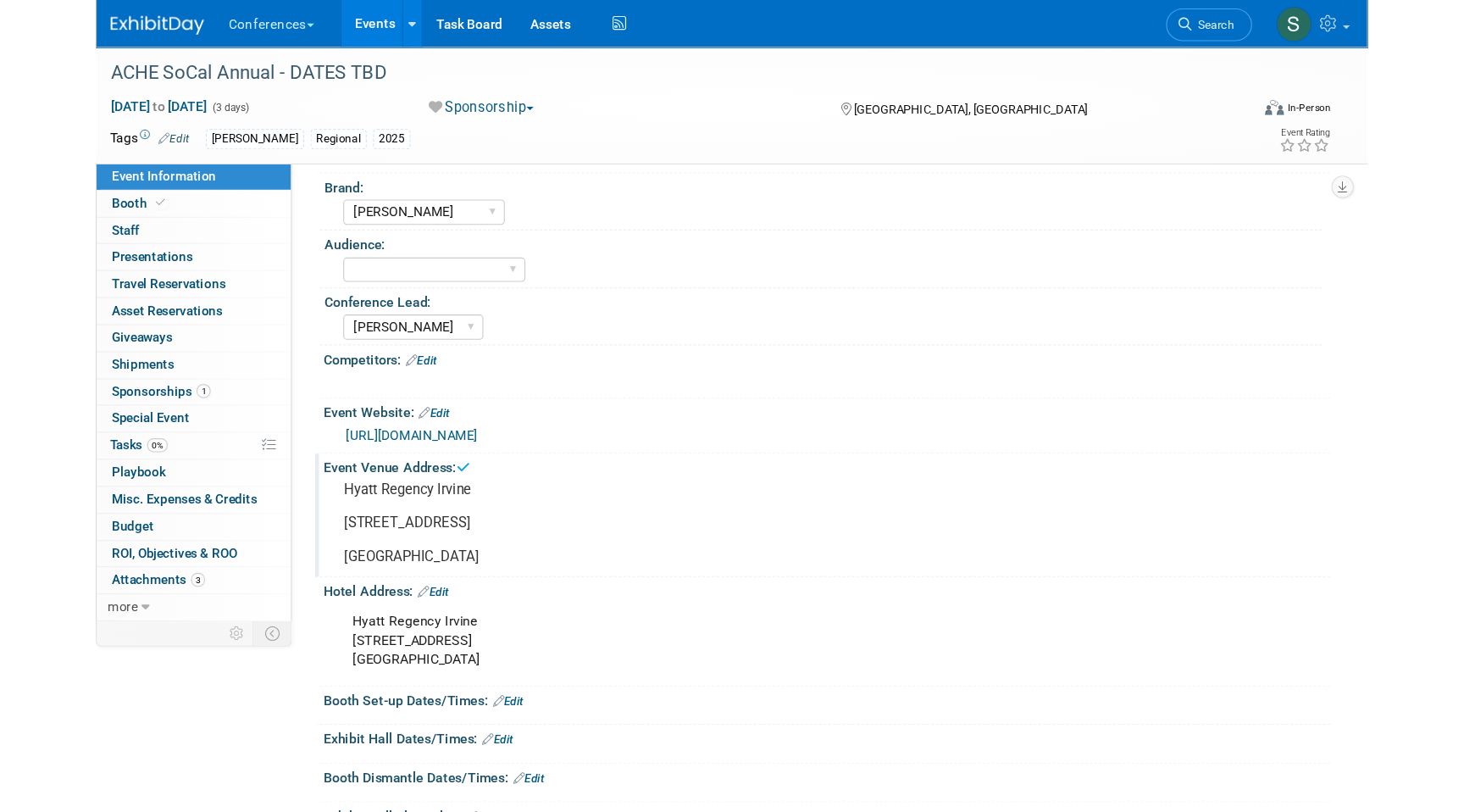
scroll to position [199, 0]
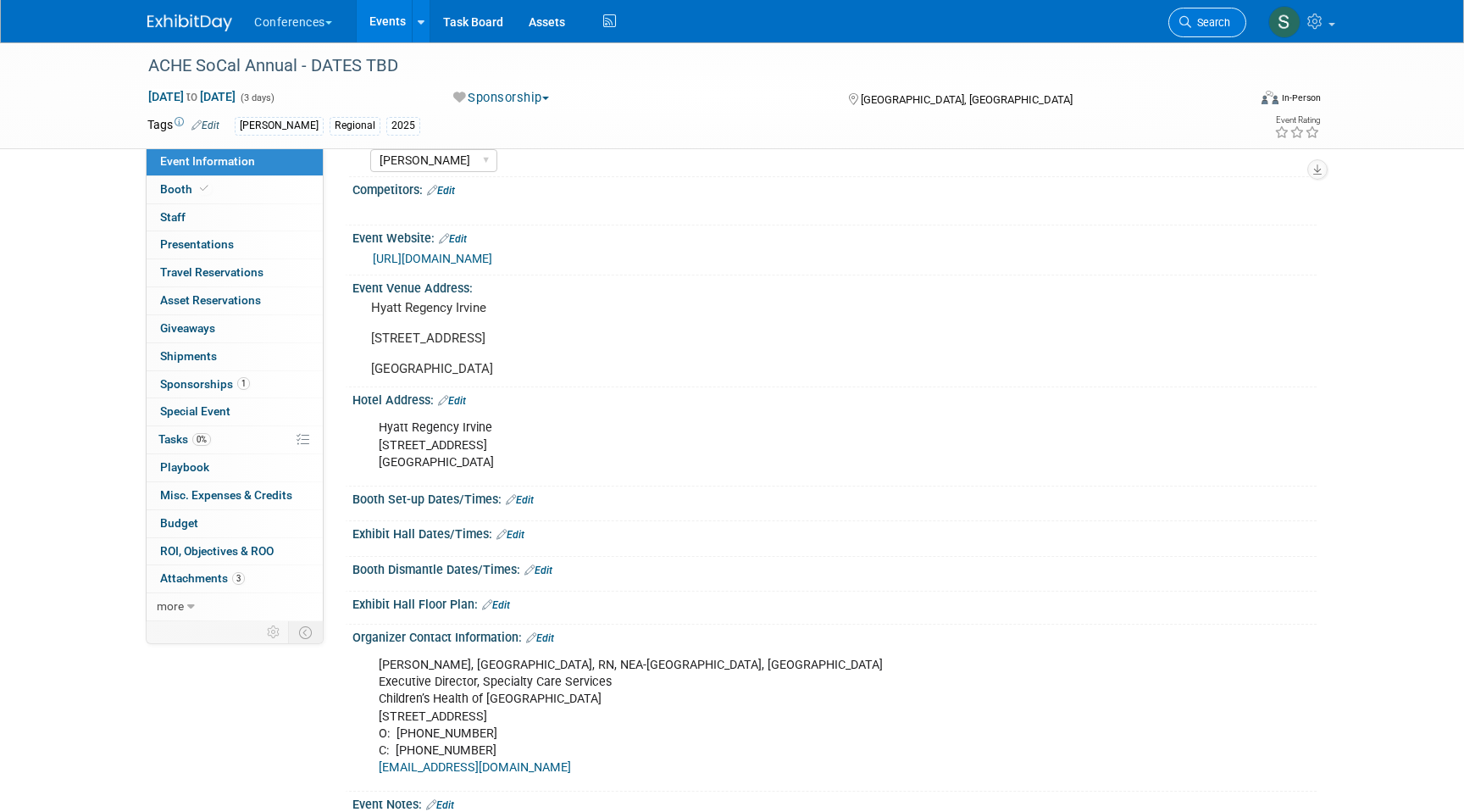
click at [1228, 25] on span "Search" at bounding box center [1211, 22] width 39 height 13
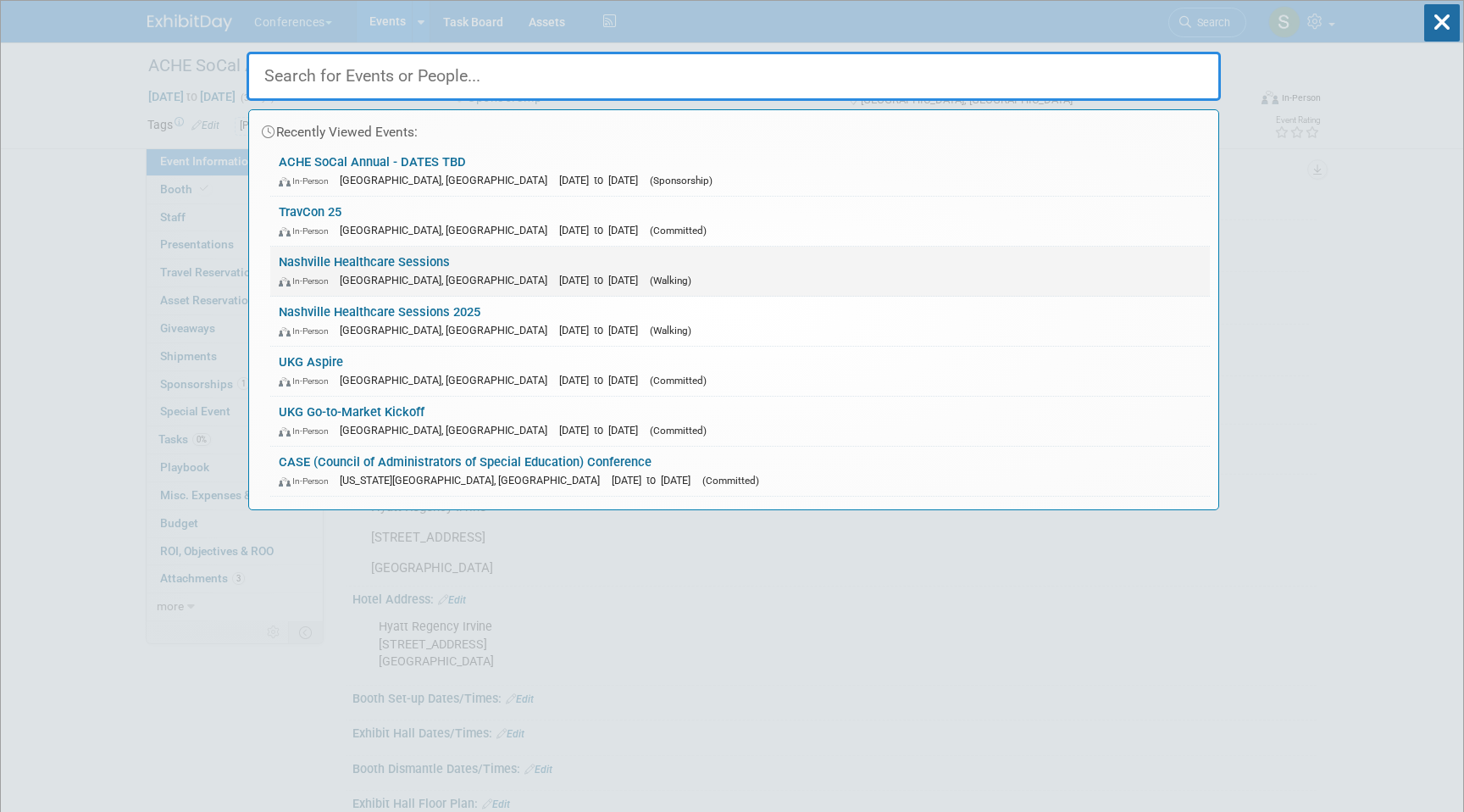
click at [384, 274] on span "[GEOGRAPHIC_DATA], [GEOGRAPHIC_DATA]" at bounding box center [447, 281] width 216 height 13
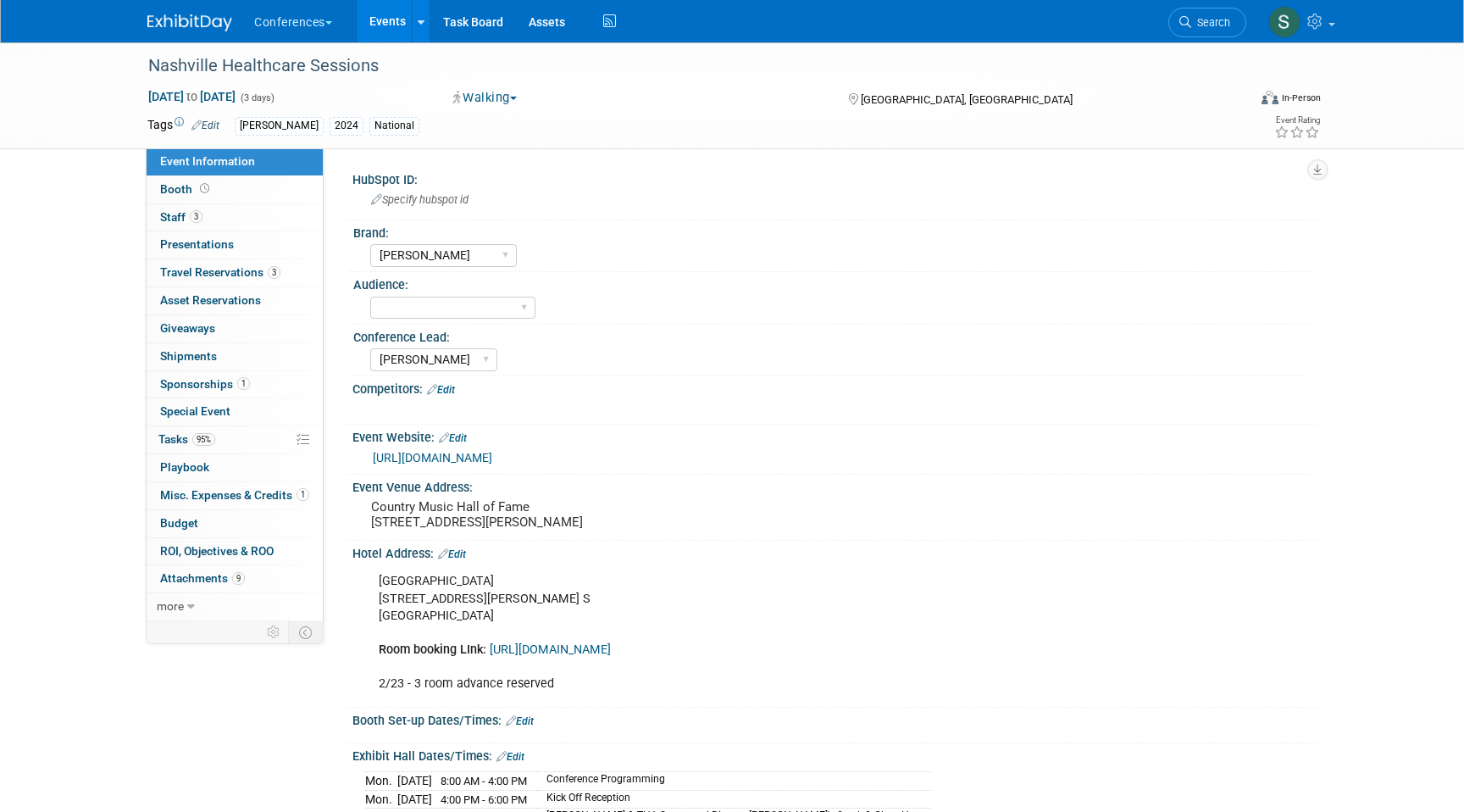
select select "[PERSON_NAME]"
click at [1203, 31] on link "Search" at bounding box center [1207, 22] width 78 height 30
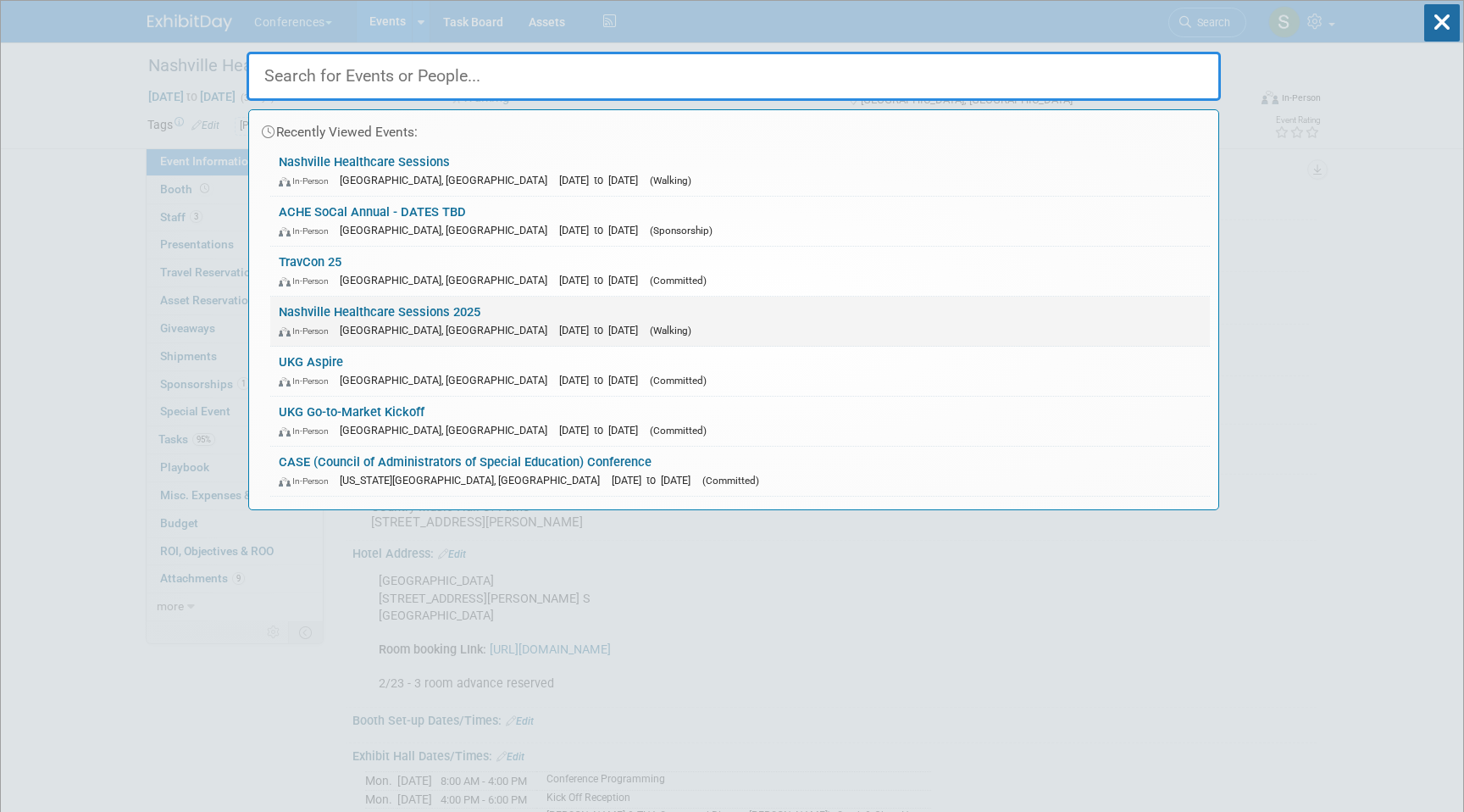
click at [650, 333] on span "(Walking)" at bounding box center [670, 330] width 42 height 12
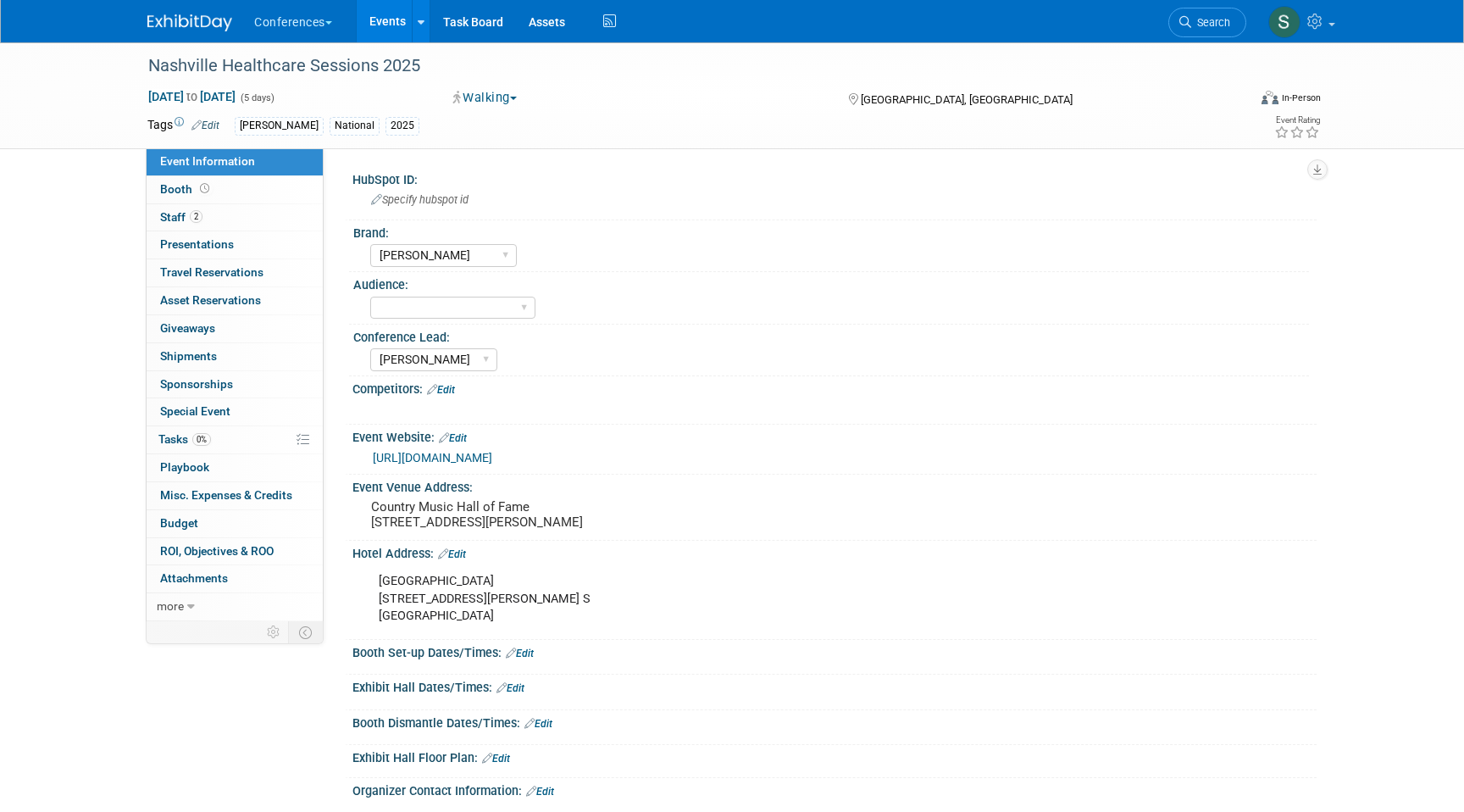
select select "[PERSON_NAME]"
click at [233, 228] on link "2 Staff 2" at bounding box center [234, 218] width 176 height 27
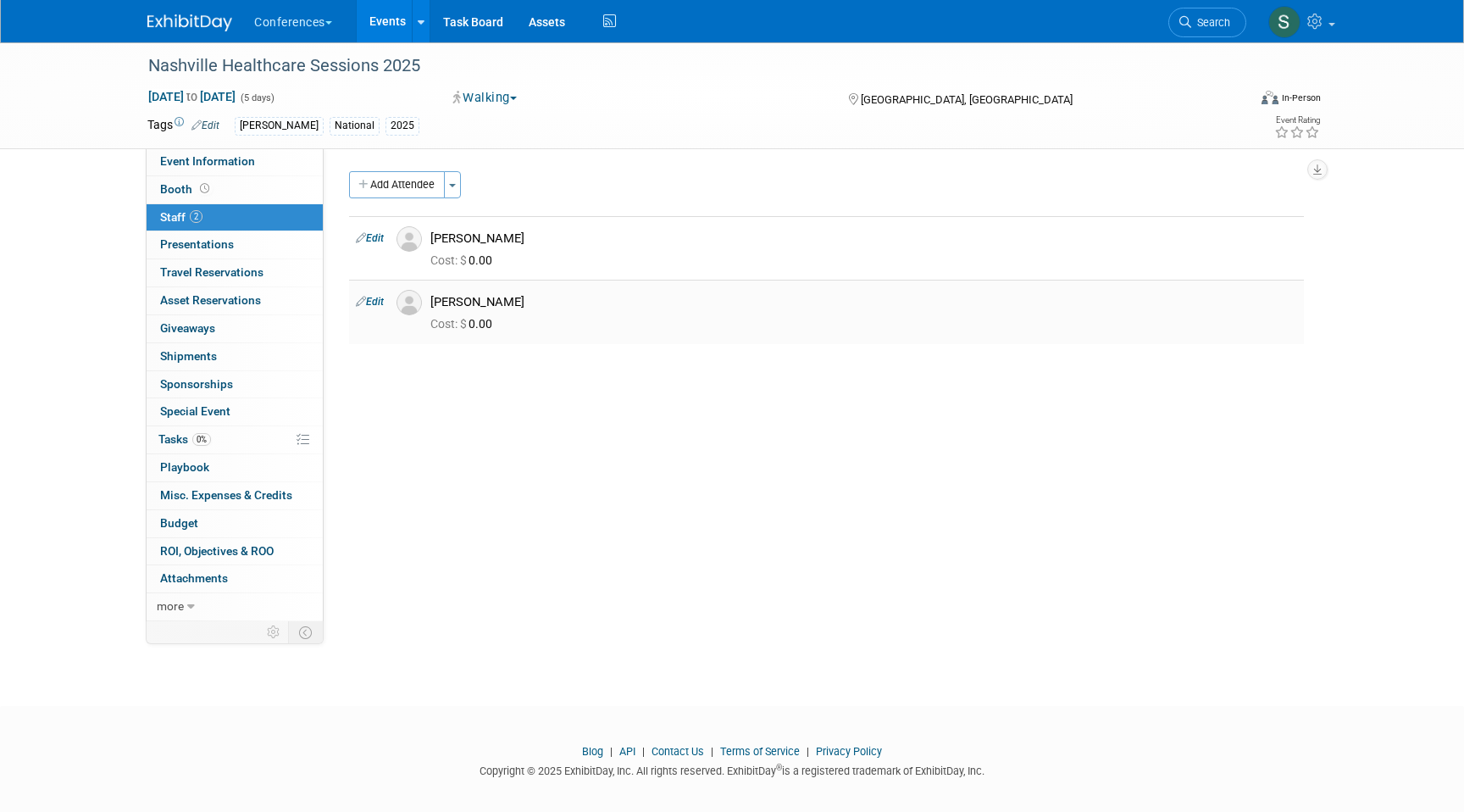
click at [375, 299] on link "Edit" at bounding box center [369, 301] width 28 height 12
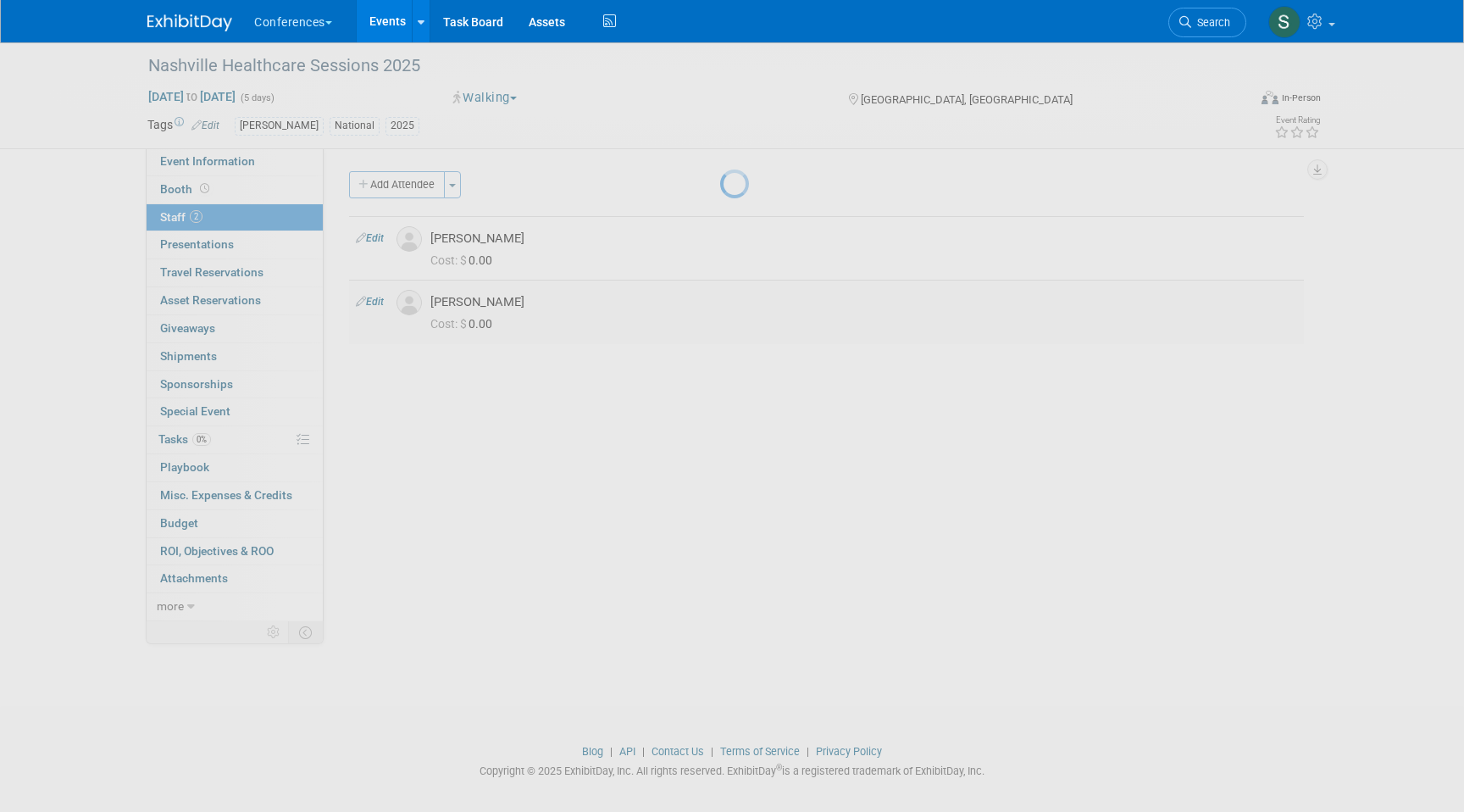
select select "7fe8f1dc-b27c-40f1-8470-e347adf89a51"
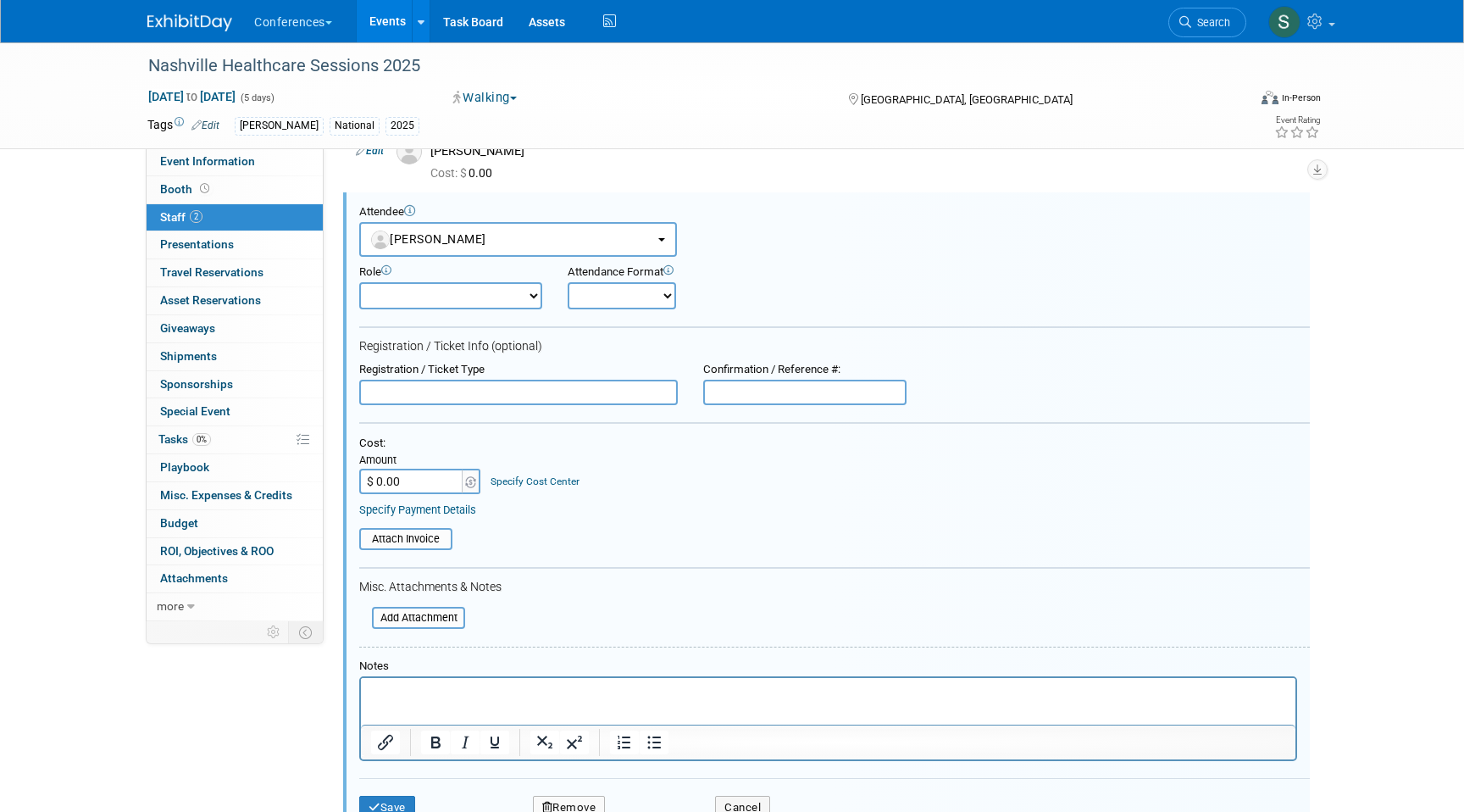
click at [404, 484] on input "$ 0.00" at bounding box center [412, 481] width 106 height 25
type input "$ 824.00"
click at [424, 611] on input "file" at bounding box center [363, 618] width 202 height 19
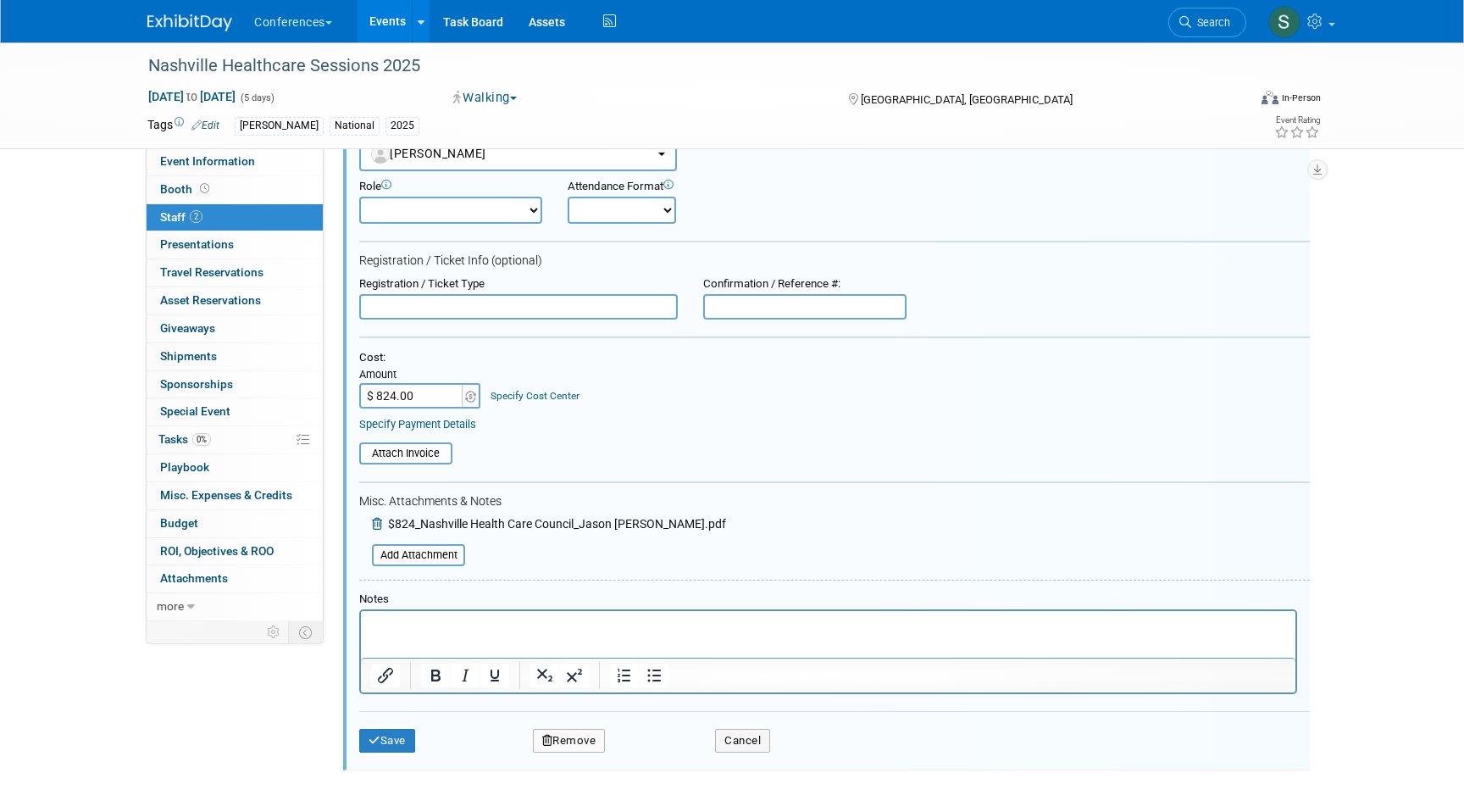
scroll to position [205, 0]
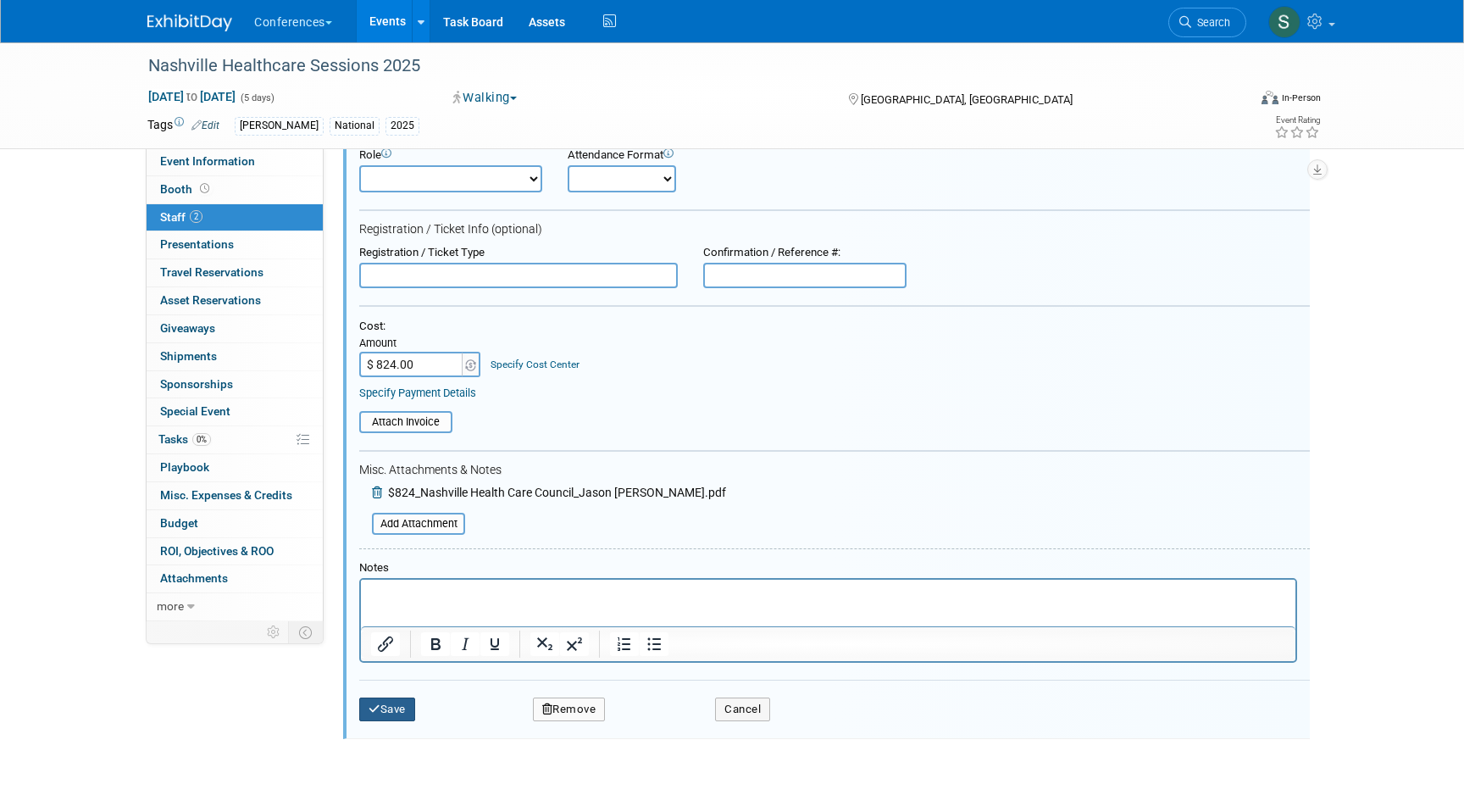
click at [388, 709] on button "Save" at bounding box center [387, 709] width 56 height 24
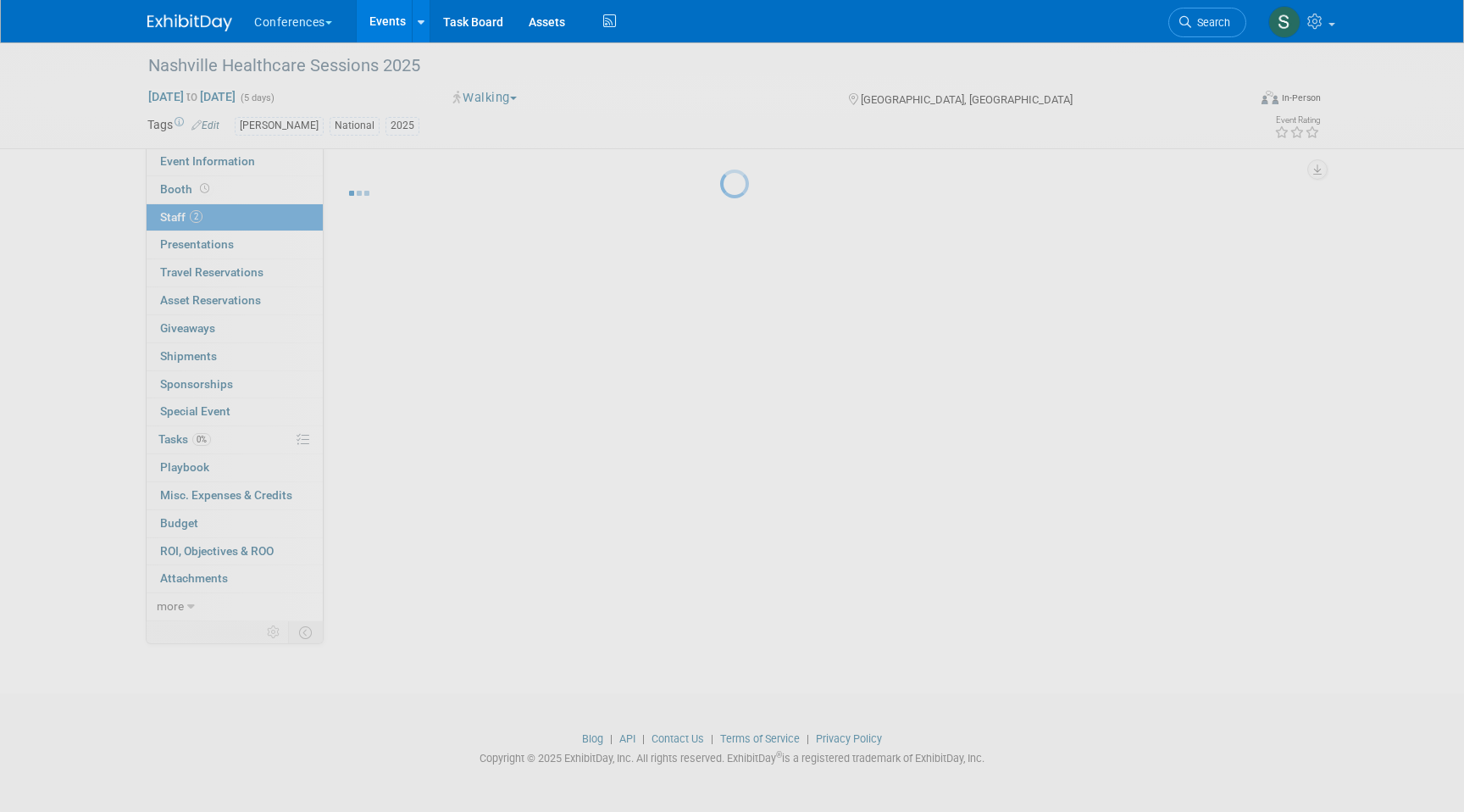
scroll to position [13, 0]
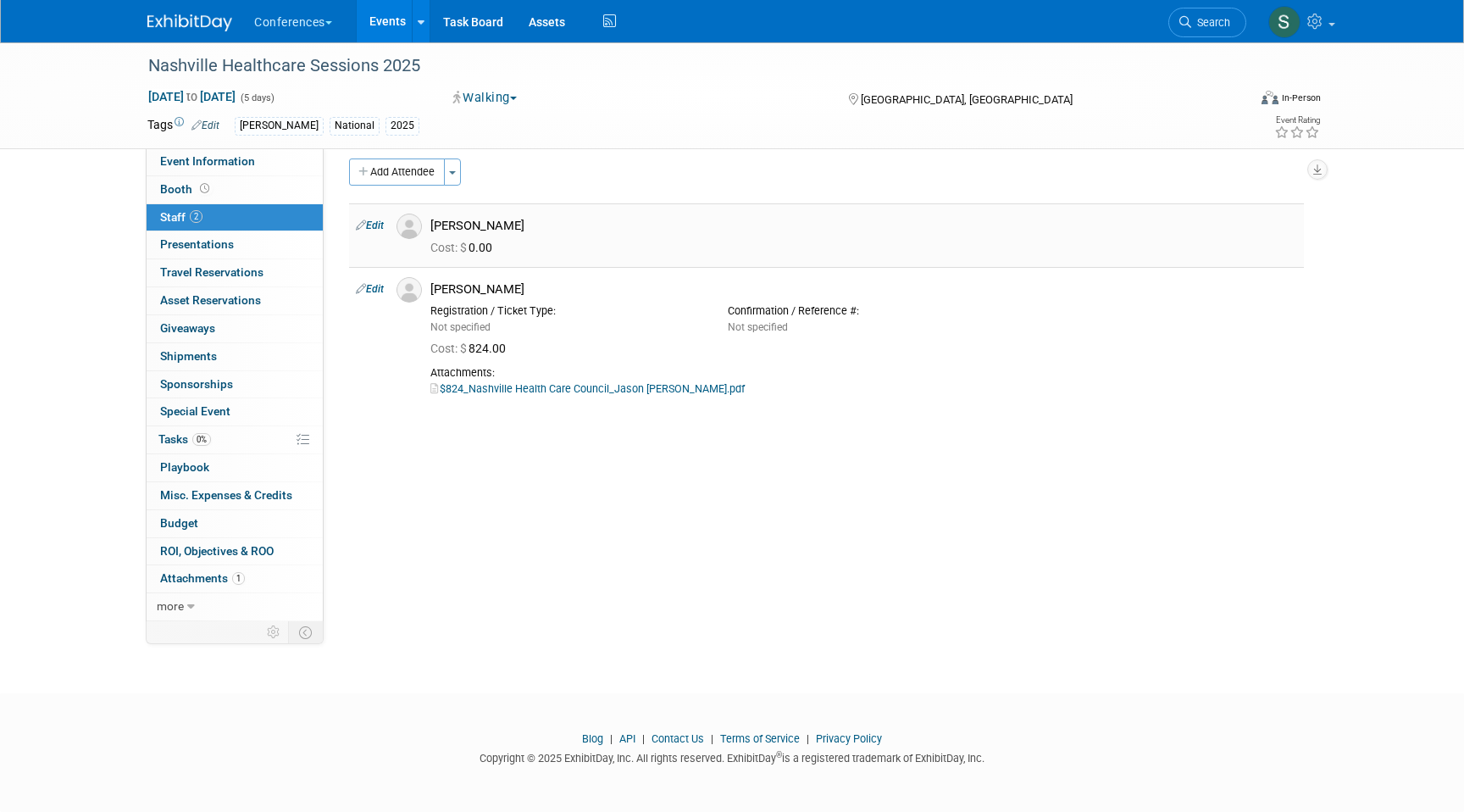
click at [371, 226] on link "Edit" at bounding box center [369, 225] width 28 height 12
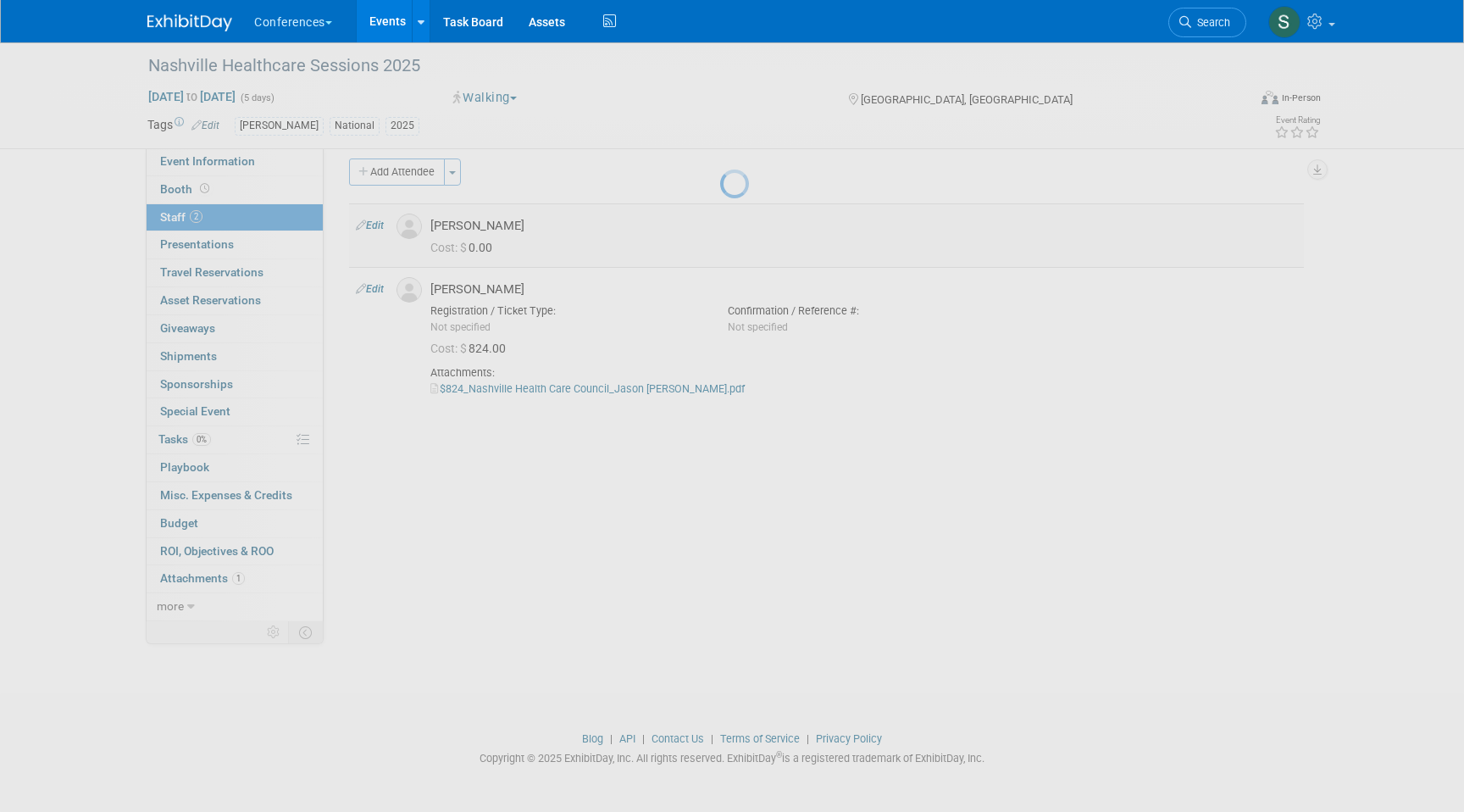
select select "72dd9404-2b13-46cc-bb26-2d5d80bd4c23"
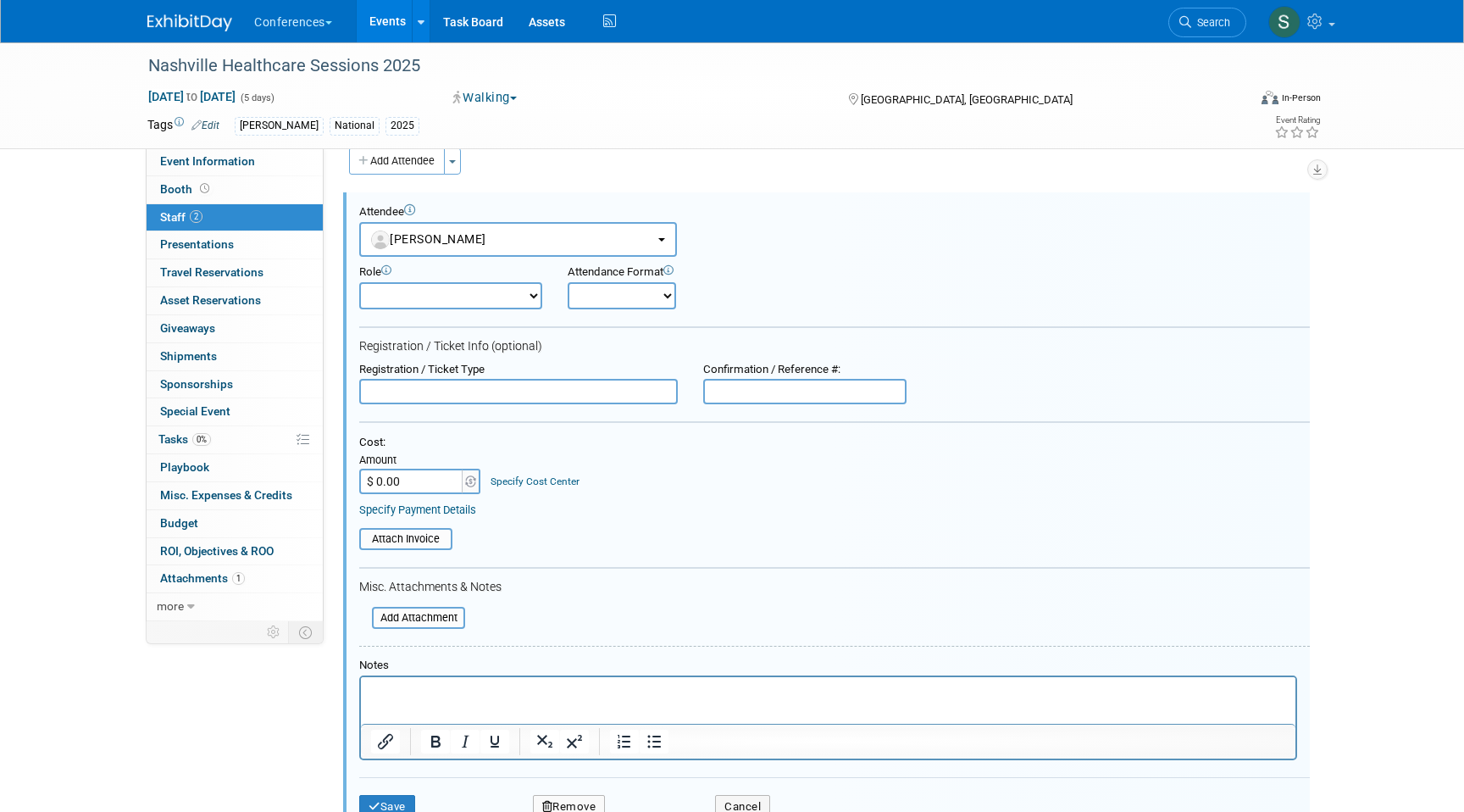
scroll to position [0, 0]
click at [413, 487] on input "$ 0.00" at bounding box center [412, 481] width 106 height 25
type input "$ 824.00"
click at [436, 606] on div "Add Attachment" at bounding box center [419, 618] width 94 height 22
click at [439, 622] on input "file" at bounding box center [363, 618] width 202 height 19
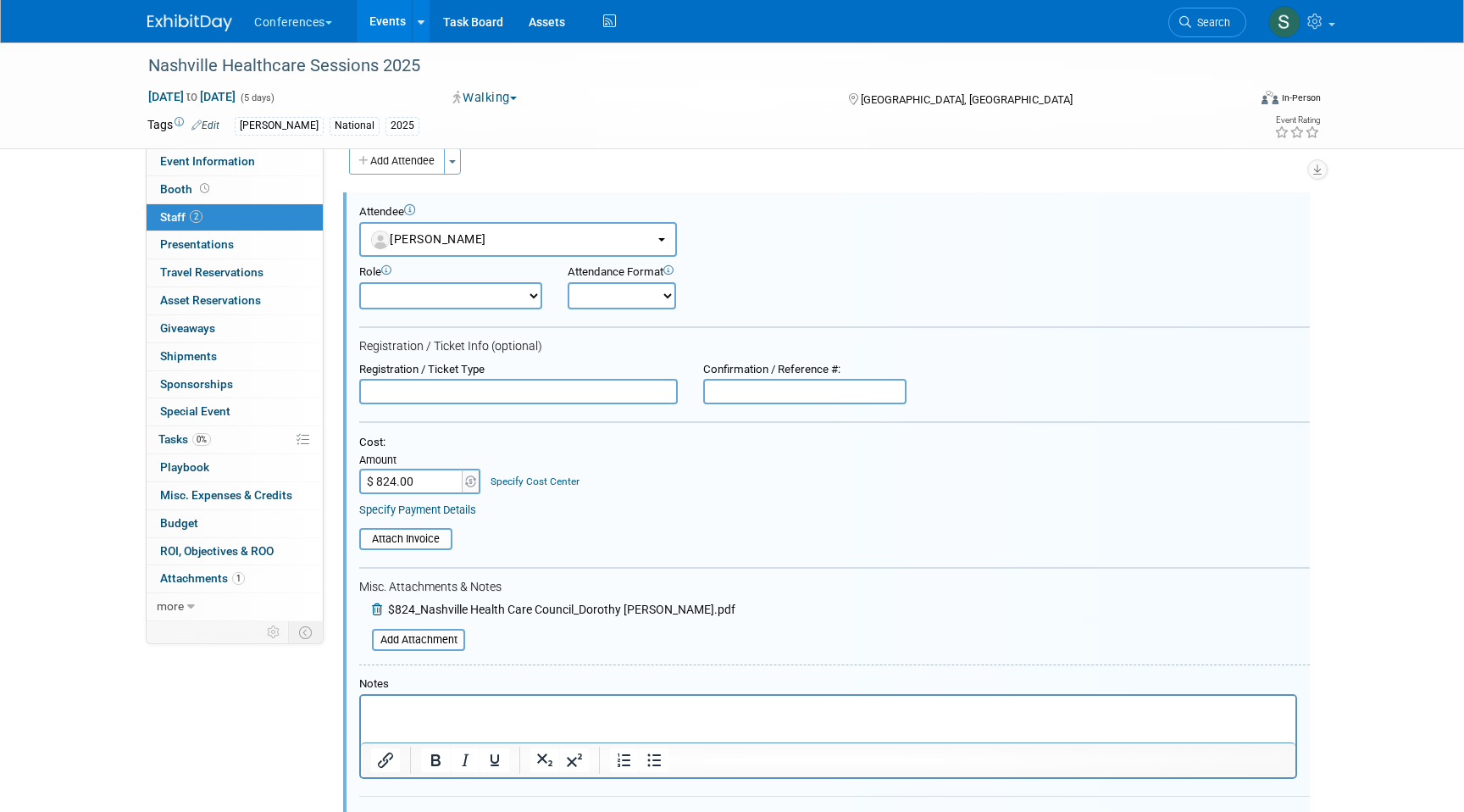
scroll to position [132, 0]
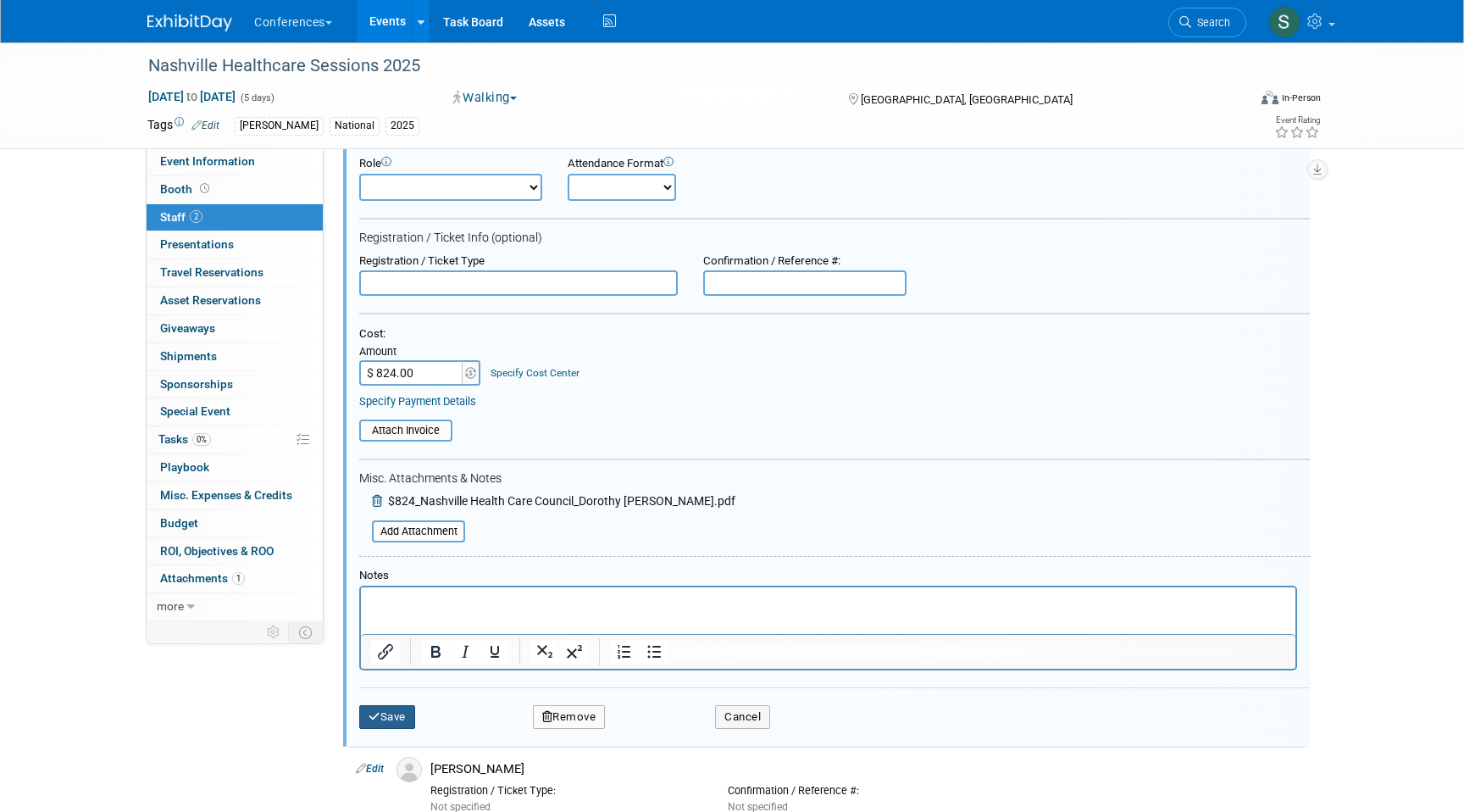
click at [387, 714] on button "Save" at bounding box center [387, 717] width 56 height 24
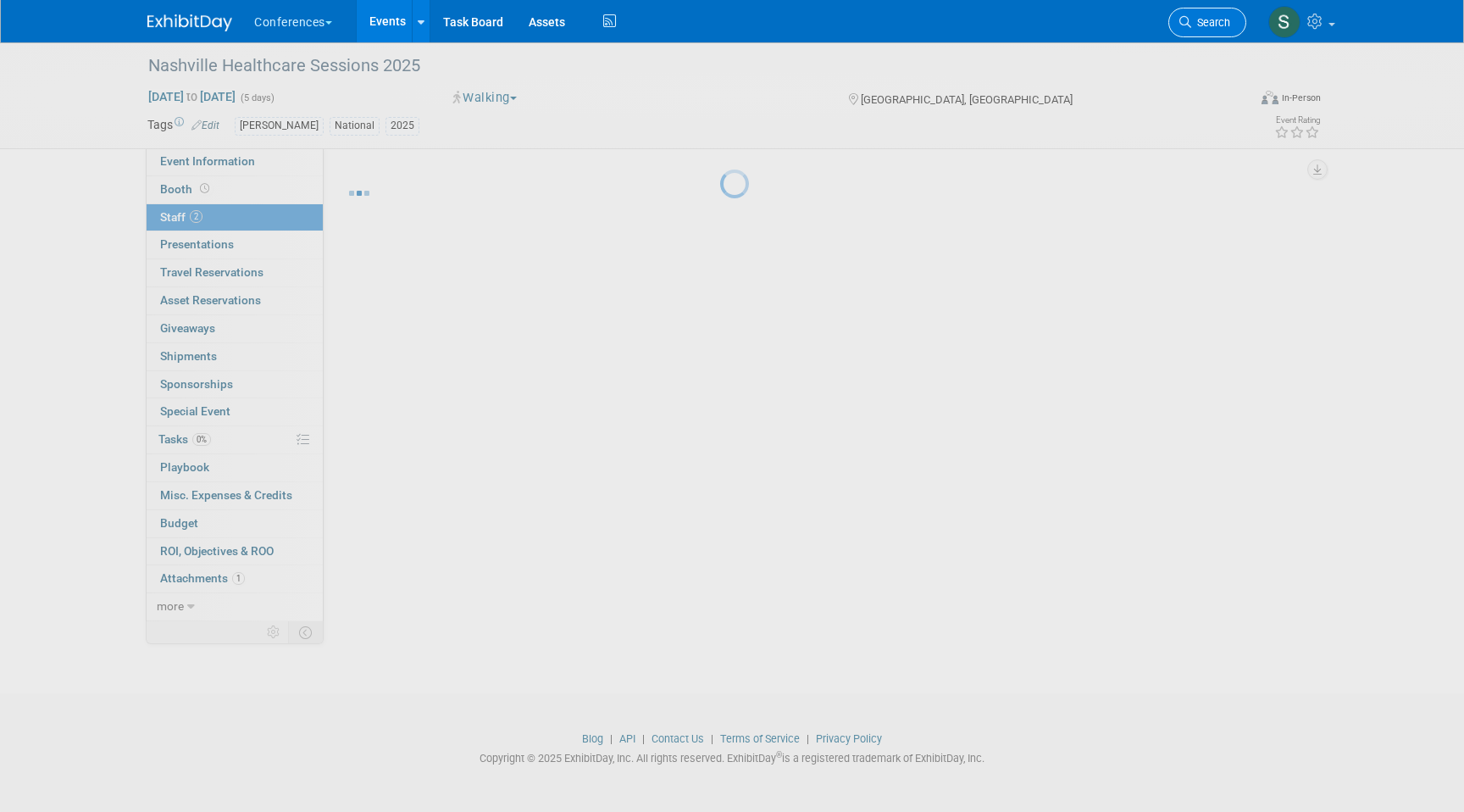
scroll to position [13, 0]
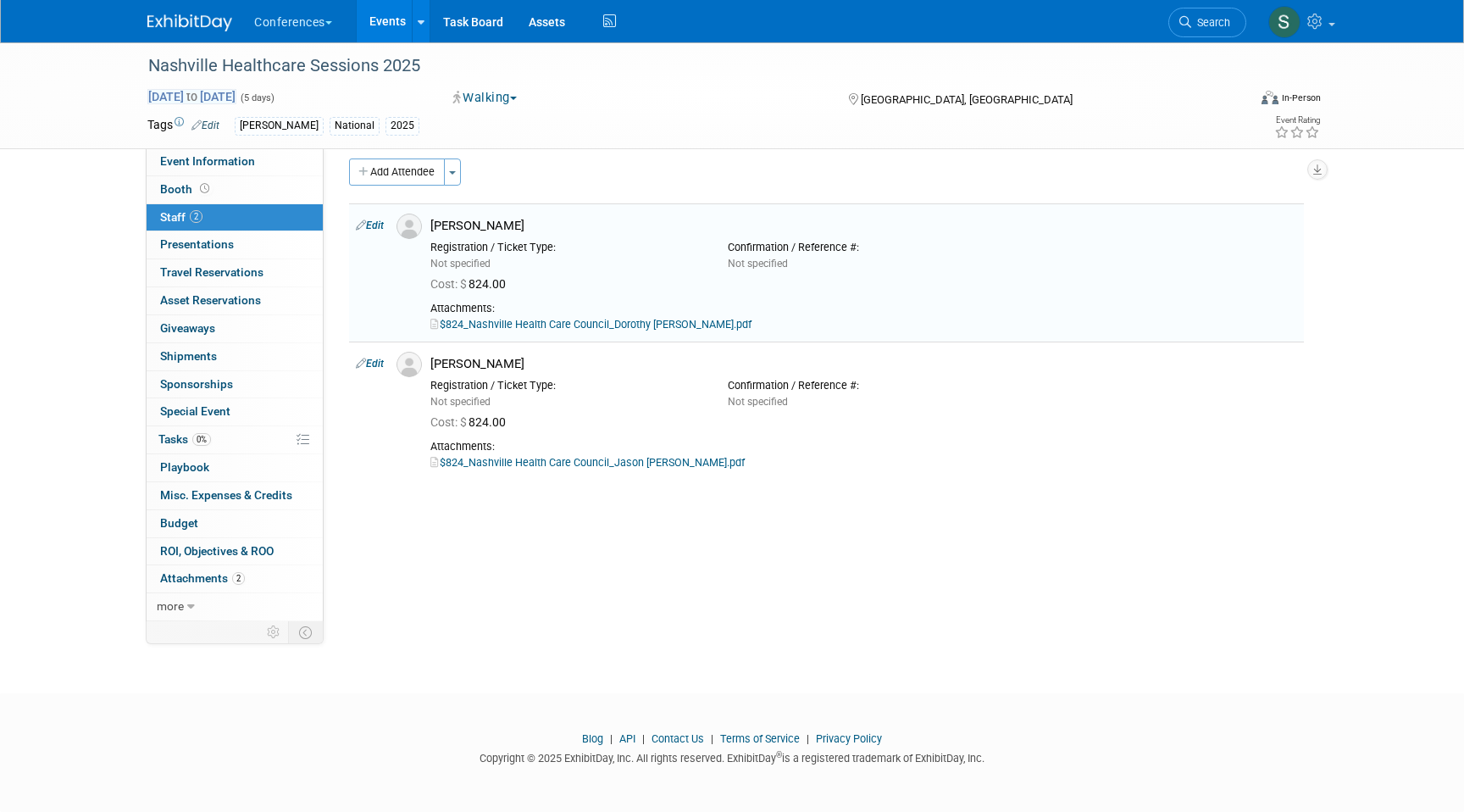
click at [236, 94] on span "Sep 29, 2025 to Oct 3, 2025" at bounding box center [192, 96] width 89 height 15
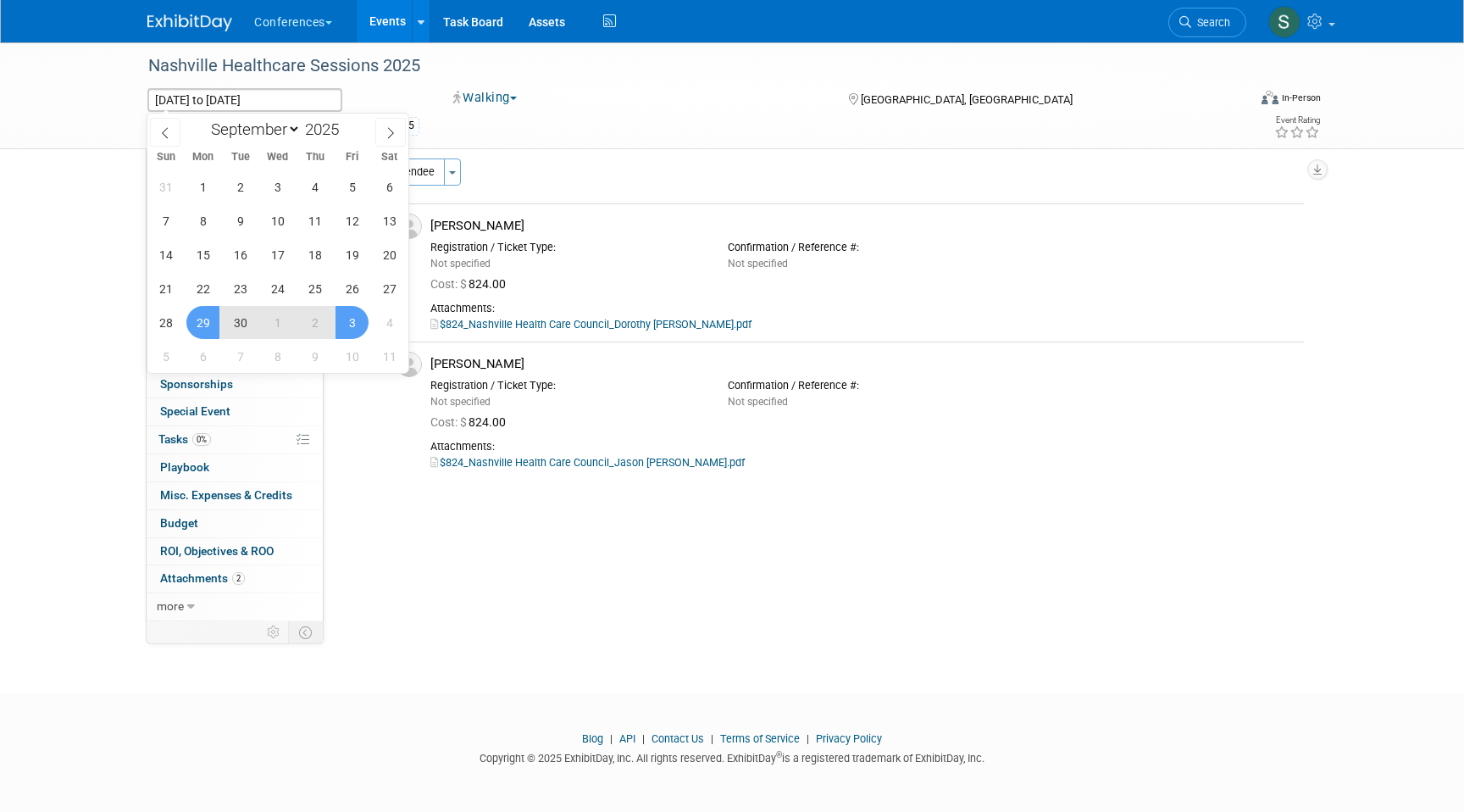
click at [244, 328] on span "30" at bounding box center [241, 322] width 33 height 33
type input "Sep 30, 2025"
click at [204, 326] on span "29" at bounding box center [203, 322] width 33 height 33
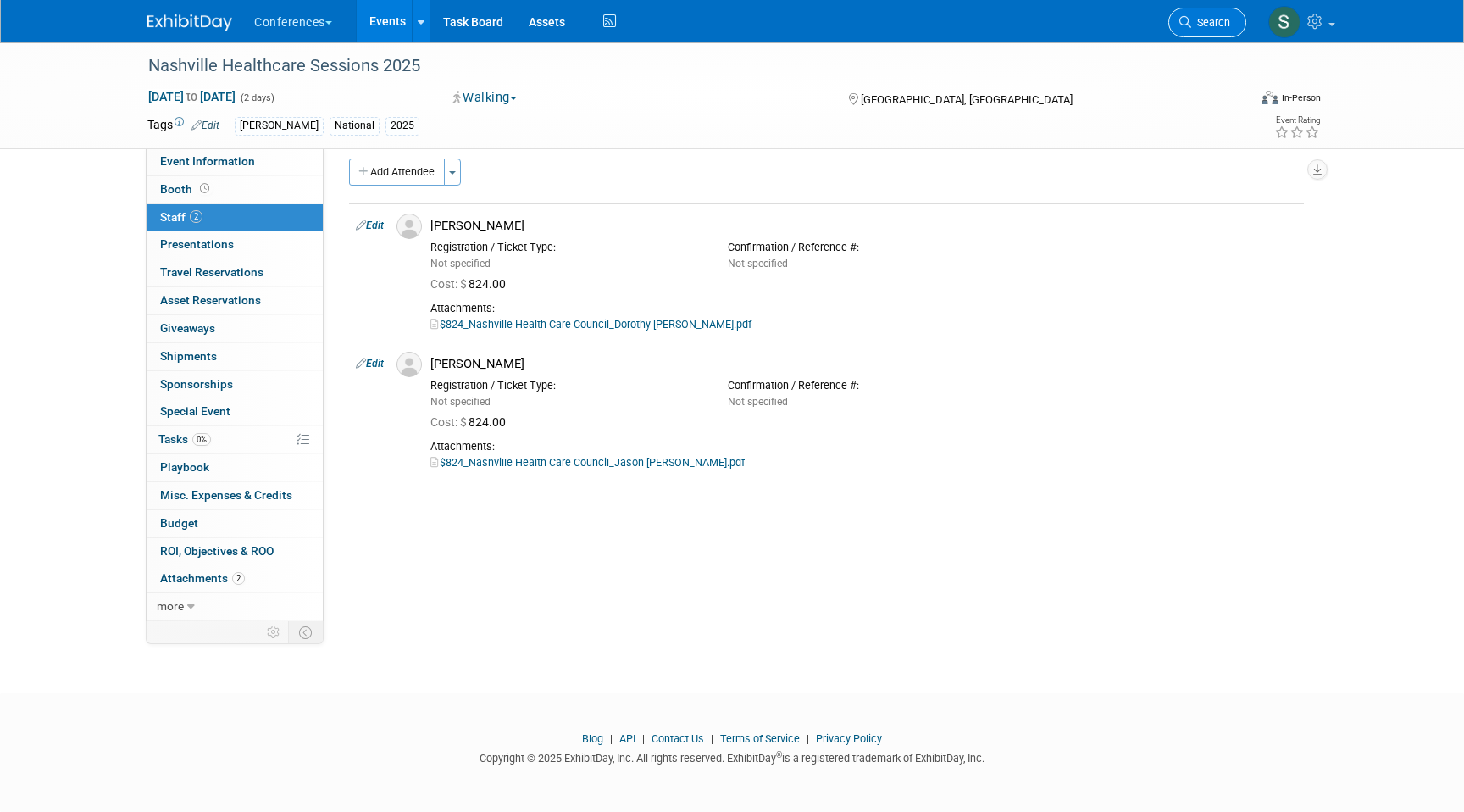
click at [1201, 21] on span "Search" at bounding box center [1211, 22] width 39 height 13
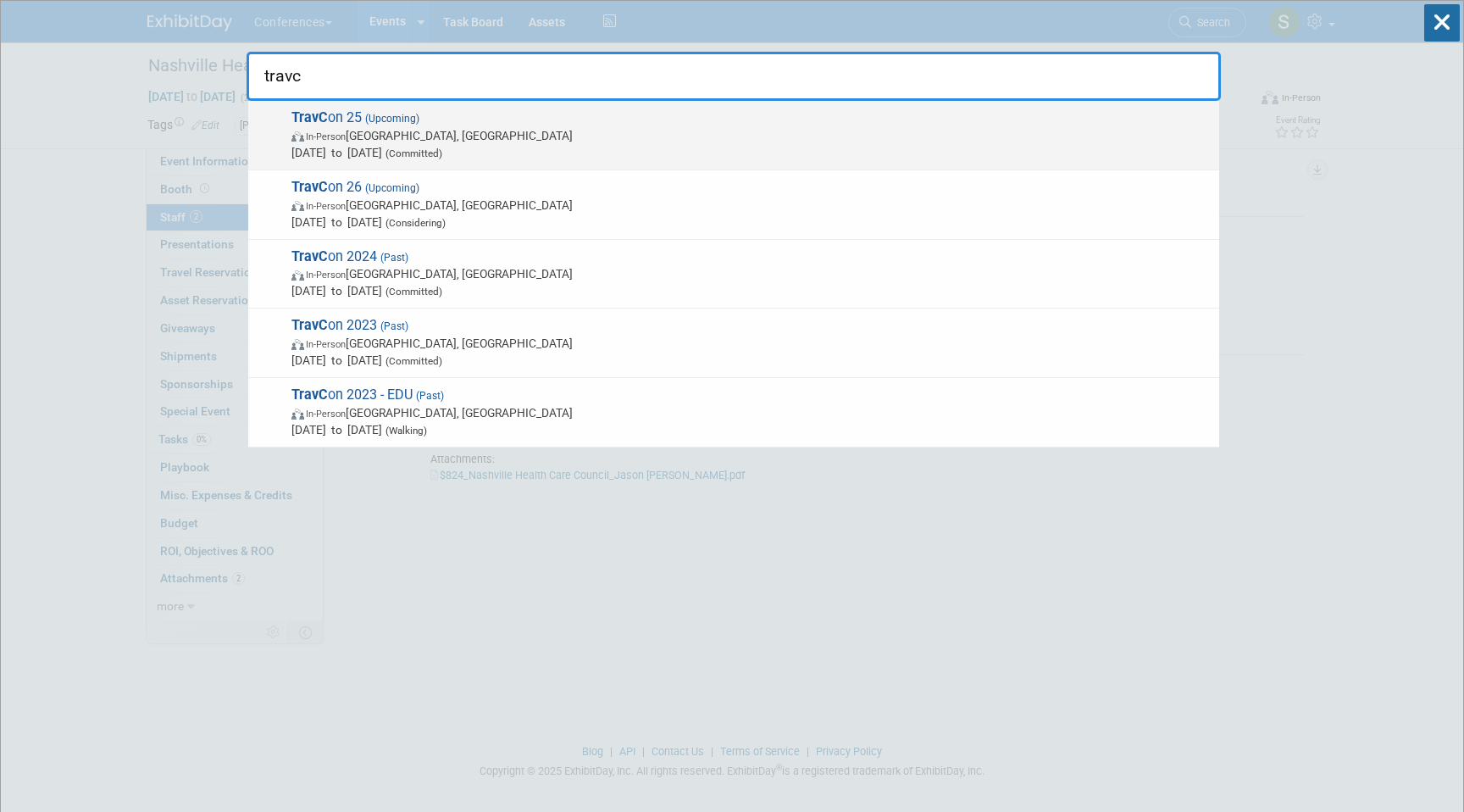
type input "travc"
click at [699, 150] on span "Sep 21, 2025 to Sep 24, 2025 (Committed)" at bounding box center [751, 153] width 920 height 17
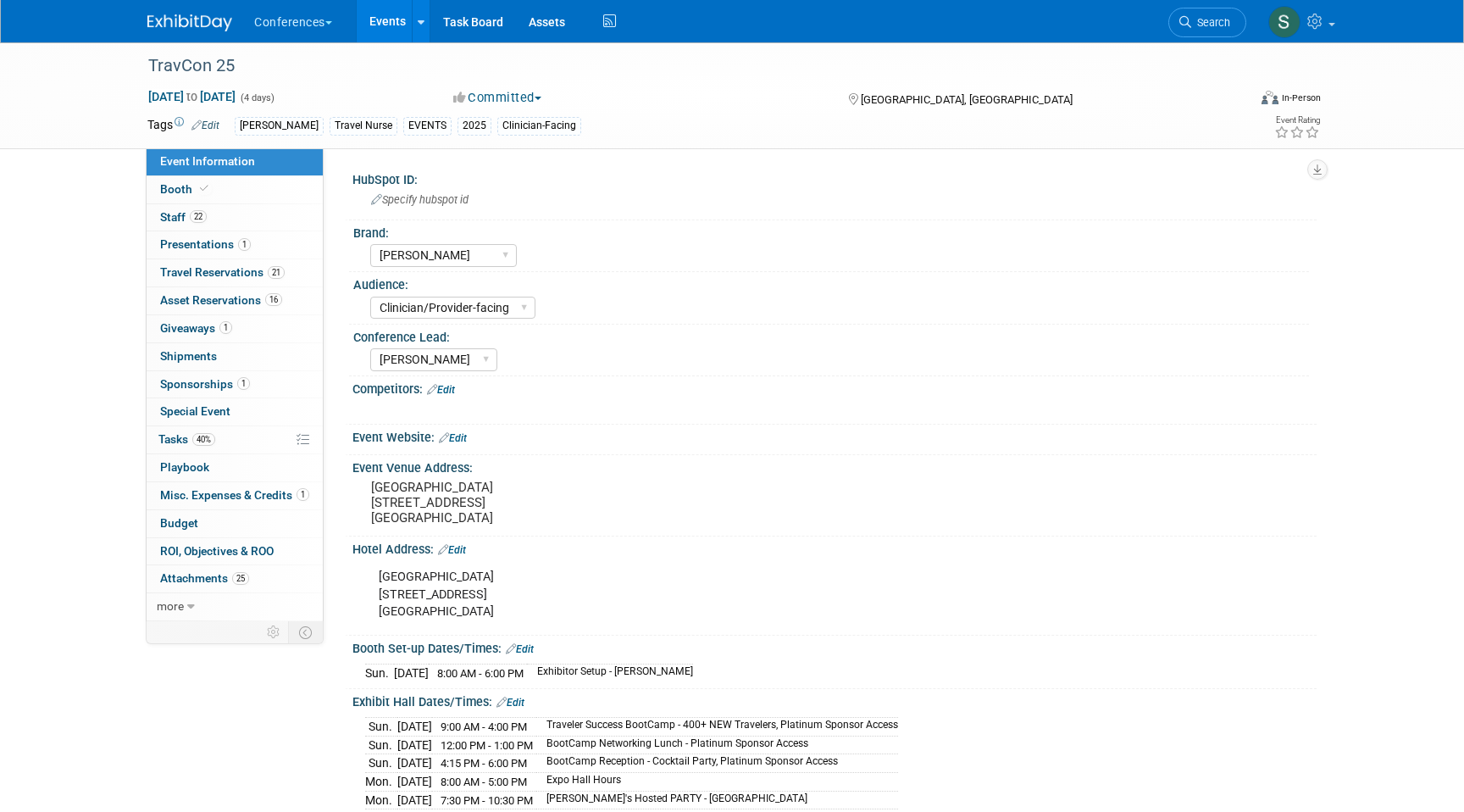
select select "[PERSON_NAME]"
select select "Clinician/Provider-facing"
select select "[PERSON_NAME]"
click at [230, 192] on link "Booth" at bounding box center [234, 189] width 176 height 27
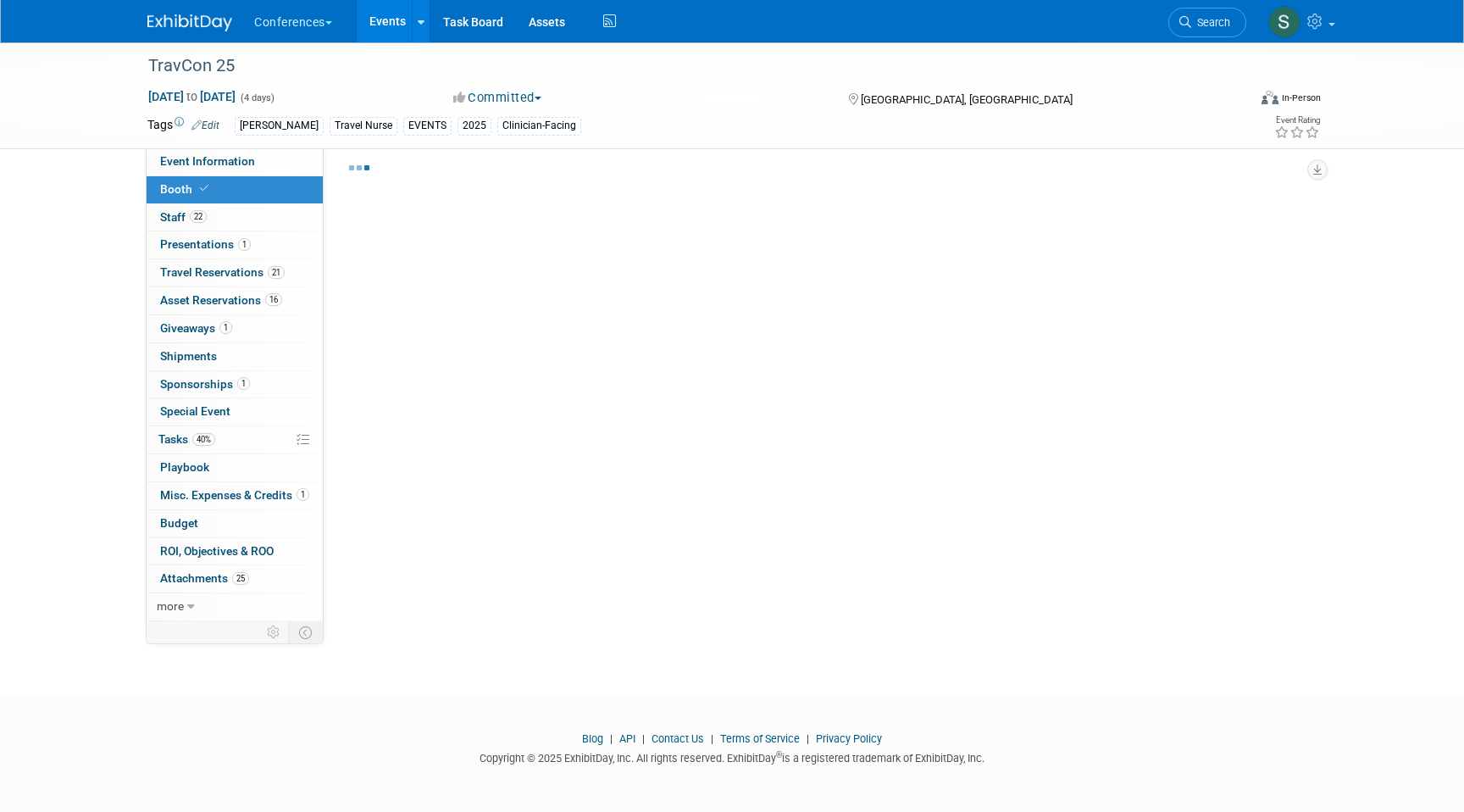
select select "20'x20'"
select select "Yes"
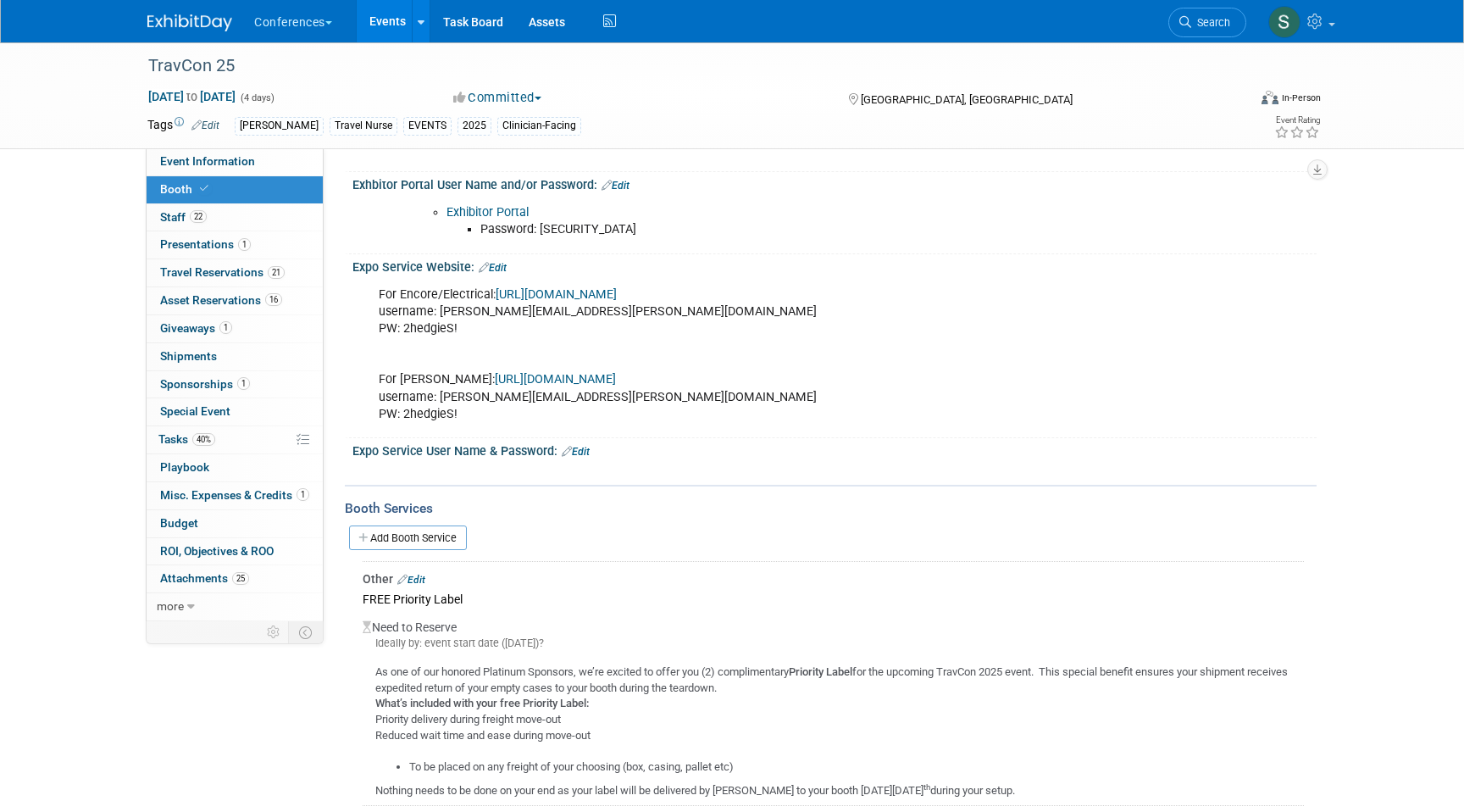
scroll to position [422, 0]
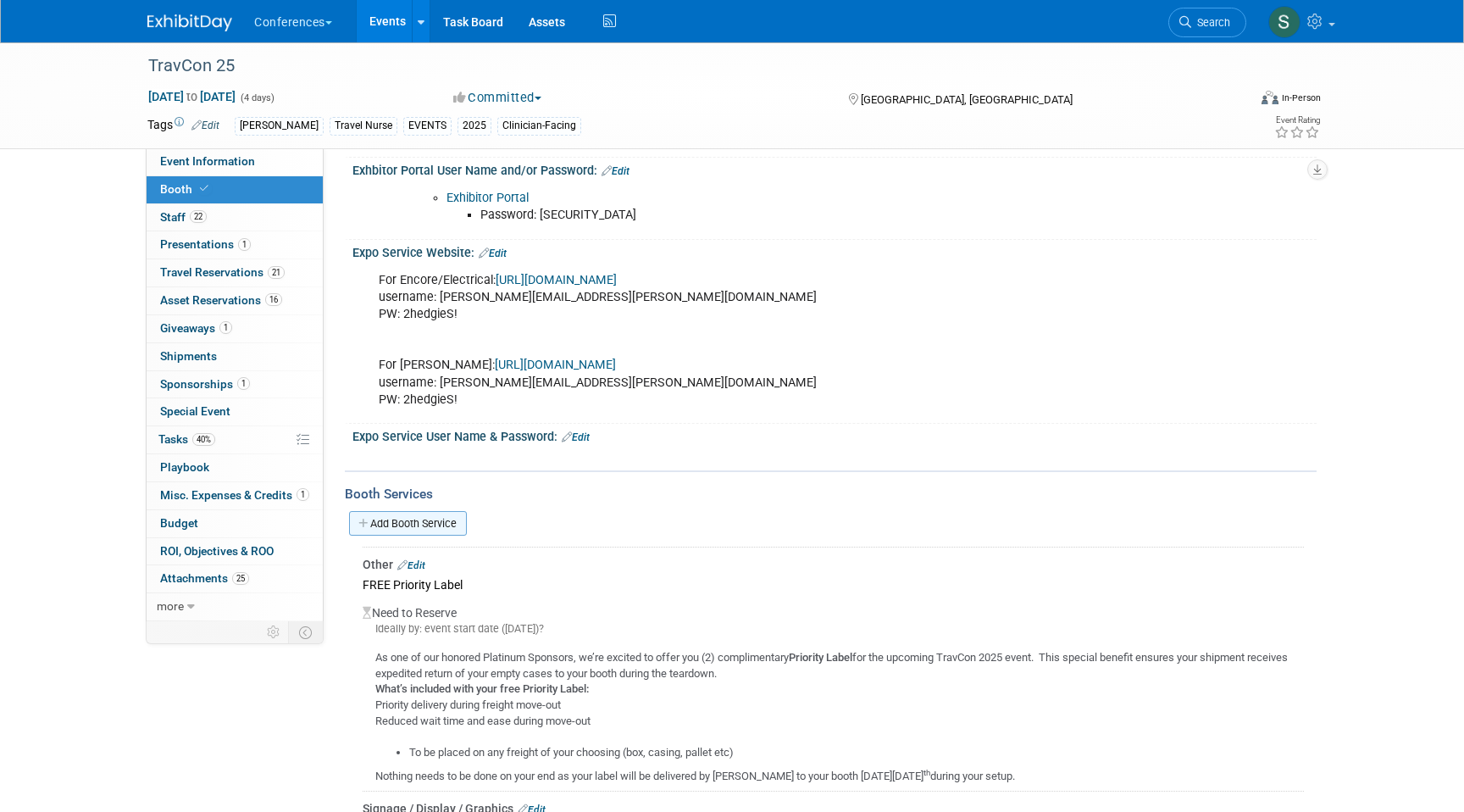
click at [434, 522] on link "Add Booth Service" at bounding box center [407, 523] width 118 height 25
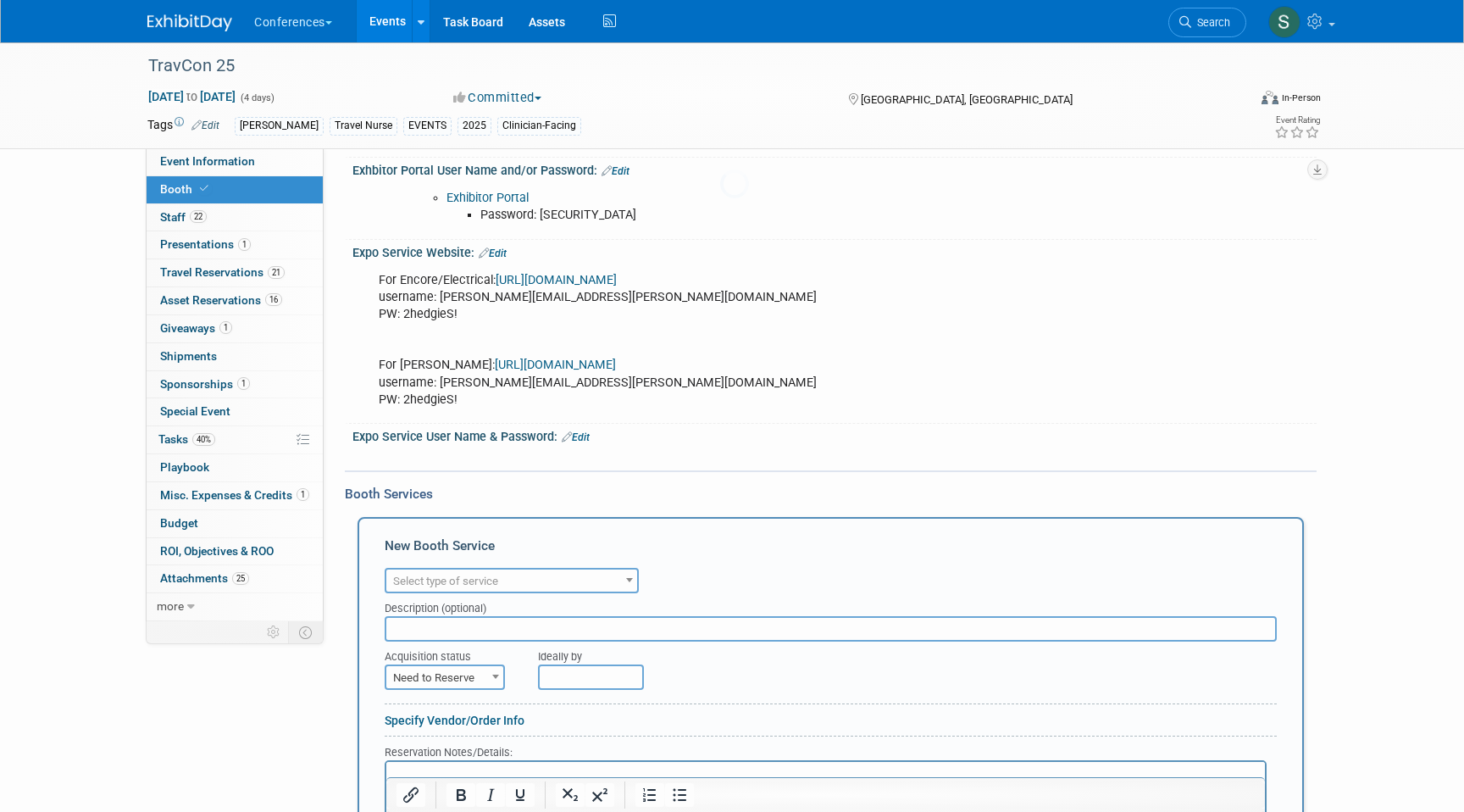
scroll to position [0, 0]
click at [448, 580] on span "Select type of service" at bounding box center [445, 581] width 105 height 13
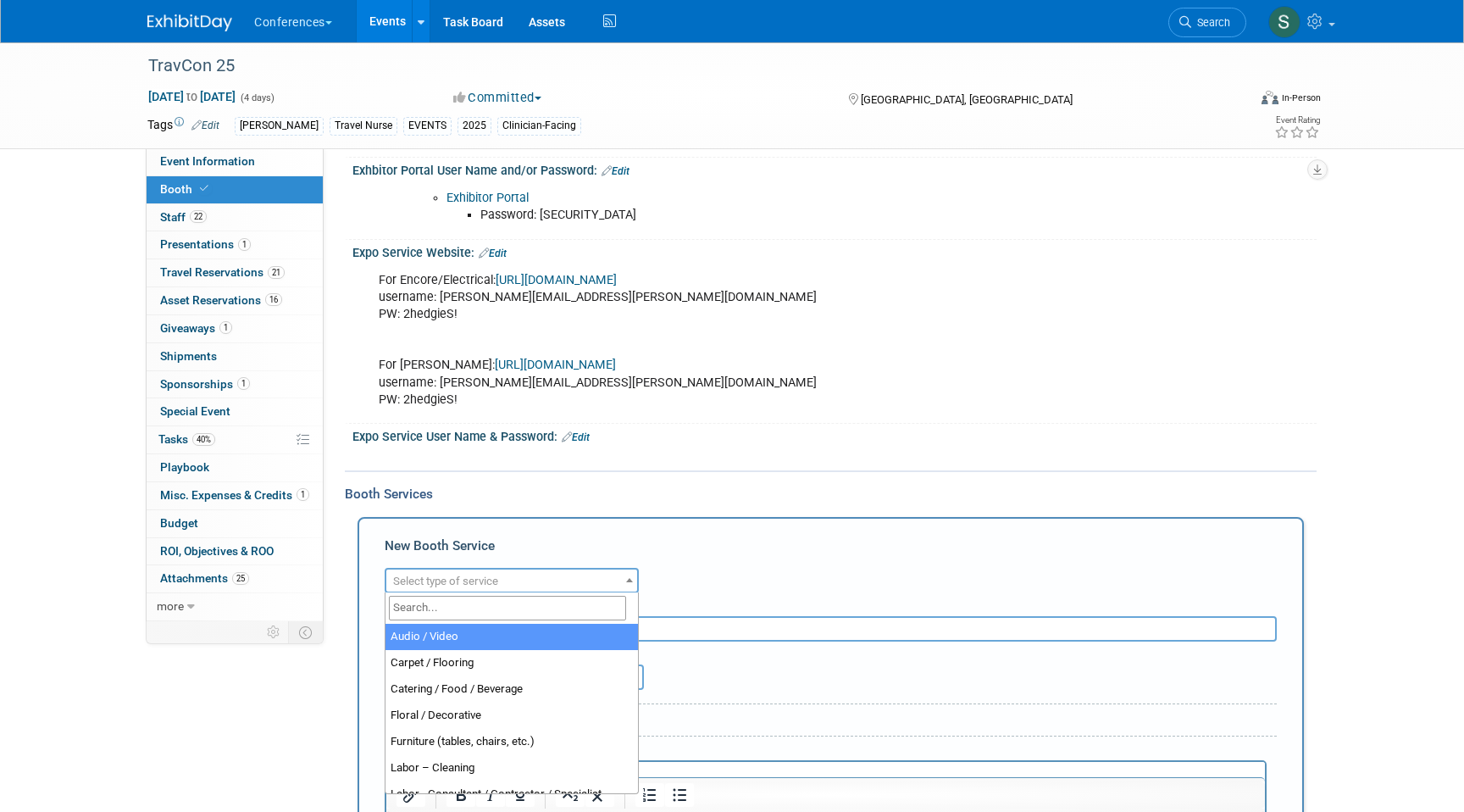
click at [448, 615] on input "search" at bounding box center [507, 607] width 237 height 25
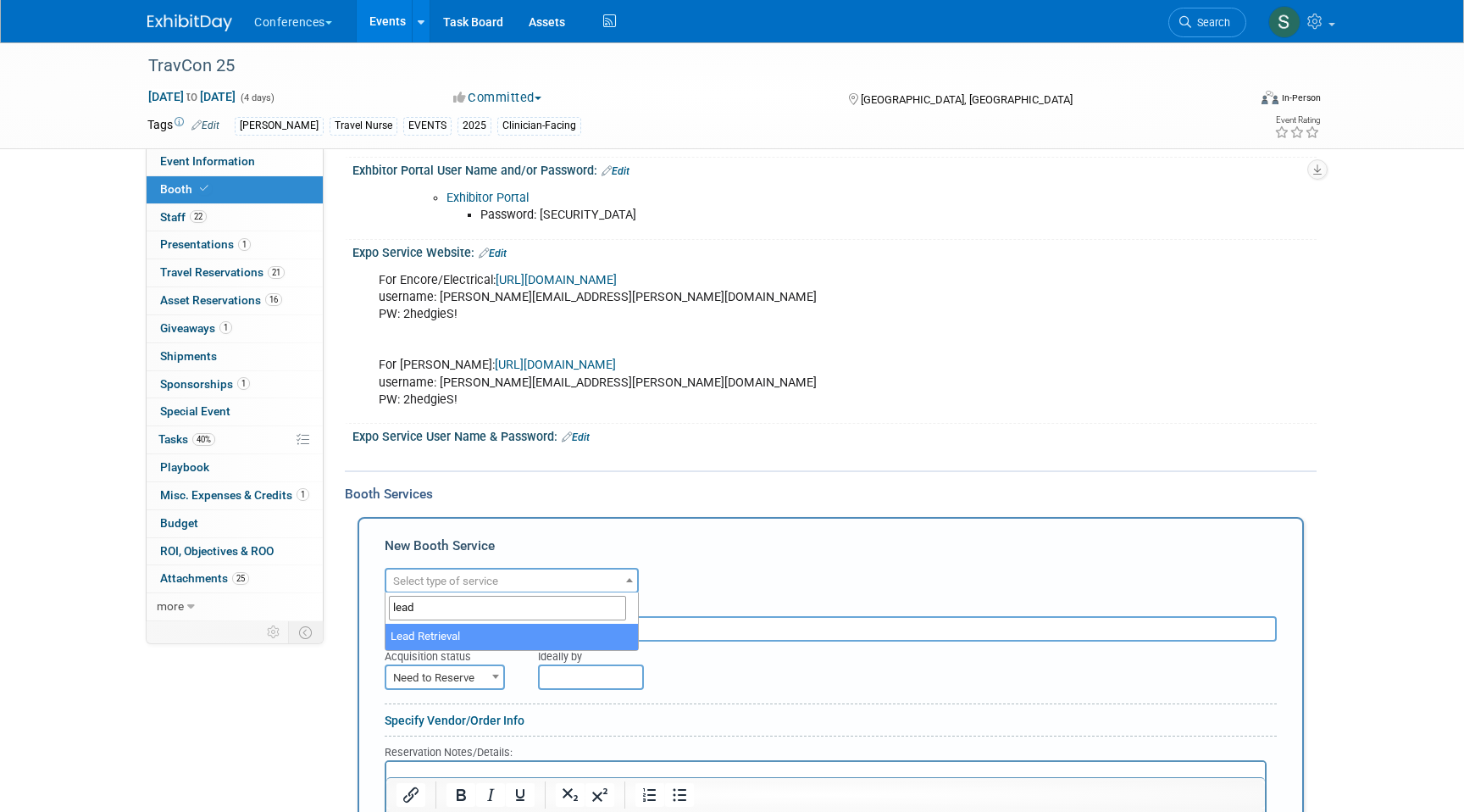
type input "lead"
select select "7"
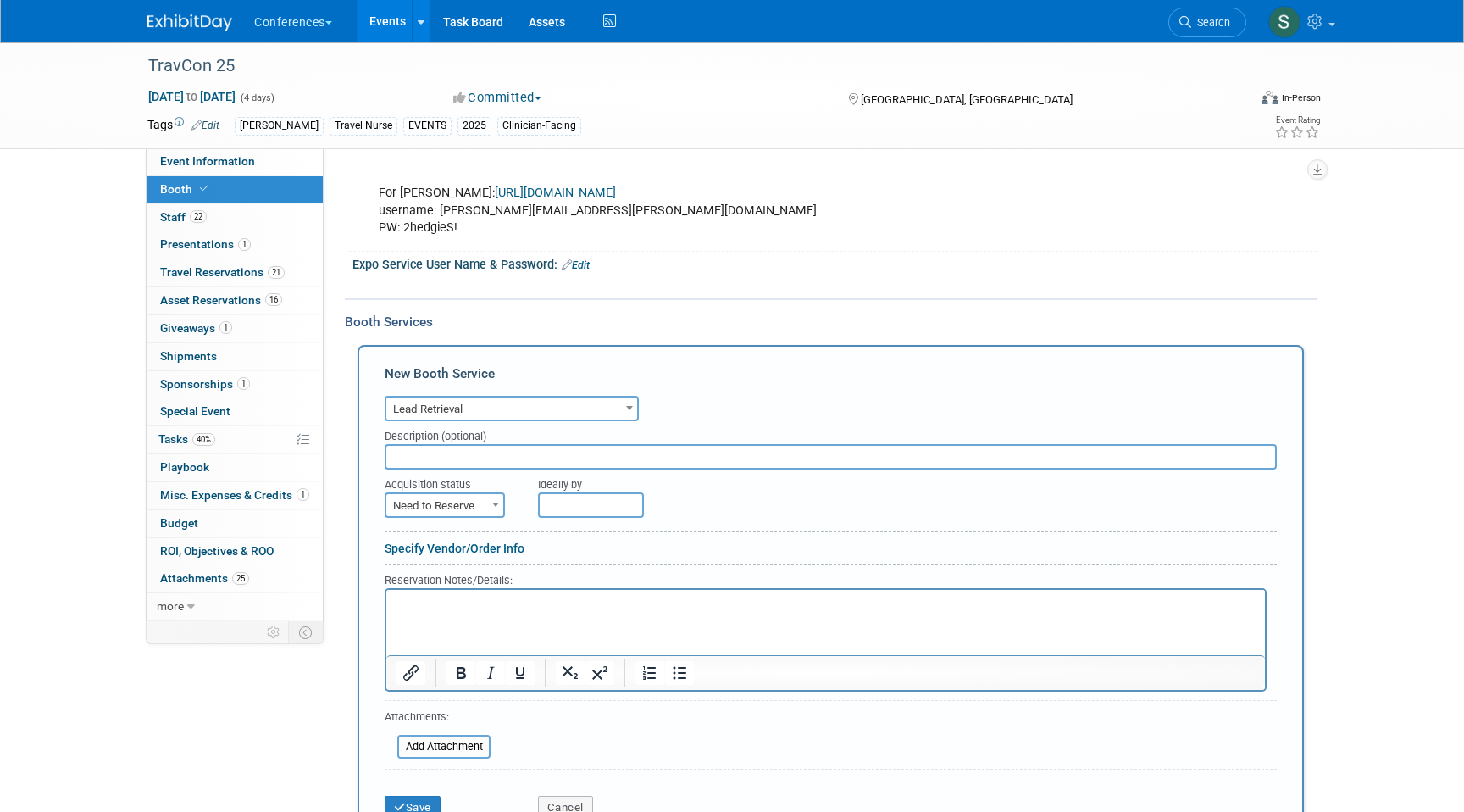
scroll to position [654, 0]
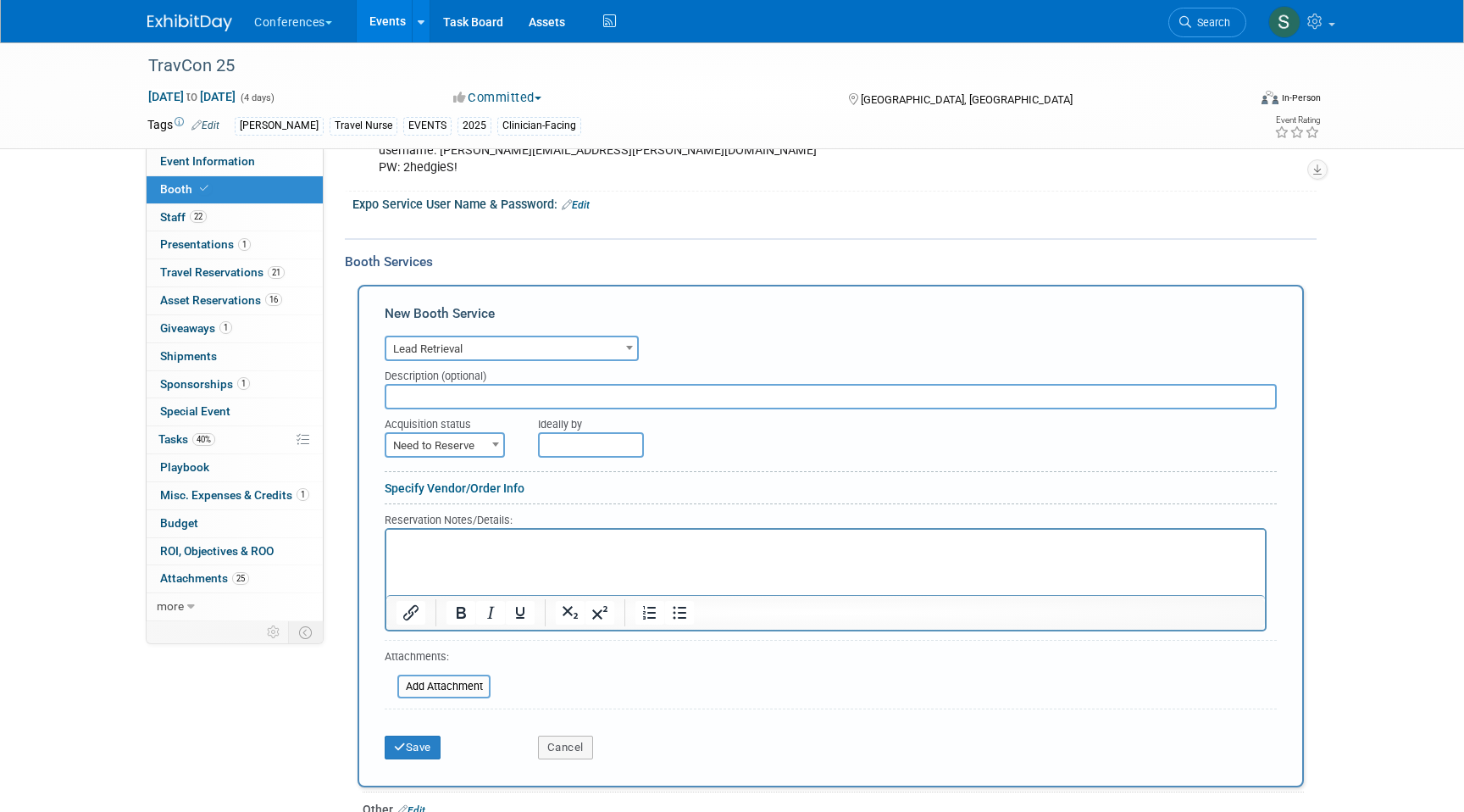
click at [472, 434] on span "Need to Reserve" at bounding box center [444, 446] width 117 height 24
click at [458, 449] on span "Need to Reserve" at bounding box center [444, 446] width 117 height 24
select select "2"
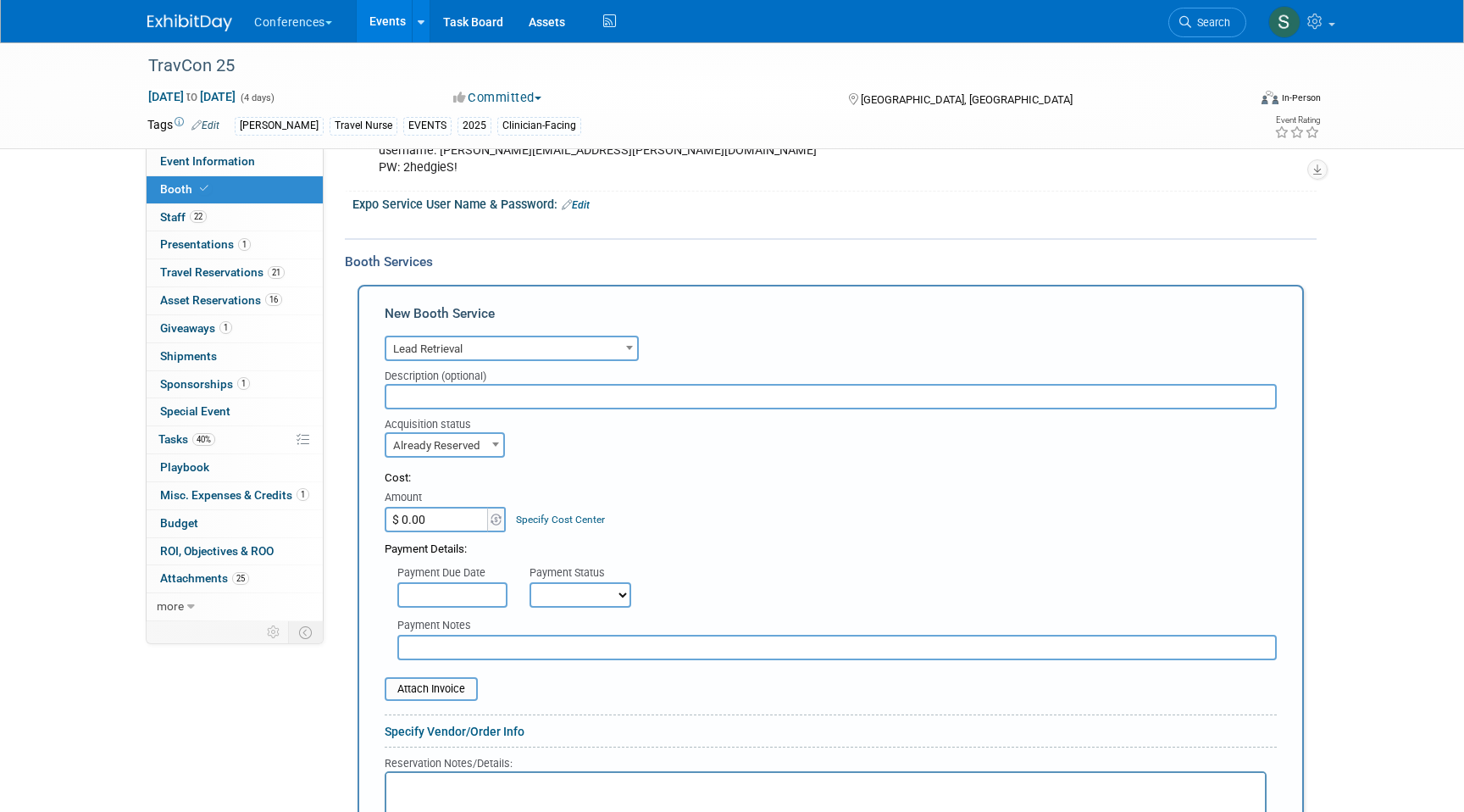
click at [446, 521] on input "$ 0.00" at bounding box center [437, 518] width 106 height 25
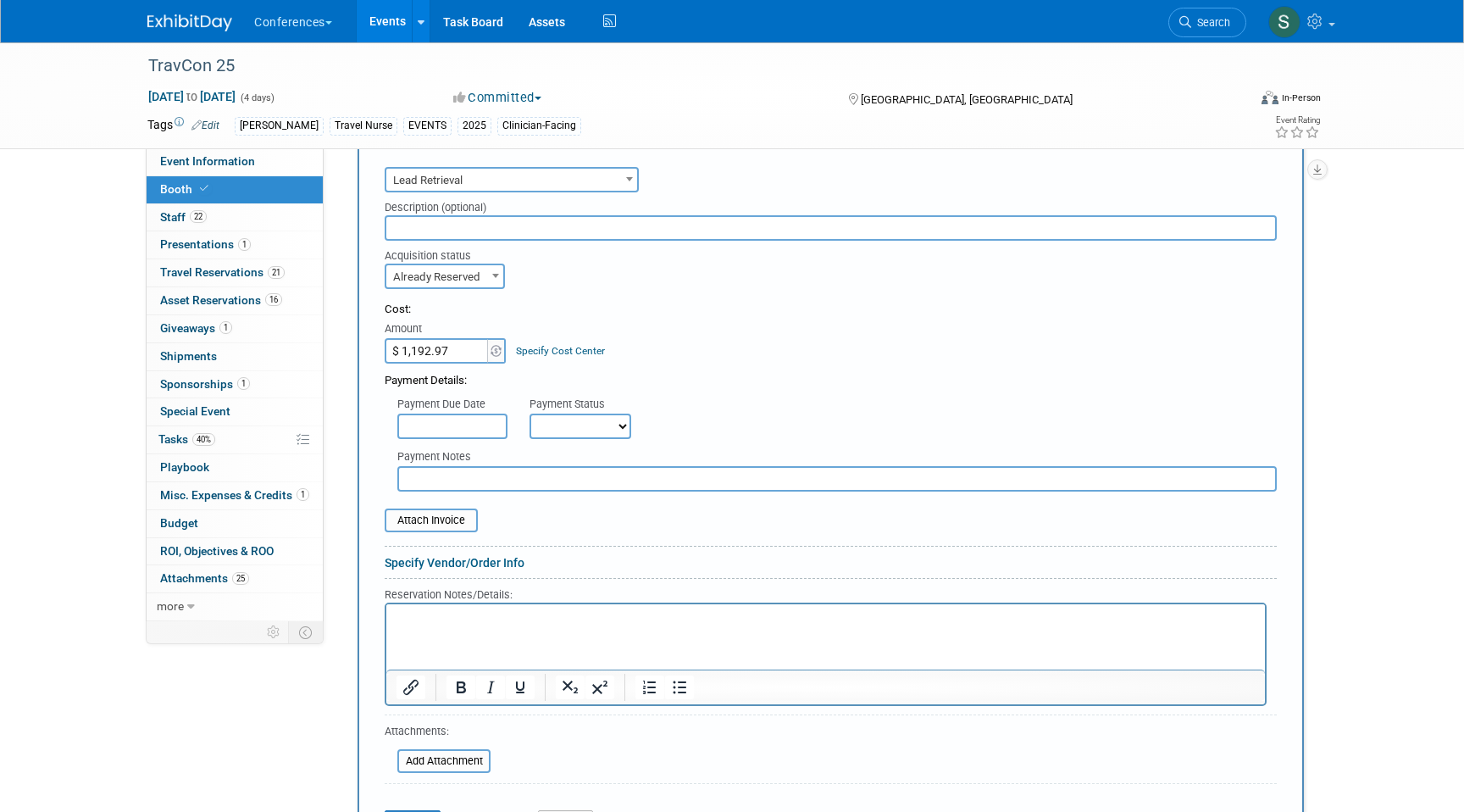
scroll to position [824, 0]
click at [428, 344] on input "$ 1,192.97" at bounding box center [437, 348] width 106 height 25
type input "$ 1,112.97"
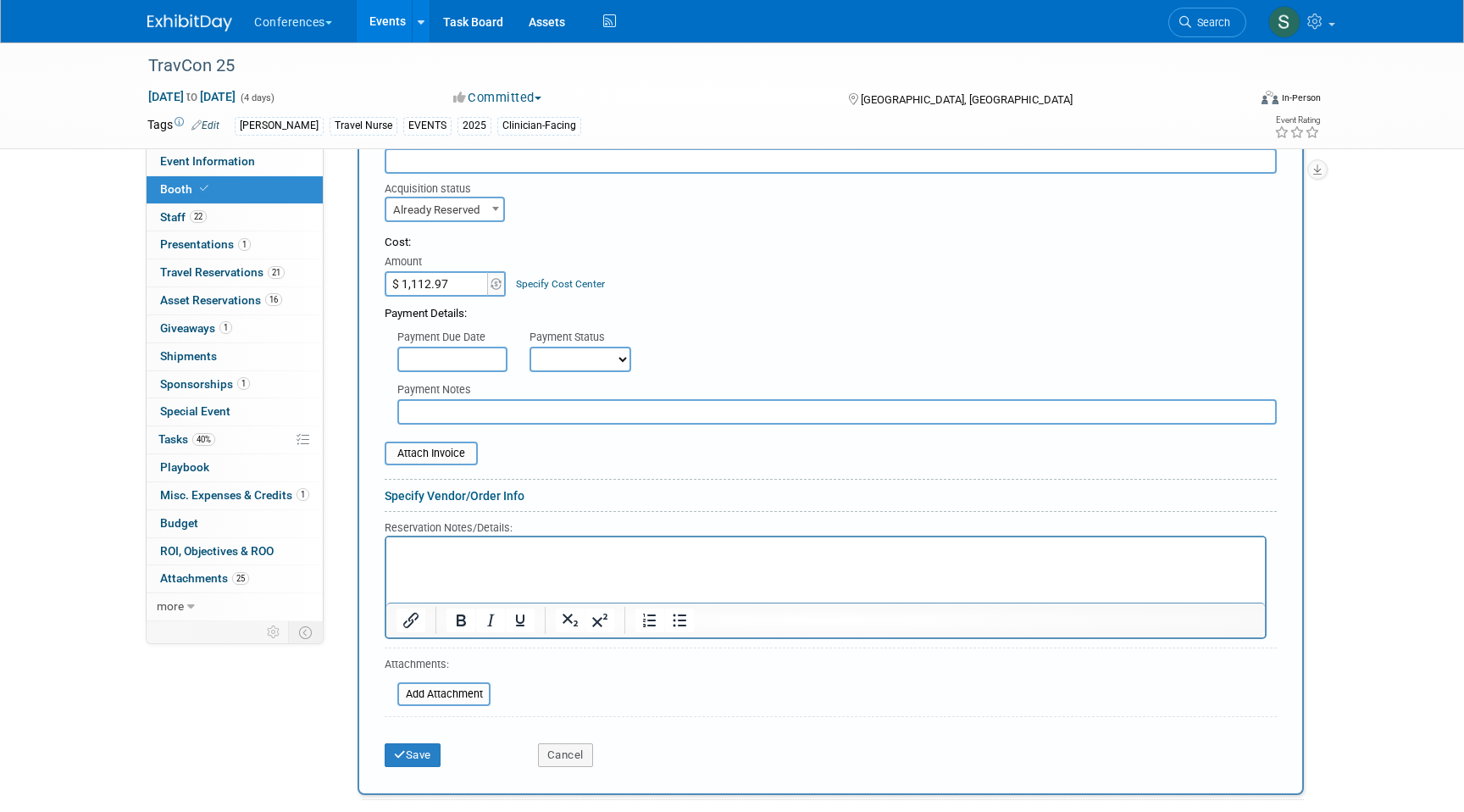
scroll to position [898, 0]
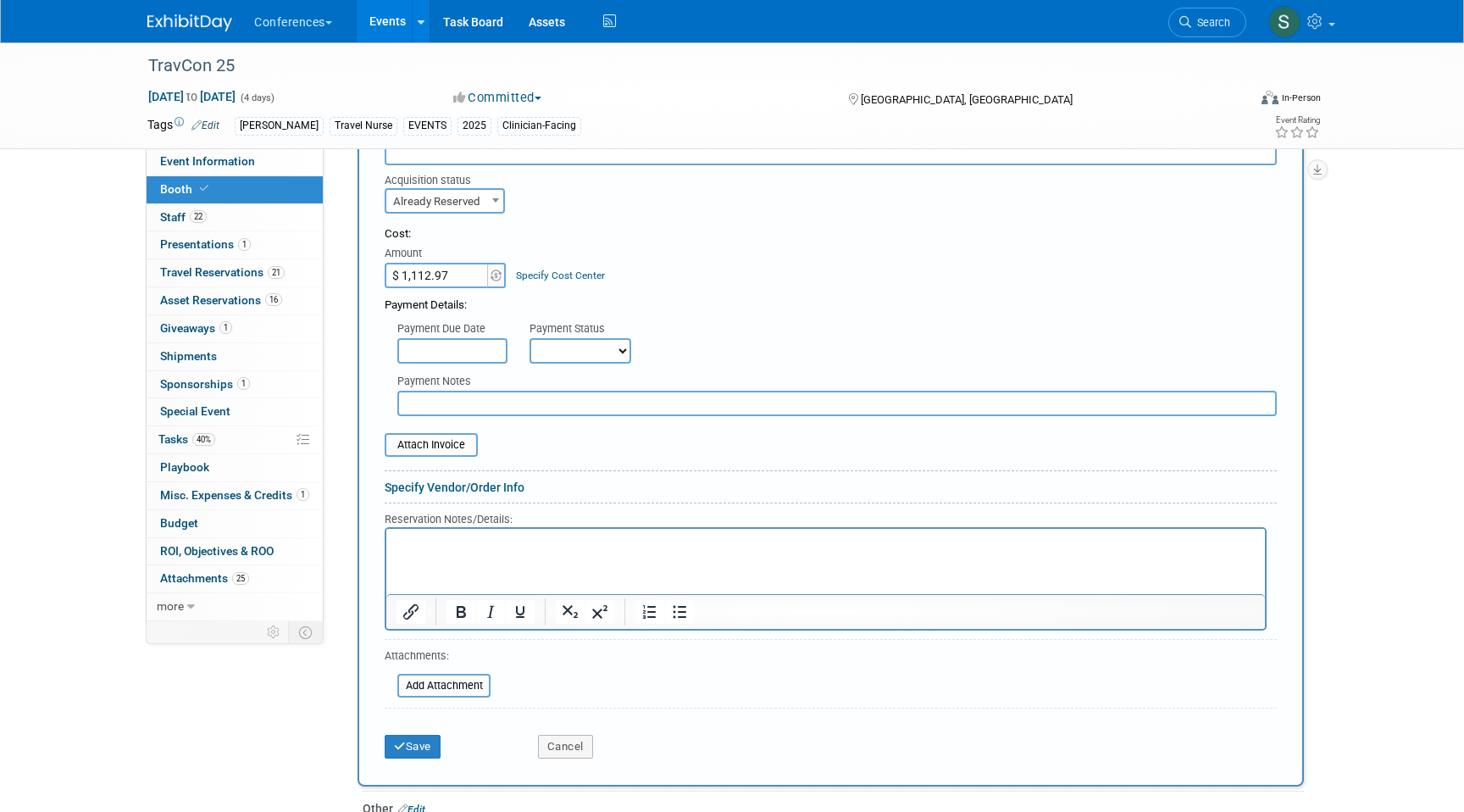
click at [482, 533] on html at bounding box center [825, 540] width 879 height 23
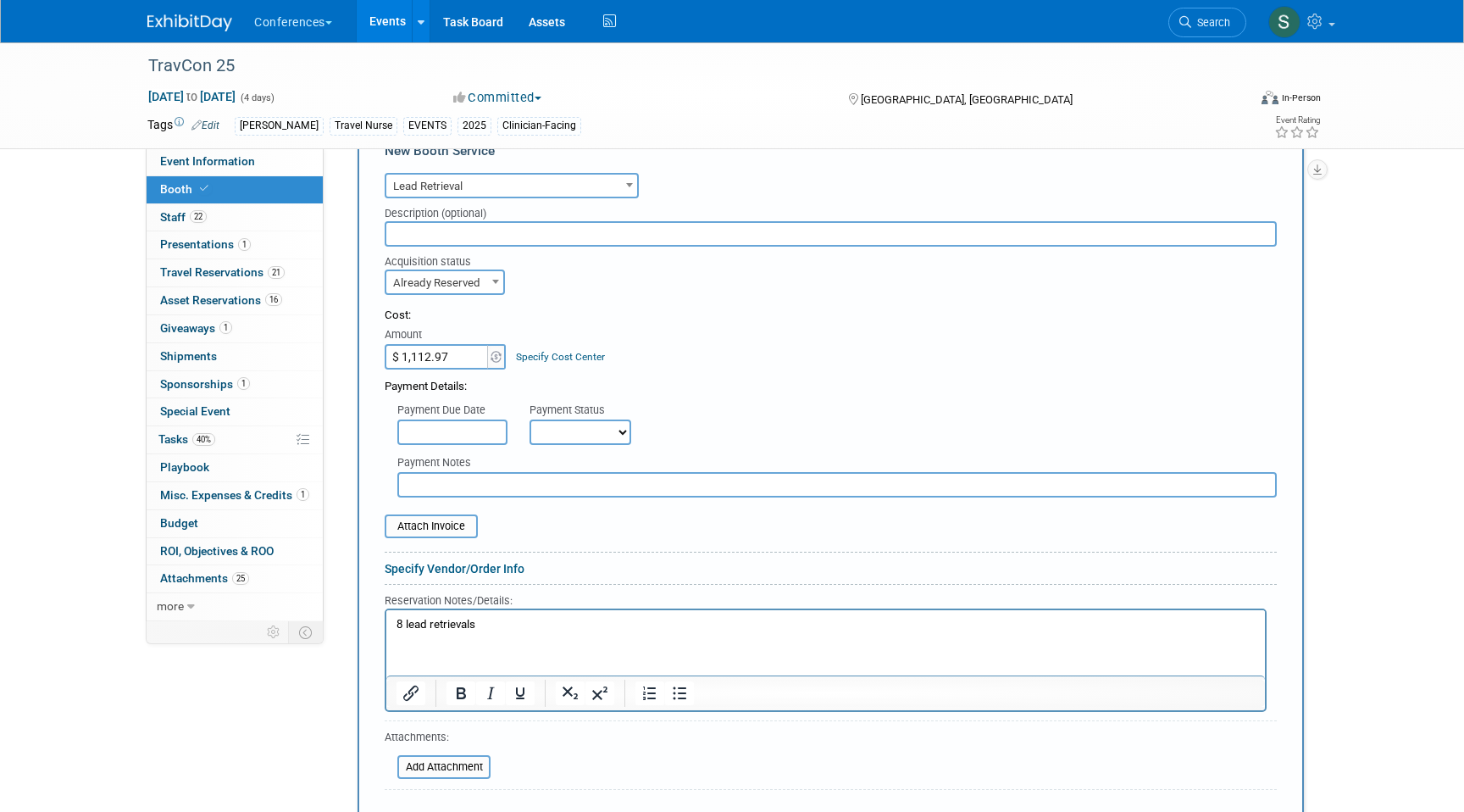
scroll to position [843, 0]
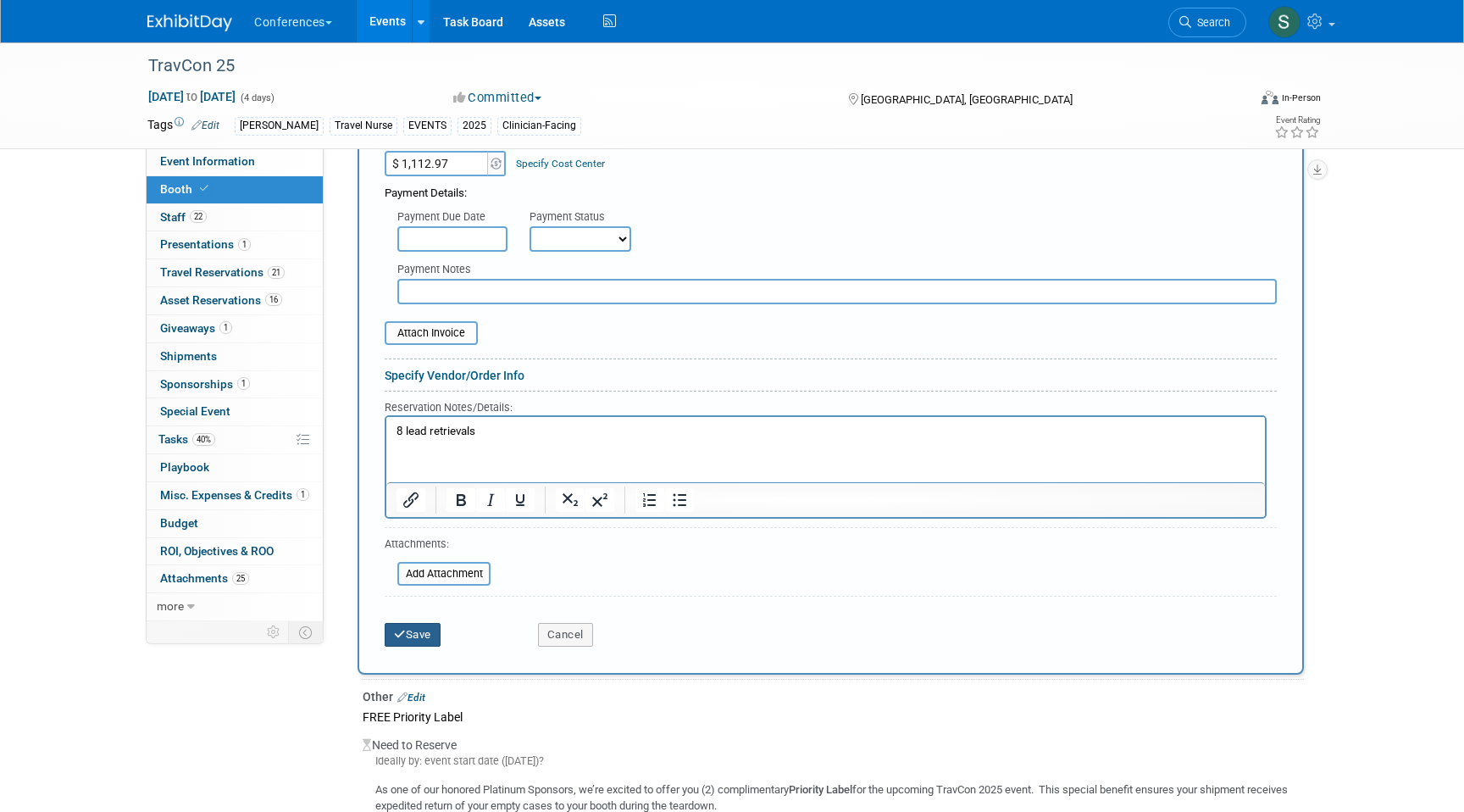
click at [419, 632] on button "Save" at bounding box center [412, 635] width 56 height 24
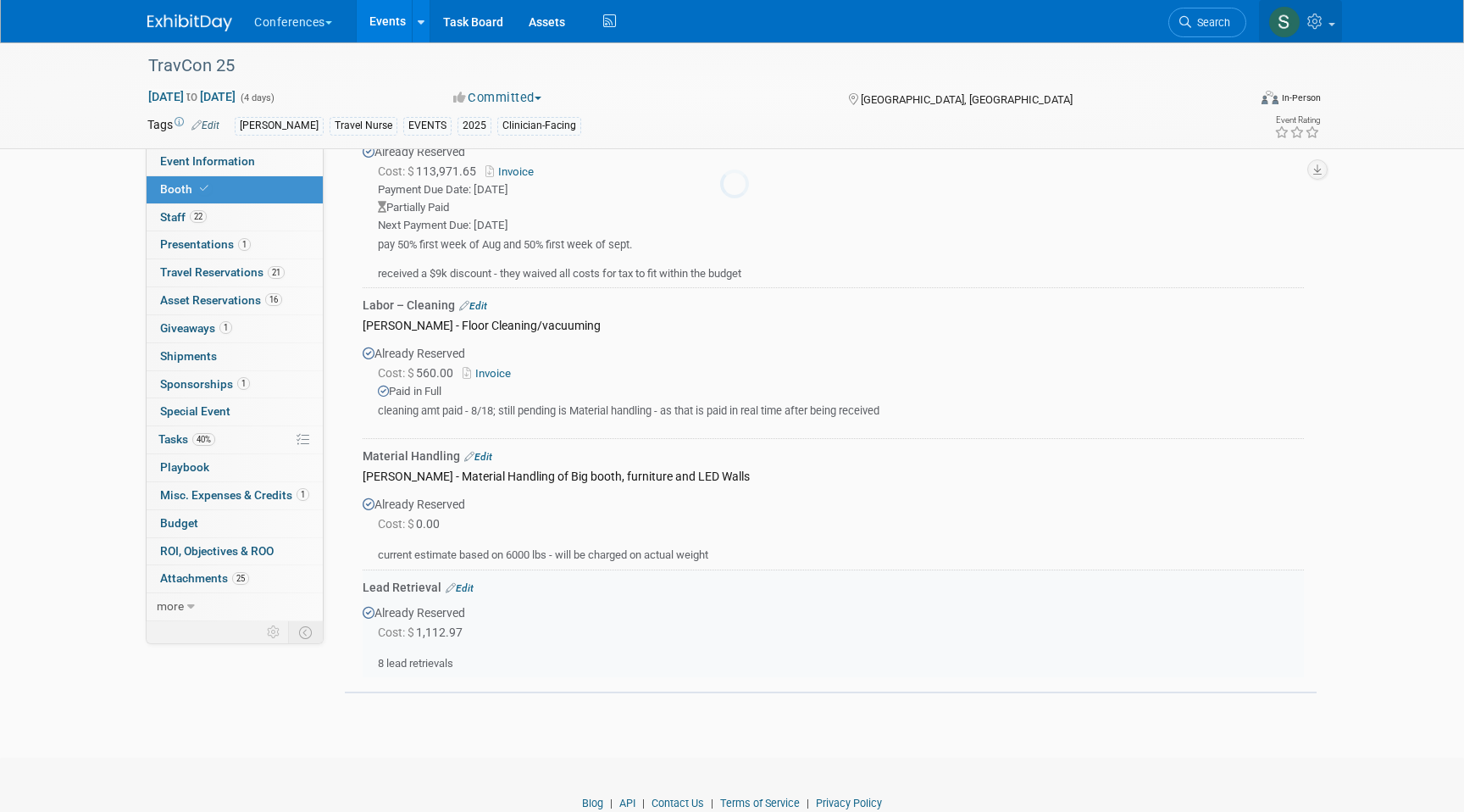
scroll to position [1189, 0]
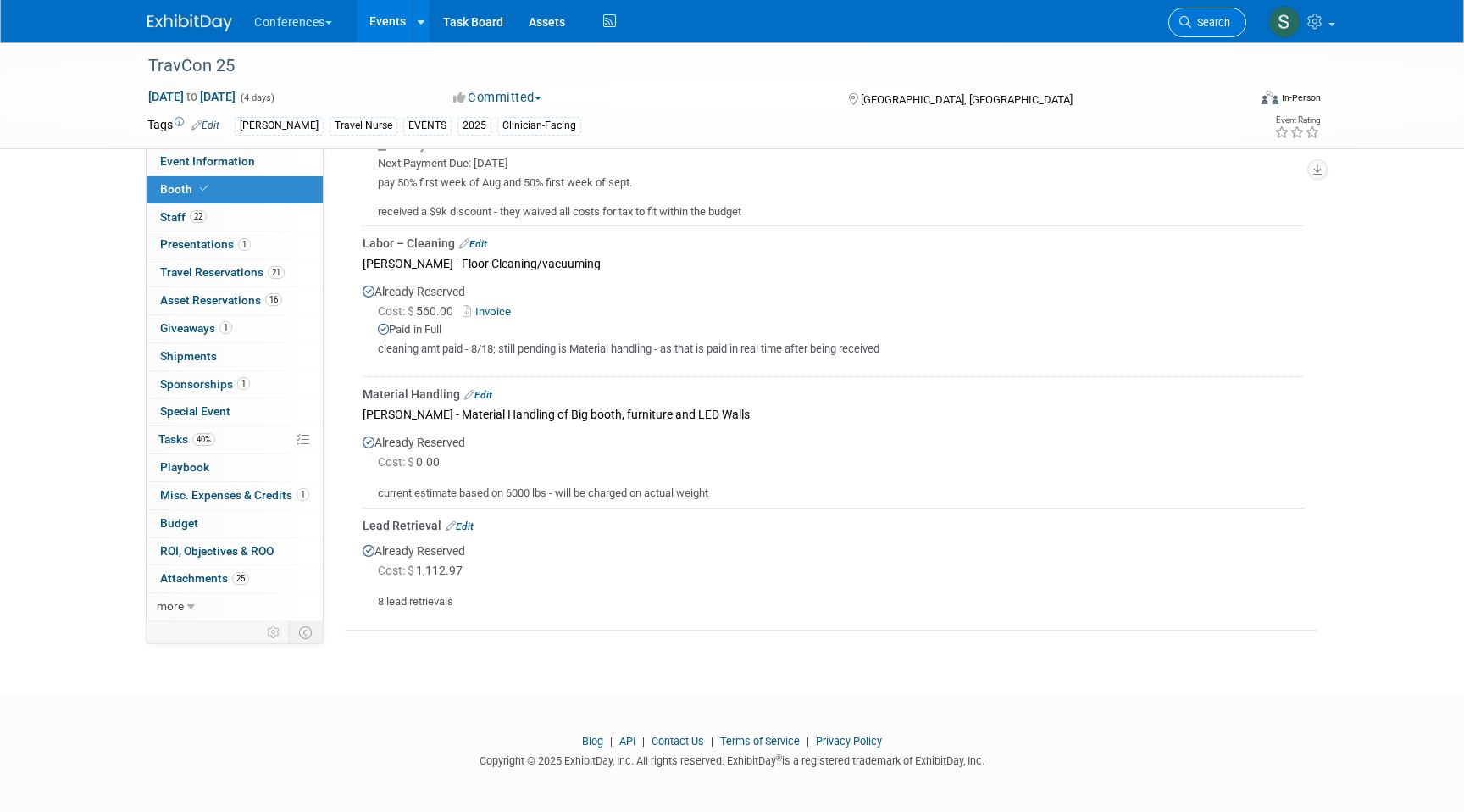
click at [1213, 35] on link "Search" at bounding box center [1207, 22] width 78 height 30
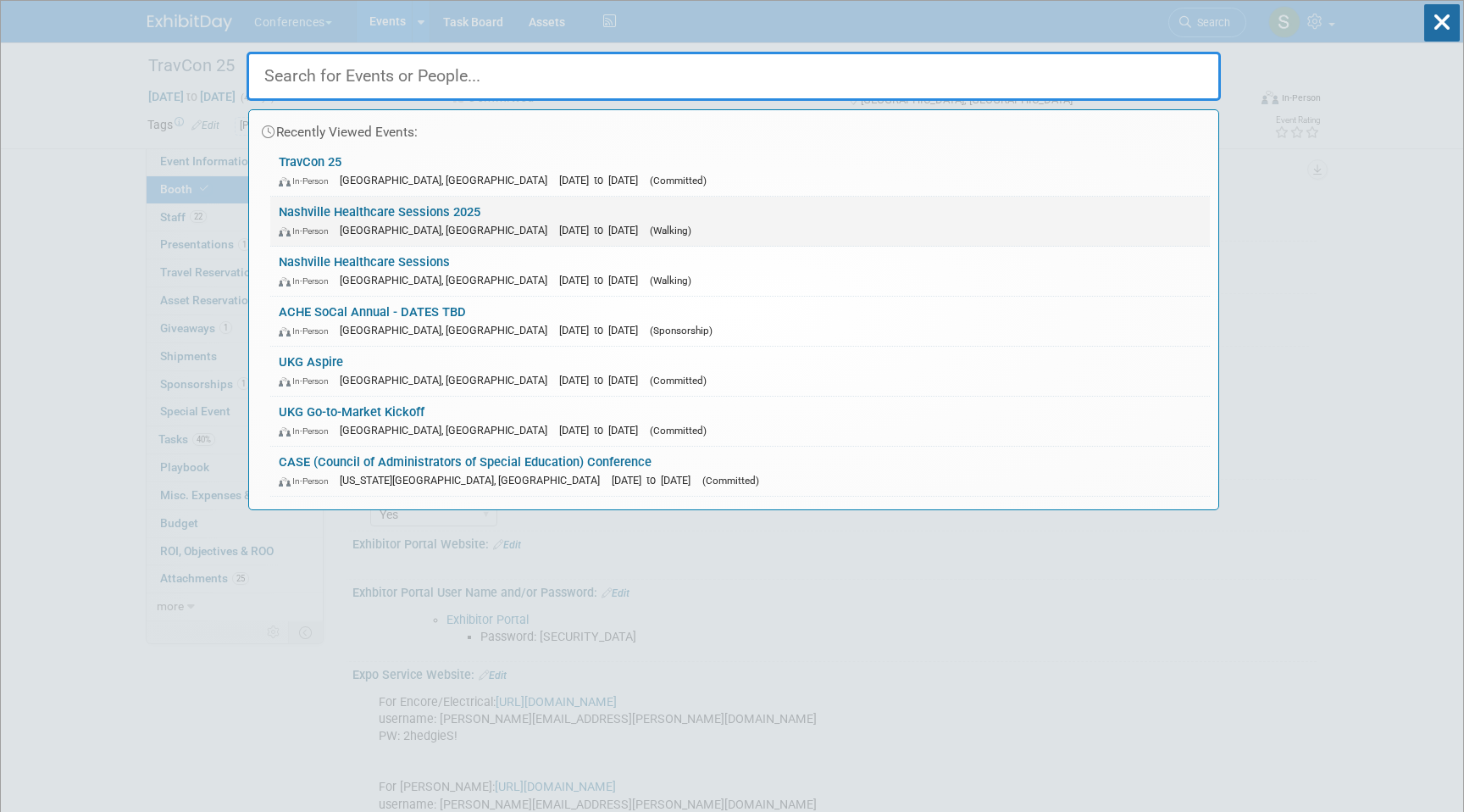
click at [482, 212] on link "Nashville Healthcare Sessions 2025 In-Person [GEOGRAPHIC_DATA], [GEOGRAPHIC_DAT…" at bounding box center [740, 220] width 940 height 49
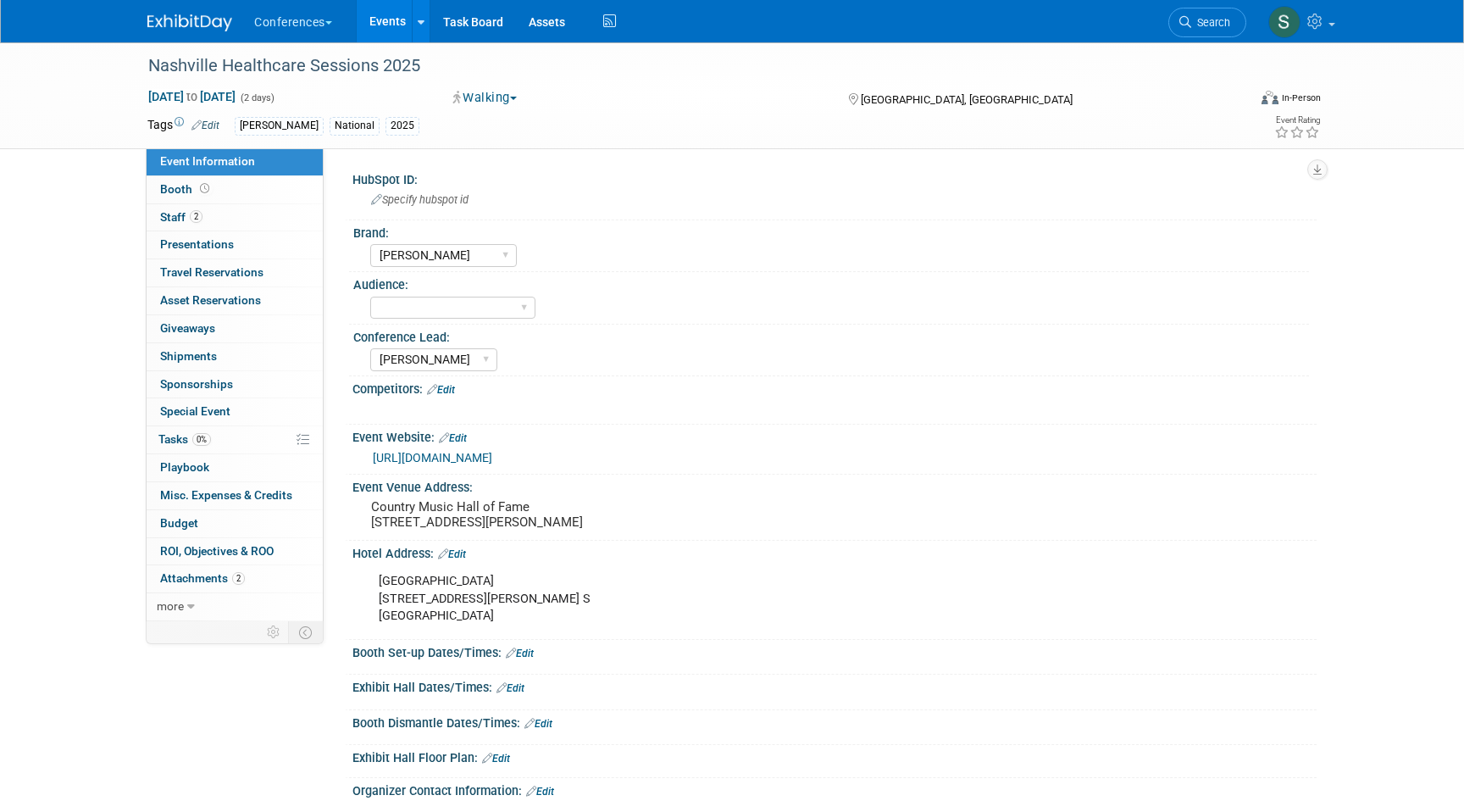
select select "[PERSON_NAME]"
click at [285, 70] on div "Nashville Healthcare Sessions 2025" at bounding box center [682, 66] width 1079 height 31
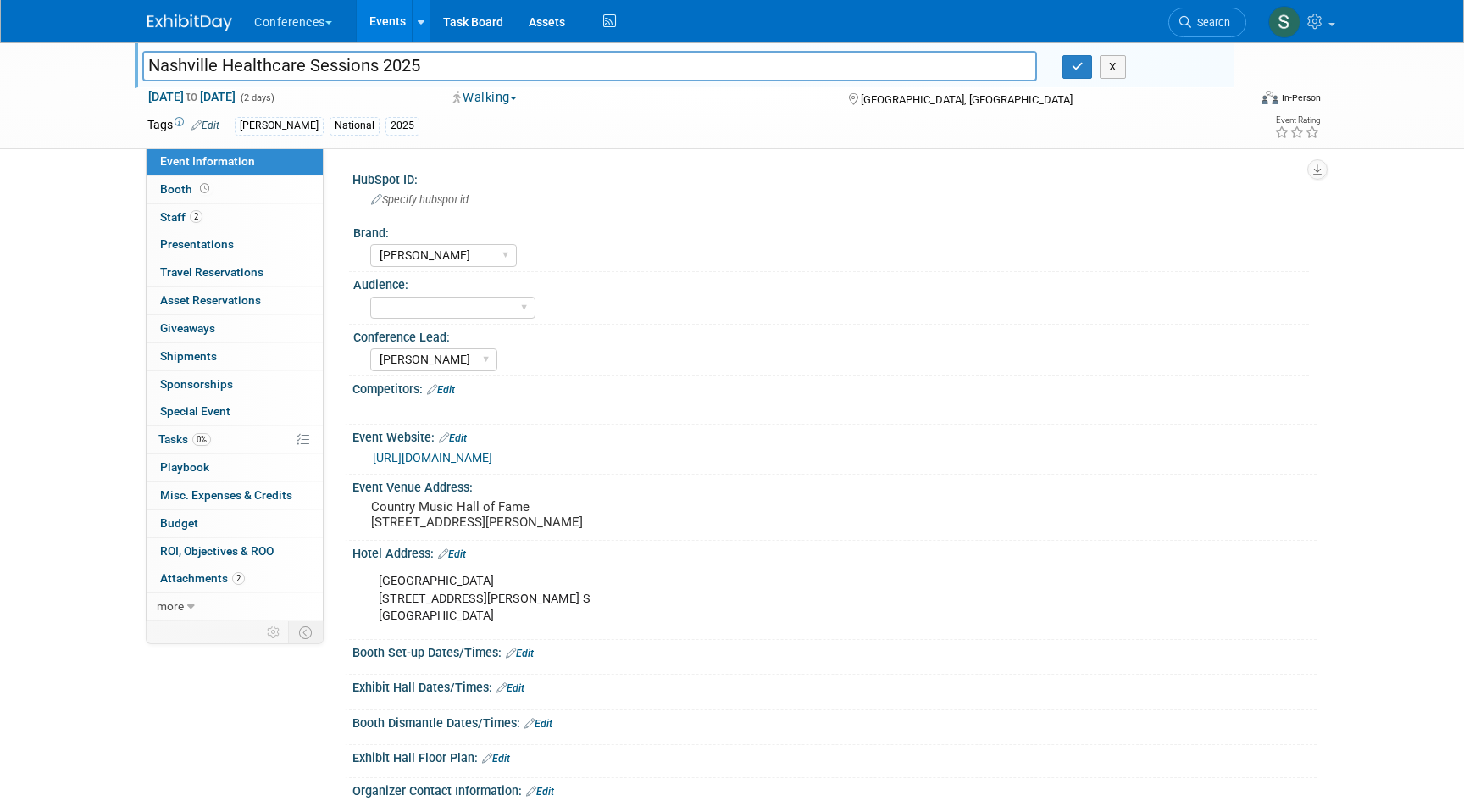
click at [285, 70] on input "Nashville Healthcare Sessions 2025" at bounding box center [590, 66] width 895 height 30
click at [1075, 72] on icon "button" at bounding box center [1078, 67] width 12 height 11
